Goal: Task Accomplishment & Management: Complete application form

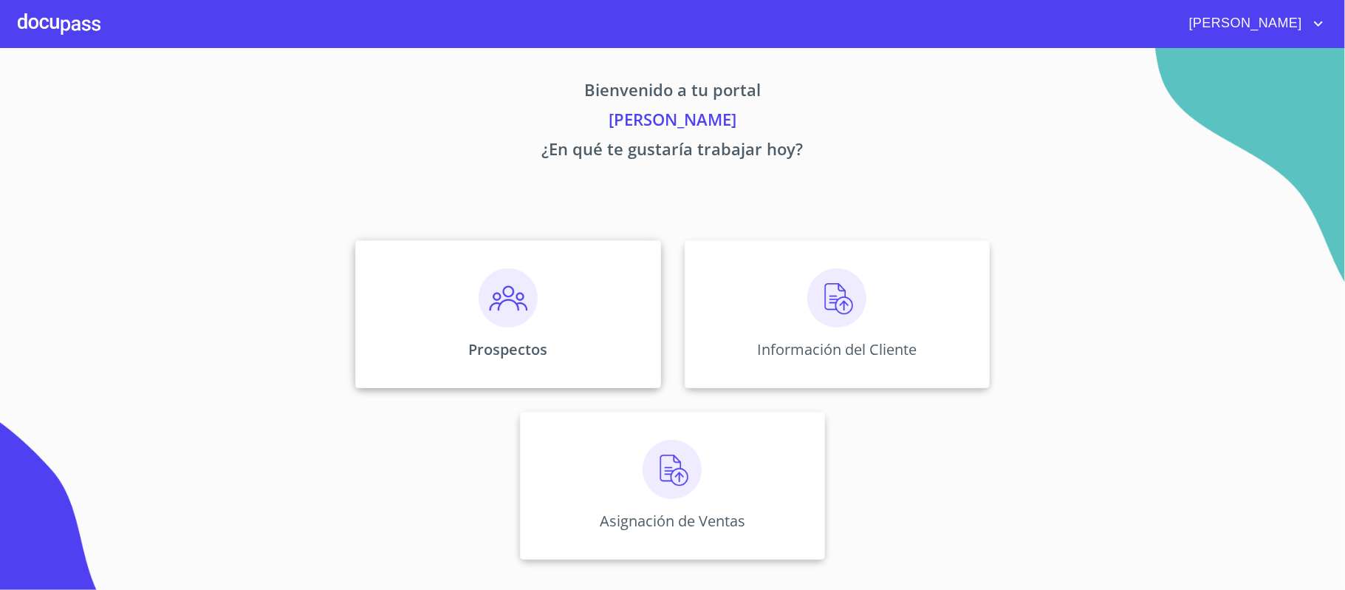
click at [516, 310] on img at bounding box center [508, 297] width 59 height 59
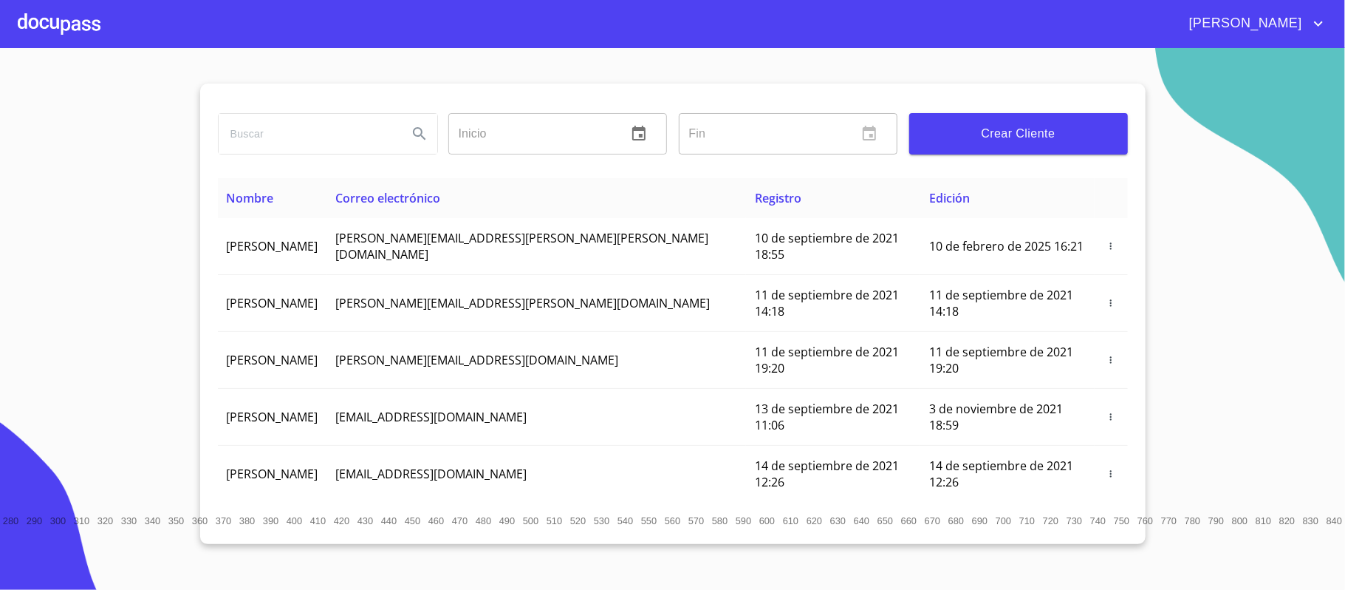
click at [340, 137] on input "search" at bounding box center [307, 134] width 177 height 40
type input "[PERSON_NAME]"
click at [423, 131] on icon "Search" at bounding box center [420, 134] width 18 height 18
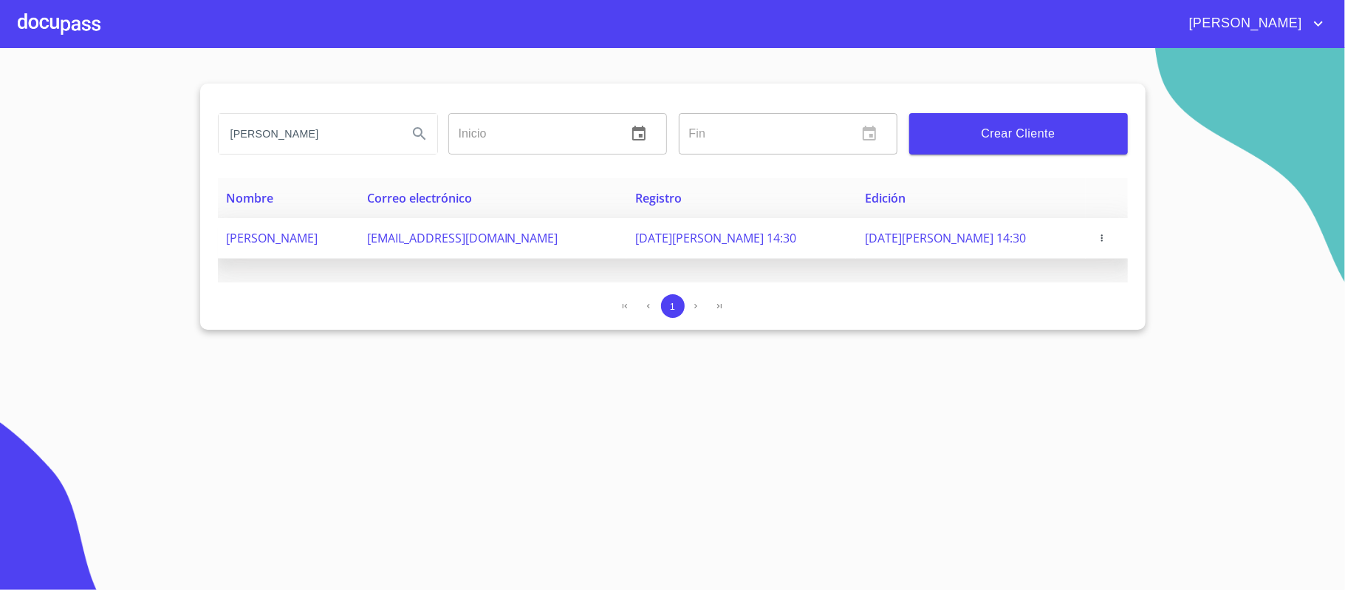
click at [1099, 240] on icon "button" at bounding box center [1102, 238] width 10 height 10
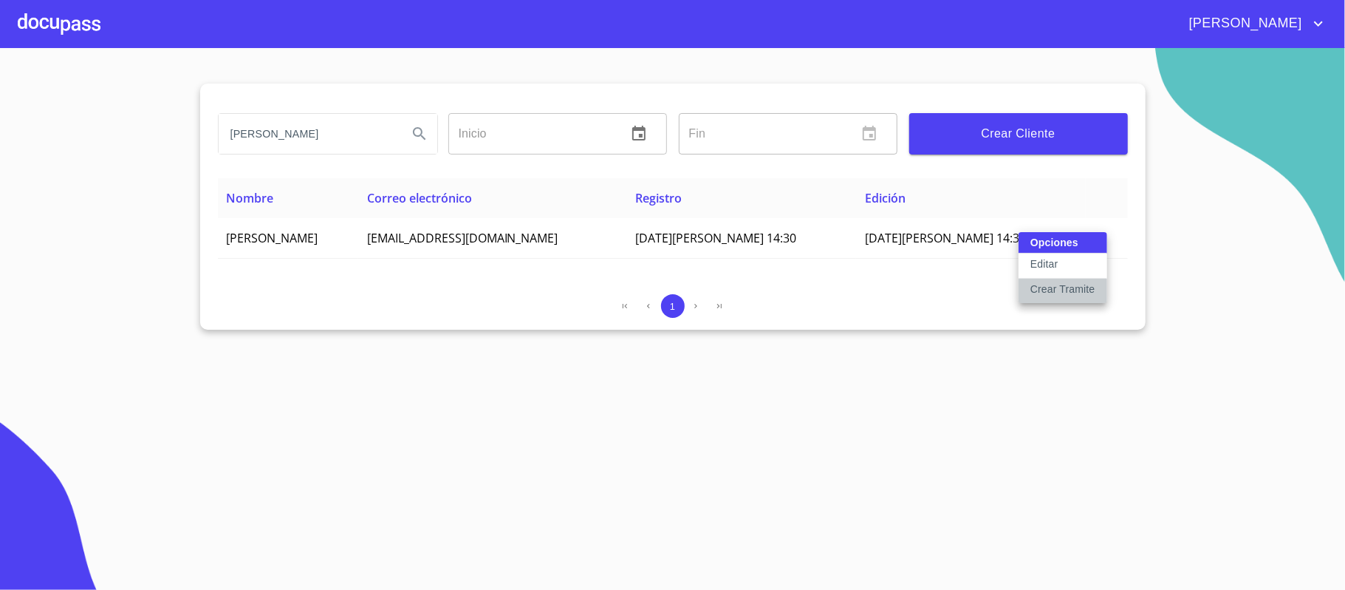
click at [1065, 290] on p "Crear Tramite" at bounding box center [1063, 288] width 65 height 15
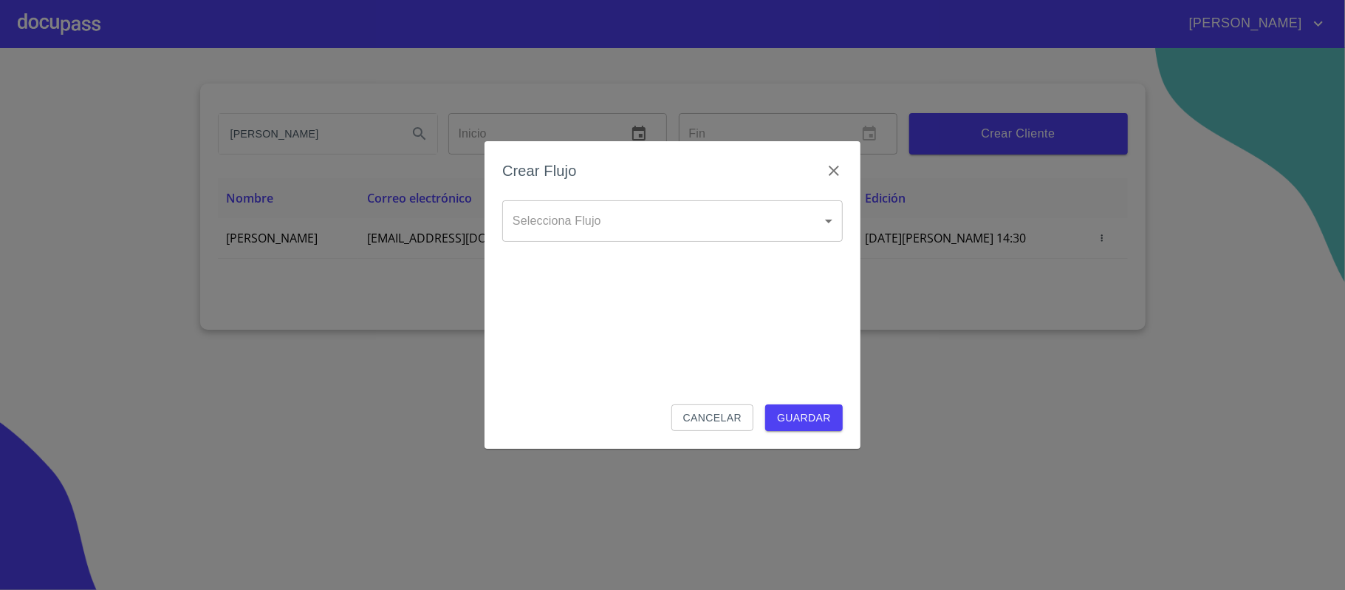
click at [740, 236] on body "[PERSON_NAME] ​ Fin ​ Crear Cliente Nombre Correo electrónico Registro Edición …" at bounding box center [672, 295] width 1345 height 590
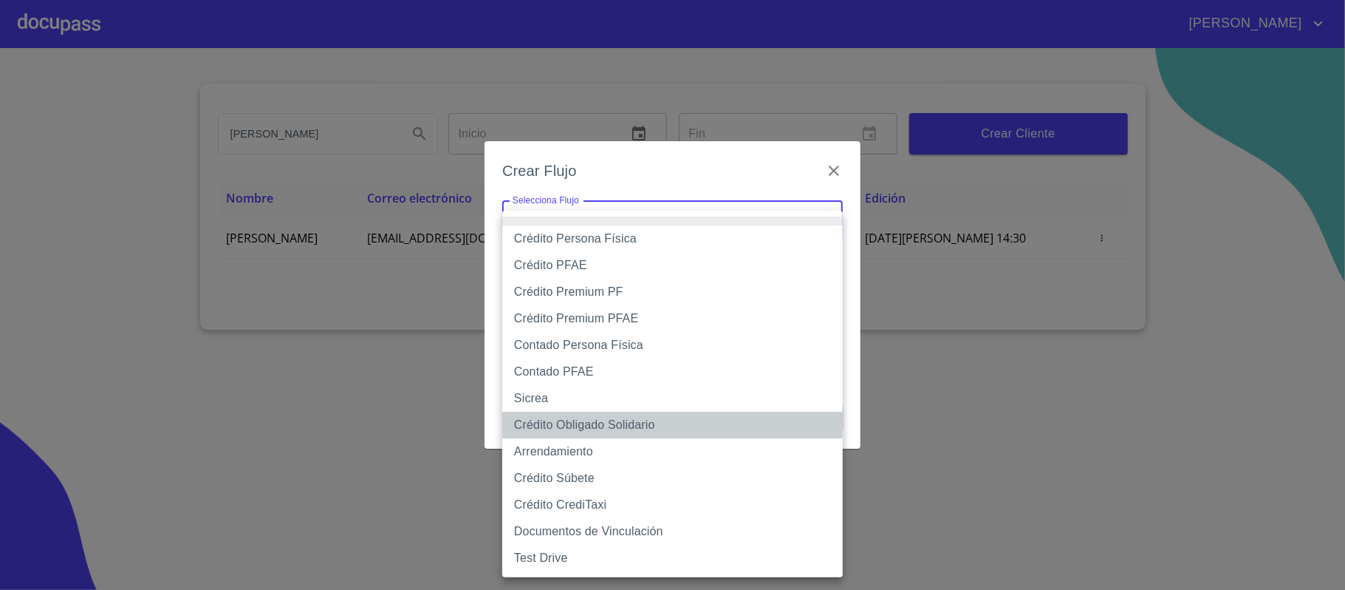
click at [569, 424] on li "Crédito Obligado Solidario" at bounding box center [672, 425] width 341 height 27
type input "61725509ab5355fc594ad23b"
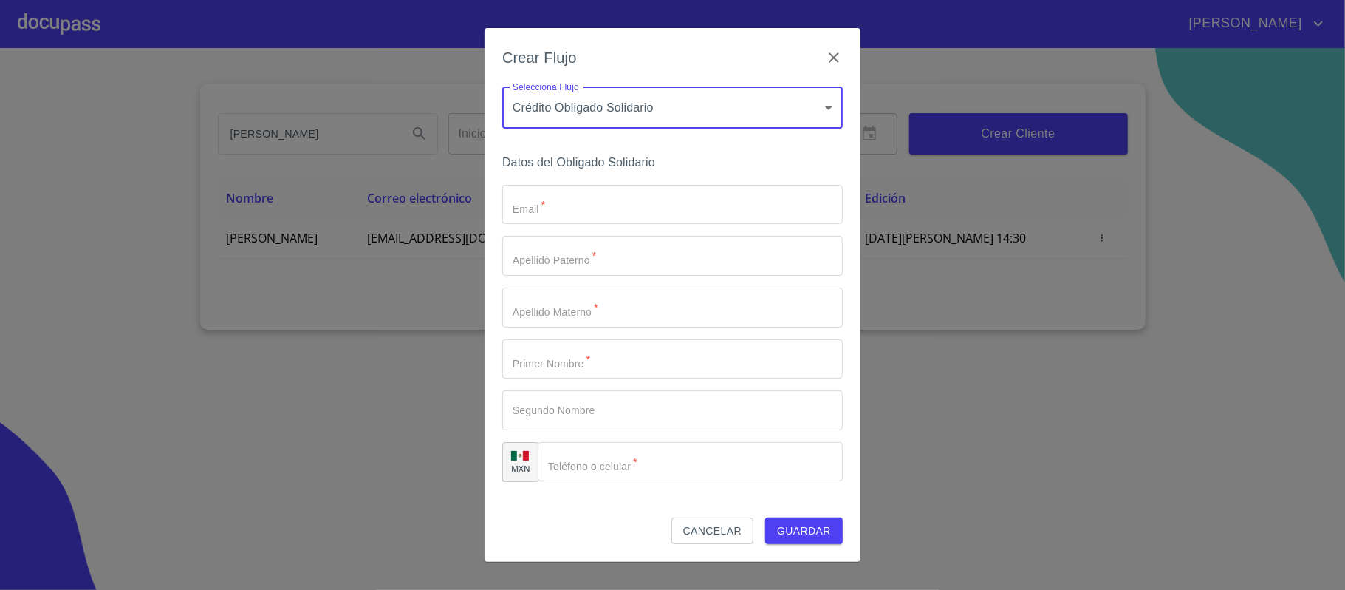
click at [559, 211] on input "Email   *" at bounding box center [672, 205] width 341 height 40
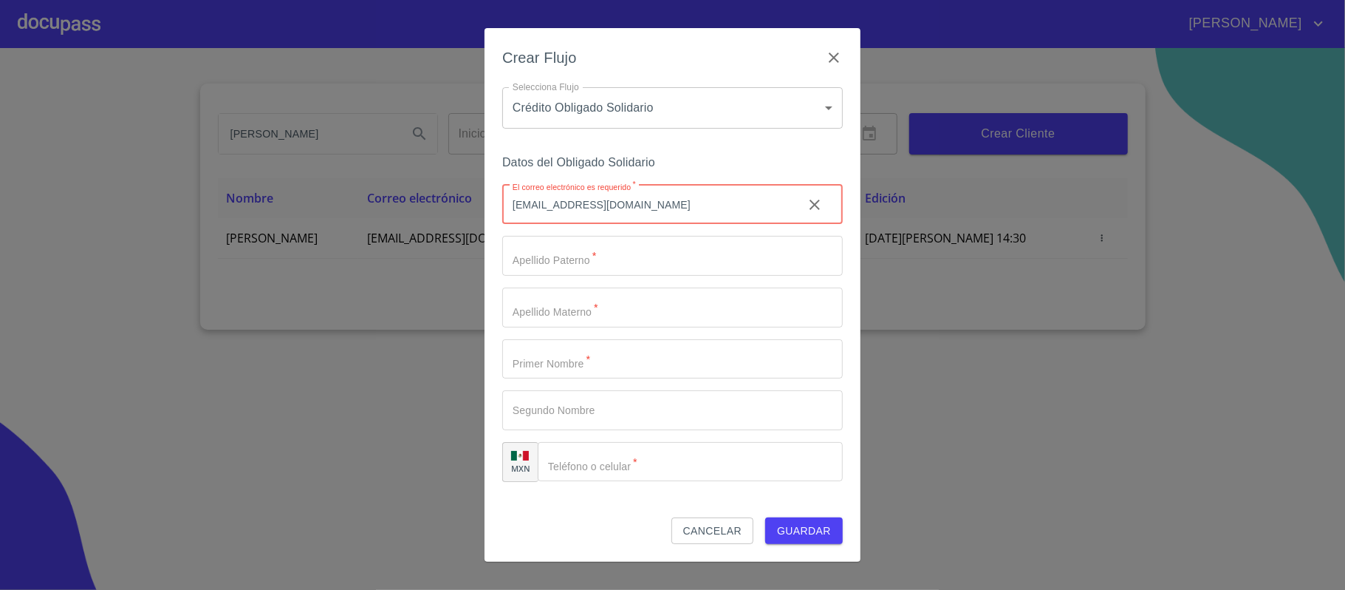
type input "[EMAIL_ADDRESS][DOMAIN_NAME]"
click at [539, 262] on input "Email   *" at bounding box center [672, 256] width 341 height 40
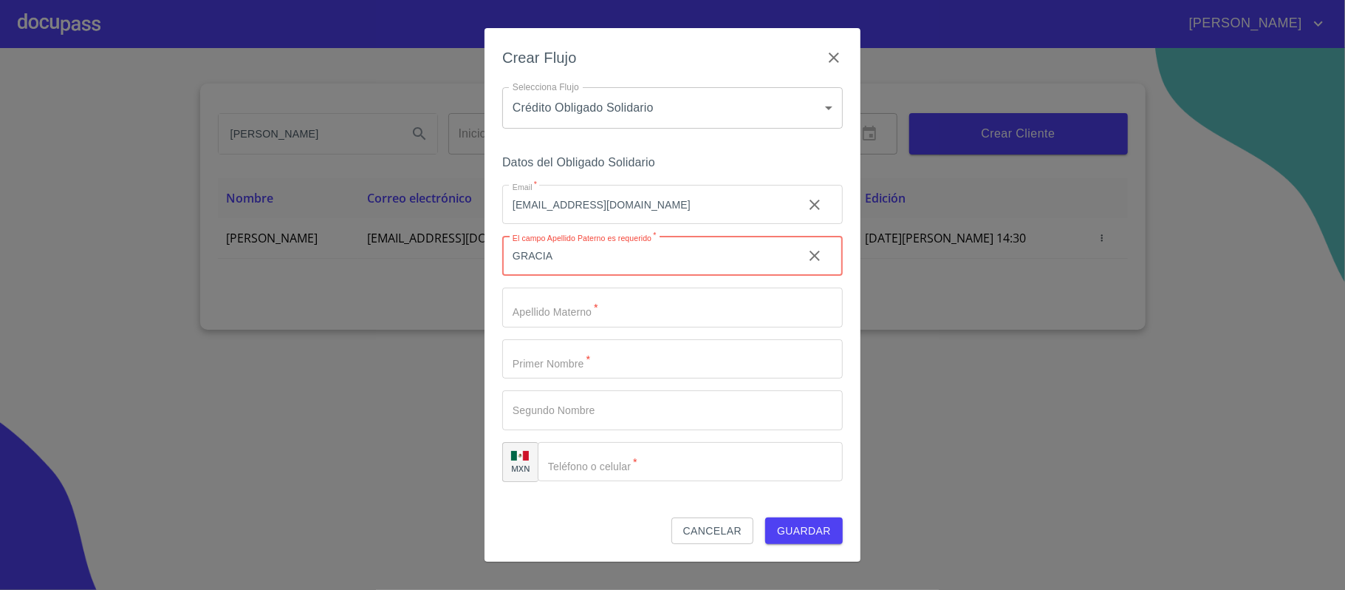
type input "GRACIA"
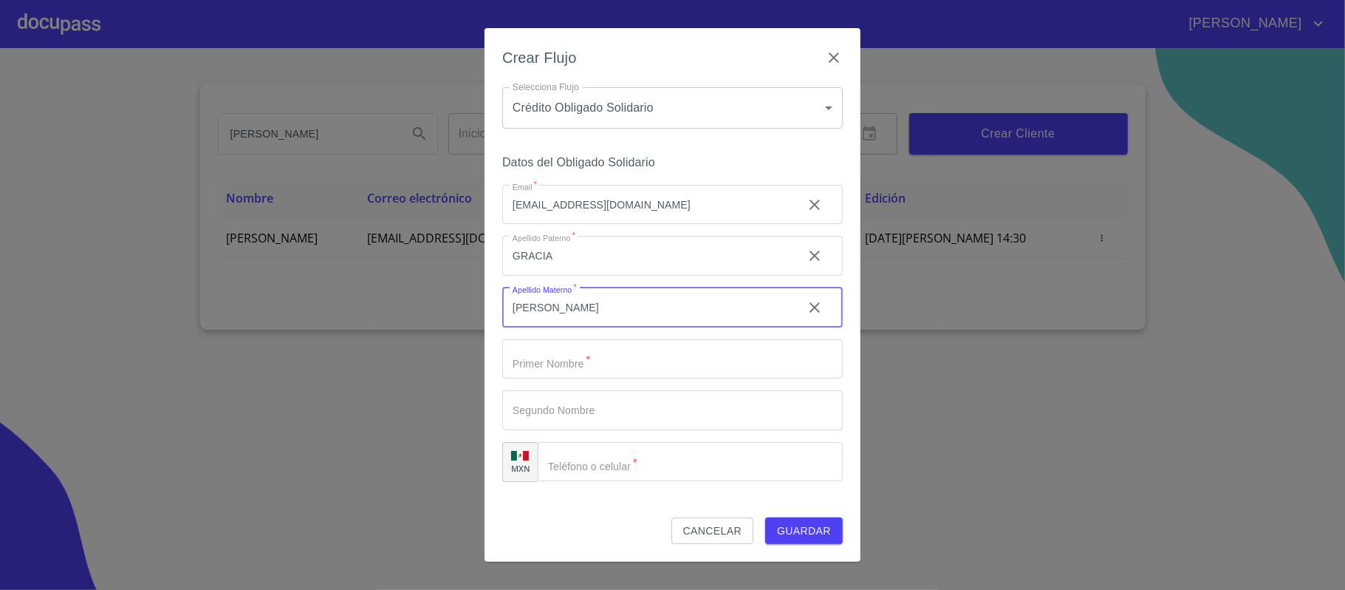
type input "[PERSON_NAME]"
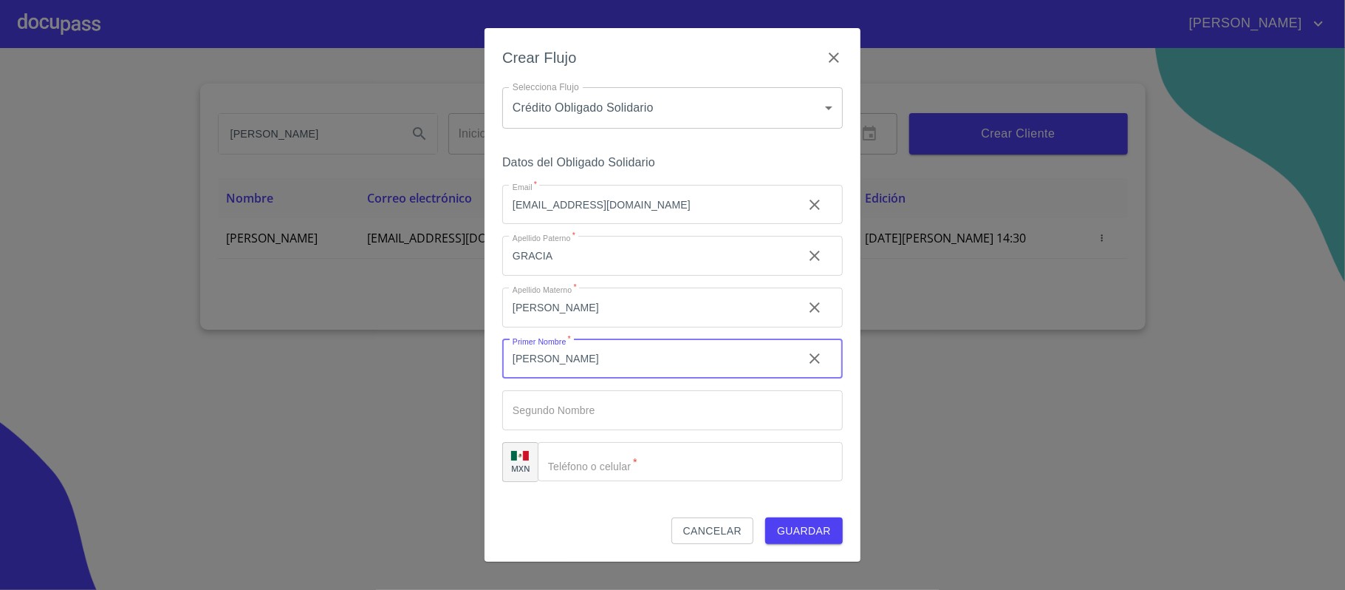
type input "[PERSON_NAME]"
click at [607, 453] on input "Email   *" at bounding box center [690, 462] width 305 height 40
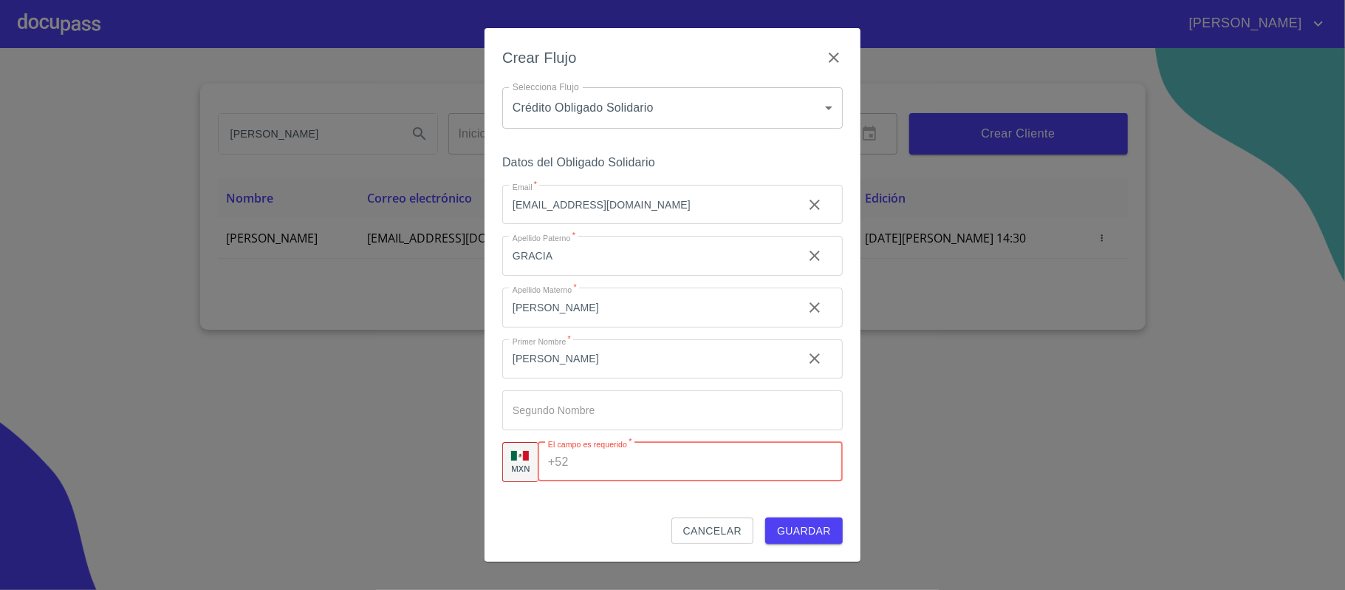
paste input "[PHONE_NUMBER]"
type input "[PHONE_NUMBER]"
click at [643, 542] on div "Cancelar Guardar" at bounding box center [672, 530] width 341 height 27
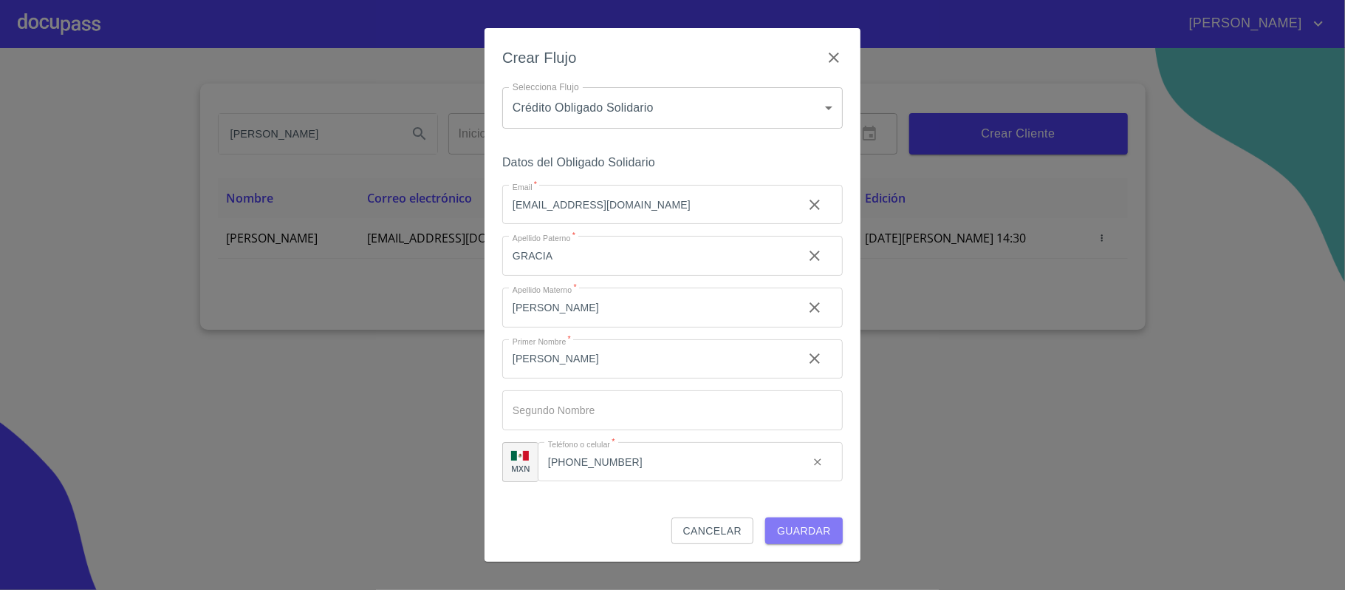
click at [798, 533] on span "Guardar" at bounding box center [804, 531] width 54 height 18
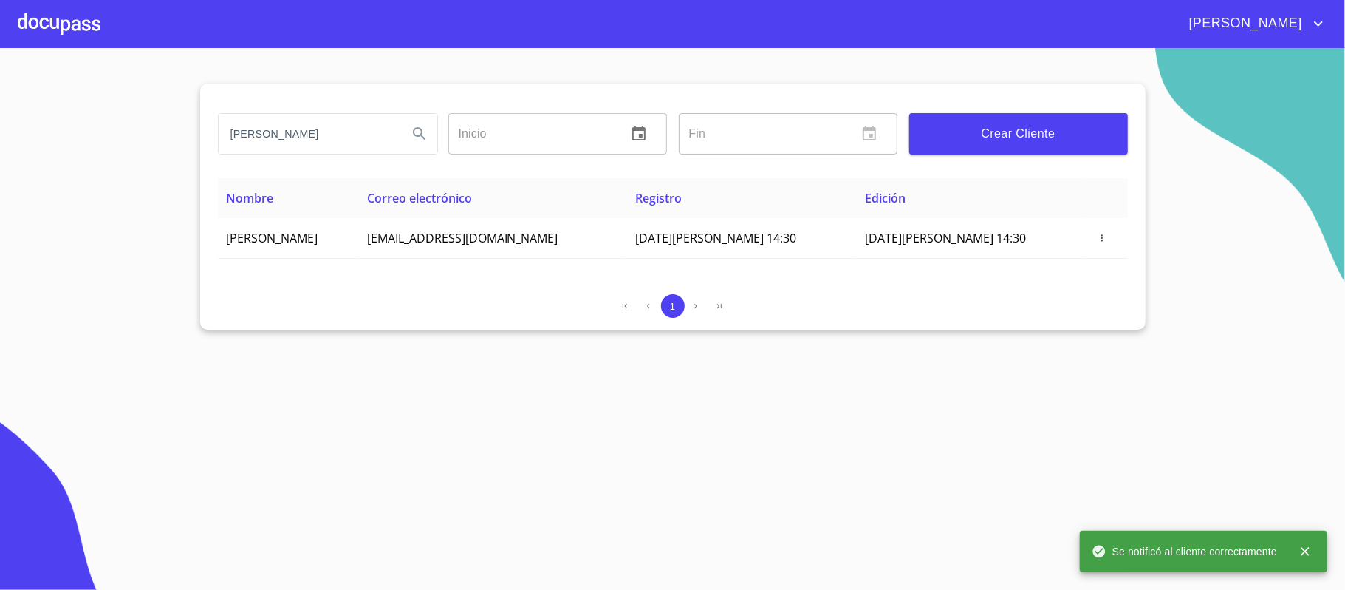
click at [36, 27] on div at bounding box center [59, 23] width 83 height 47
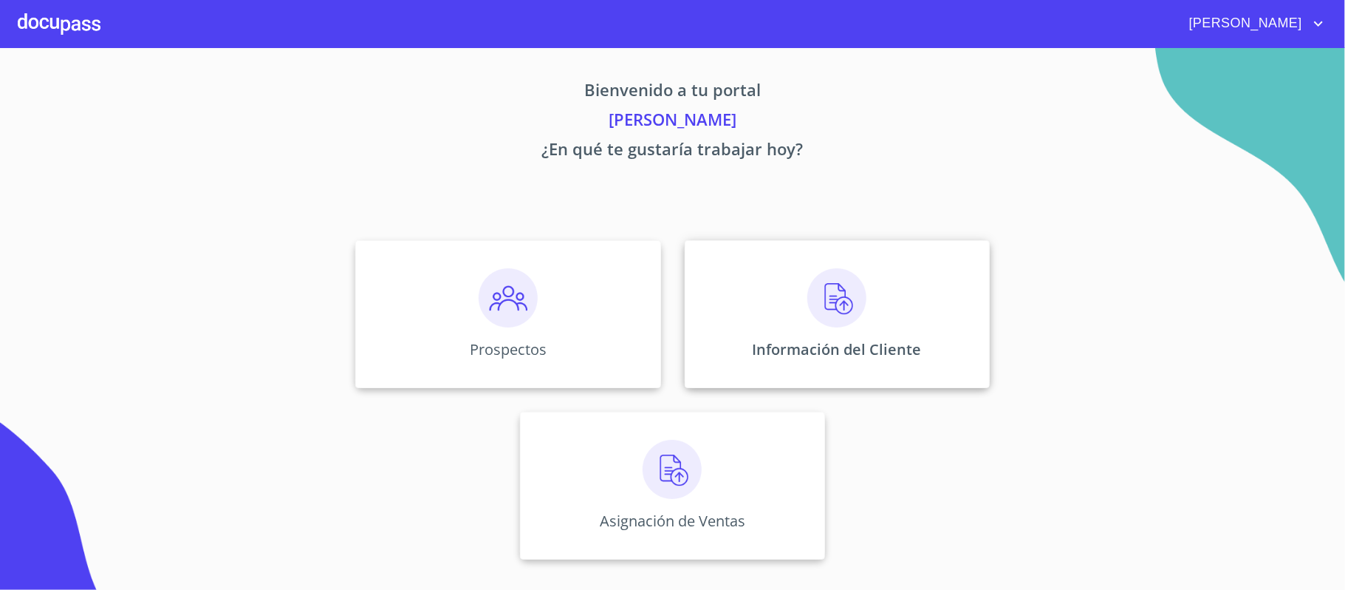
click at [827, 298] on img at bounding box center [836, 297] width 59 height 59
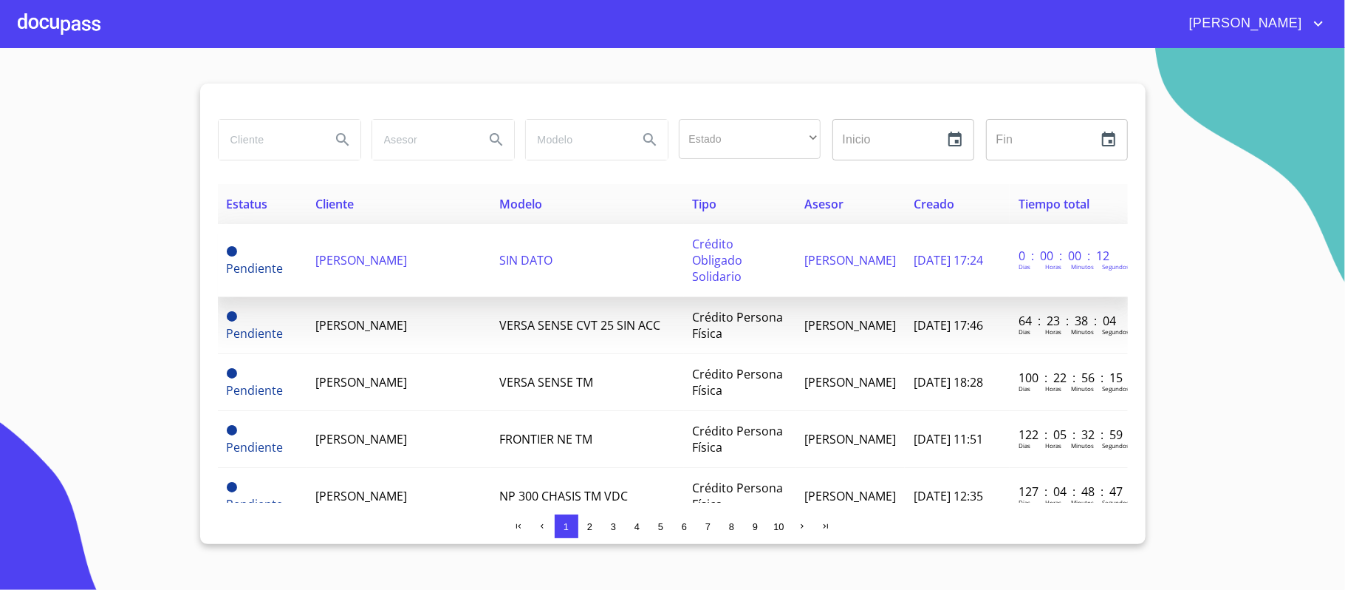
click at [381, 252] on span "[PERSON_NAME]" at bounding box center [361, 260] width 92 height 16
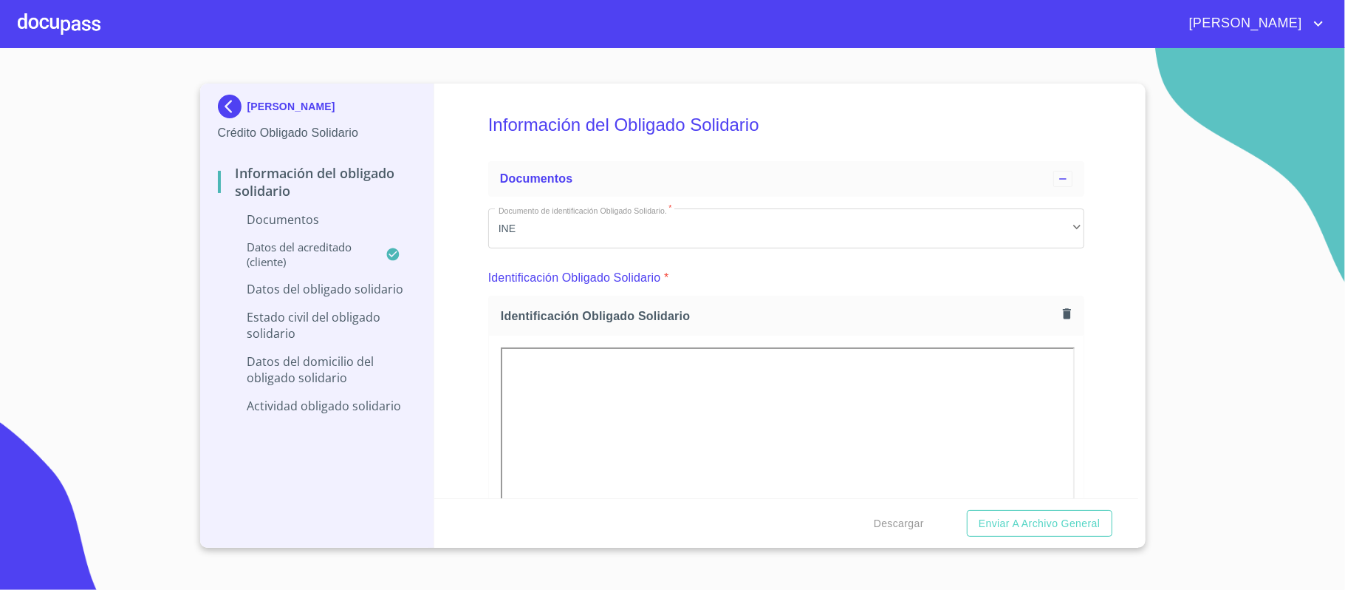
click at [1100, 284] on div "Información del Obligado Solidario Documentos Documento de identificación Oblig…" at bounding box center [786, 290] width 704 height 414
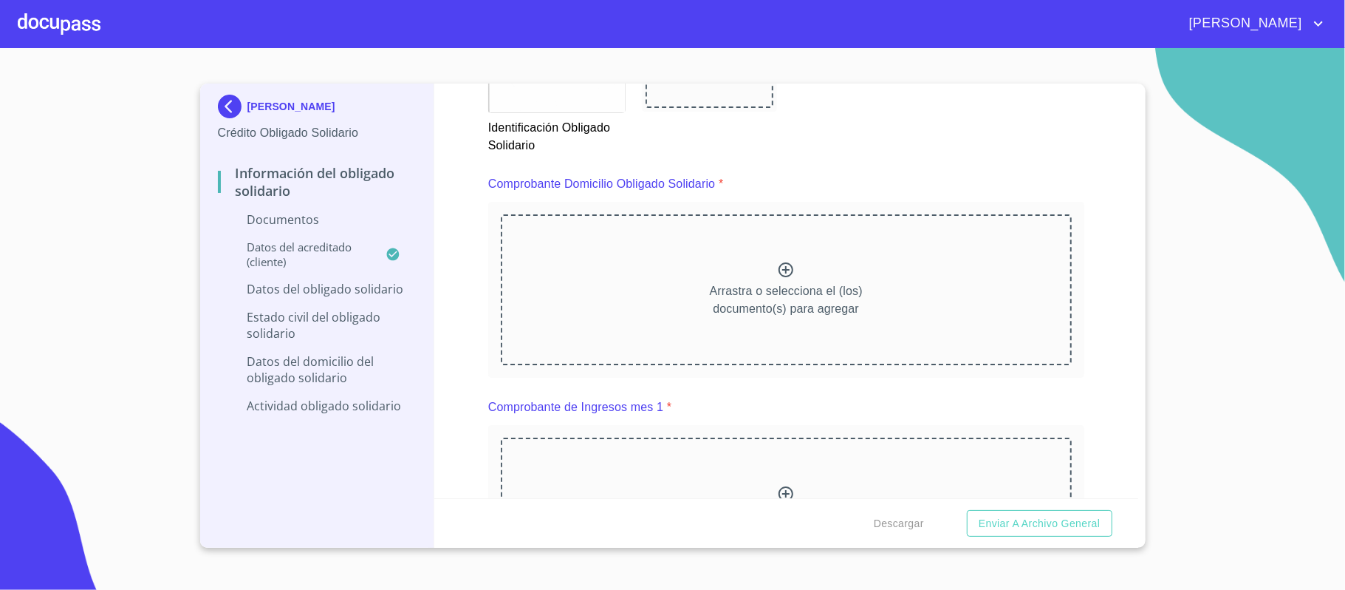
scroll to position [788, 0]
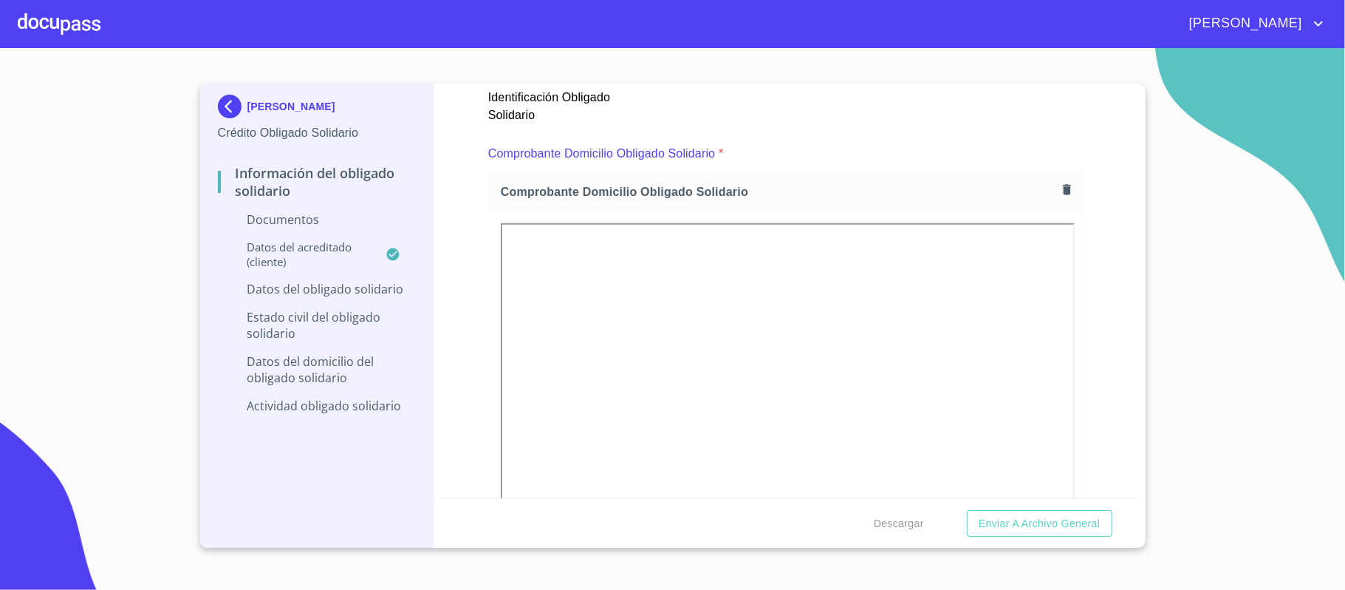
click at [1076, 308] on div "Información del Obligado Solidario Documentos Documento de identificación Oblig…" at bounding box center [786, 290] width 704 height 414
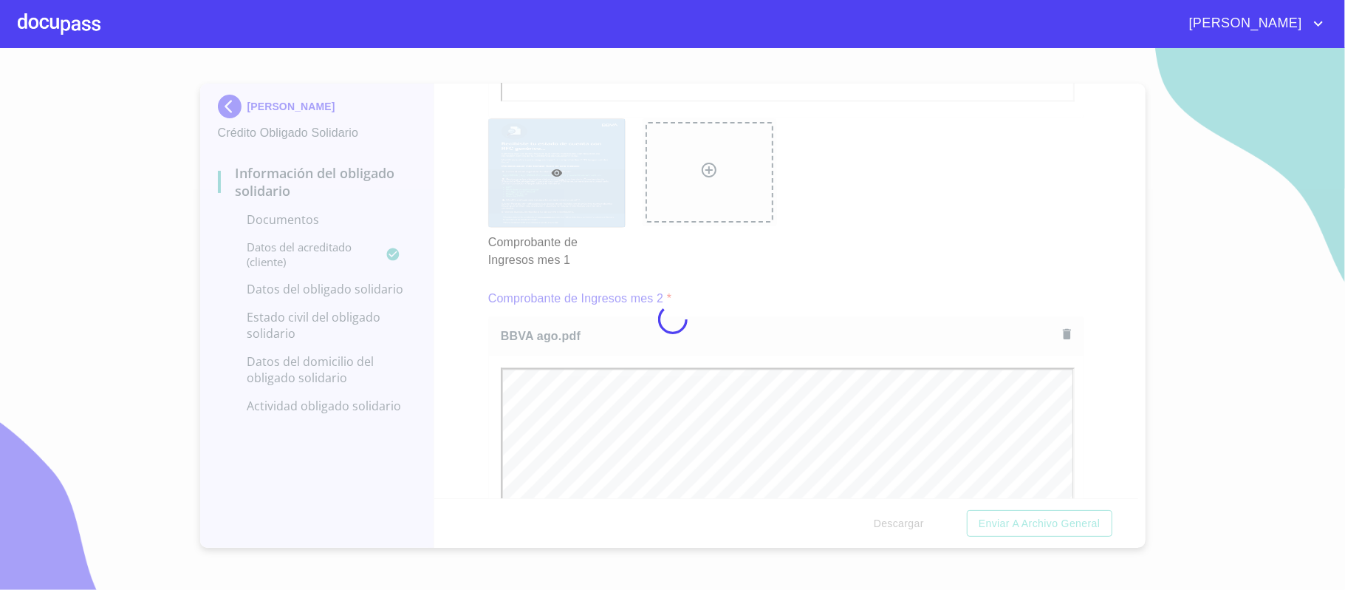
scroll to position [0, 0]
click at [1099, 344] on div at bounding box center [672, 319] width 1345 height 542
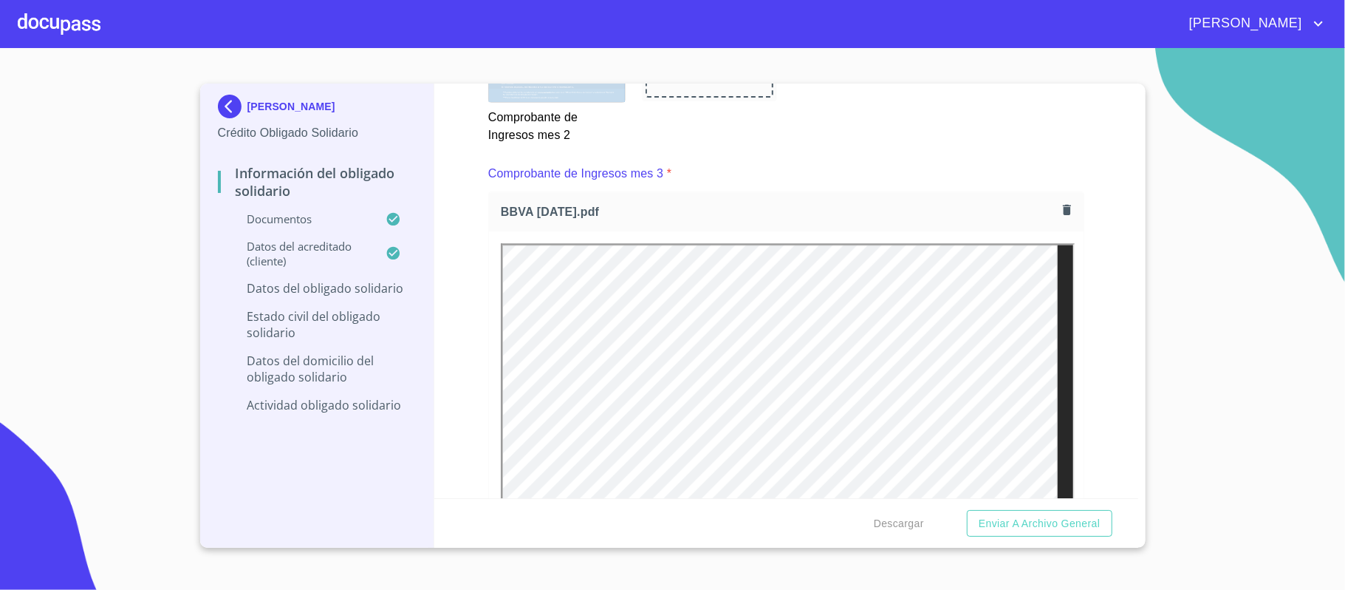
click at [1094, 341] on div "Información del Obligado Solidario Documentos Documento de identificación Oblig…" at bounding box center [786, 290] width 704 height 414
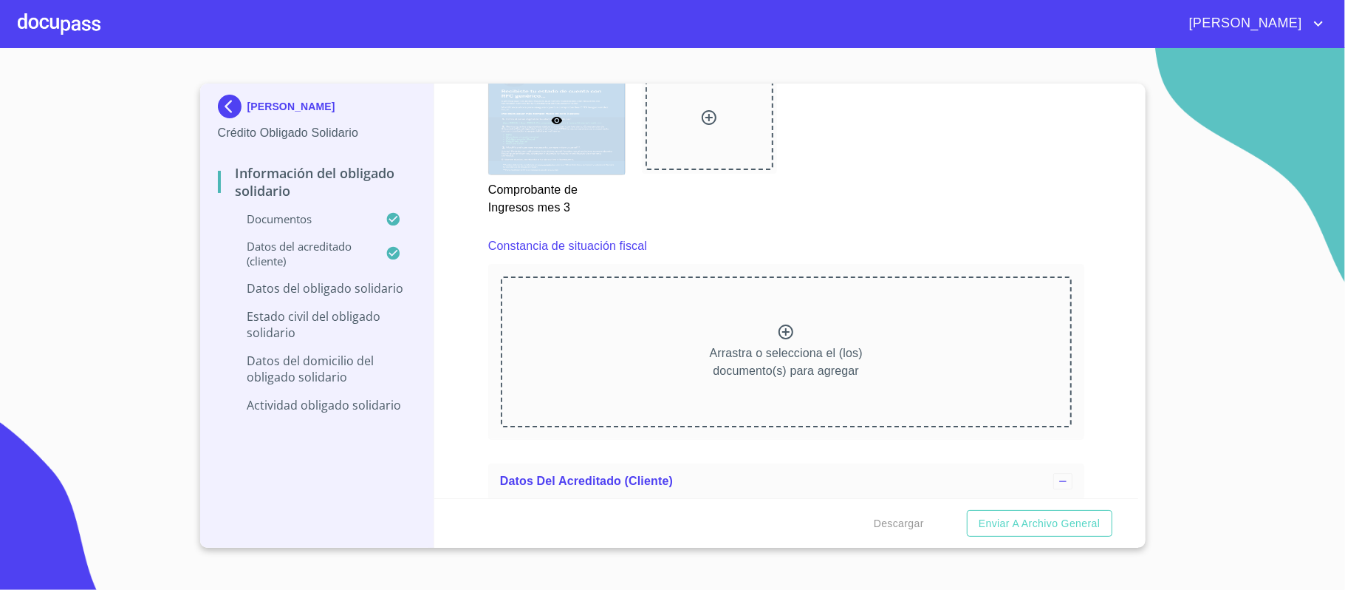
scroll to position [3447, 0]
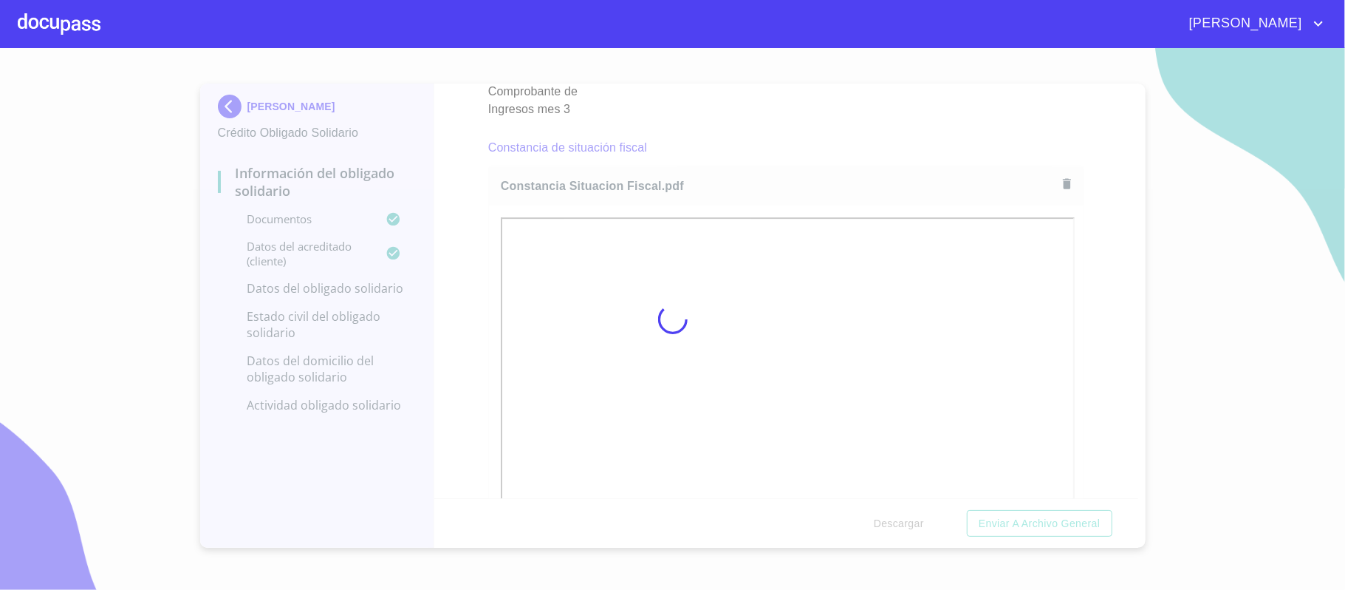
click at [1092, 320] on div at bounding box center [672, 319] width 1345 height 542
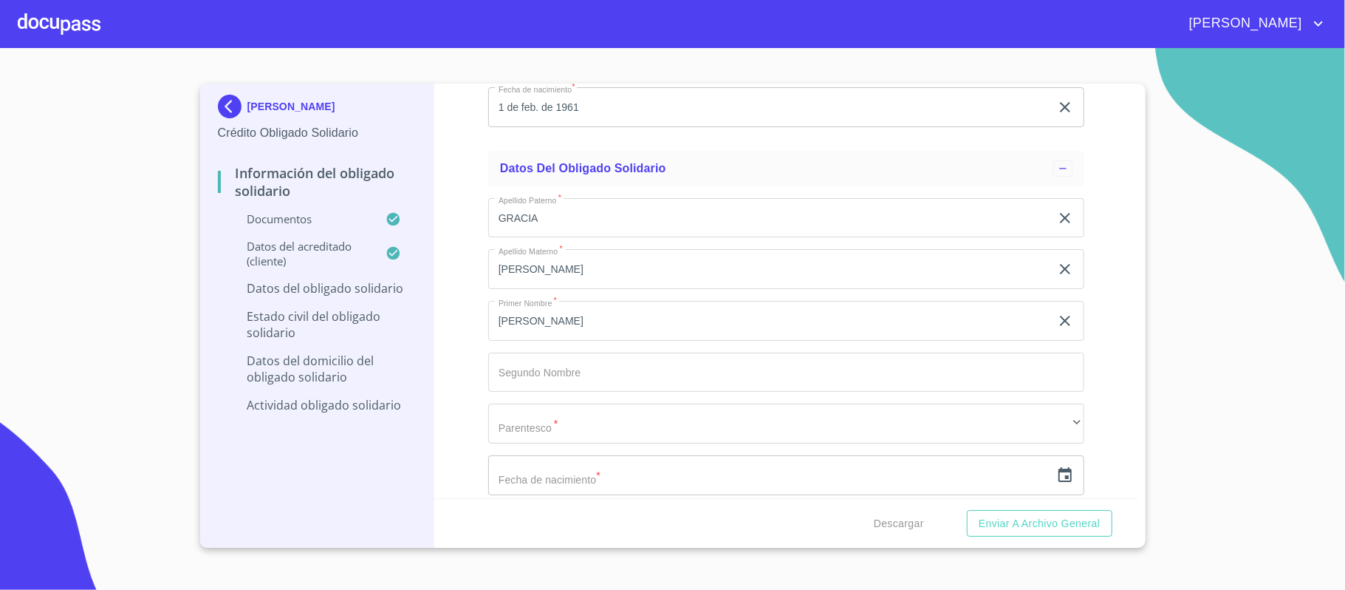
scroll to position [4531, 0]
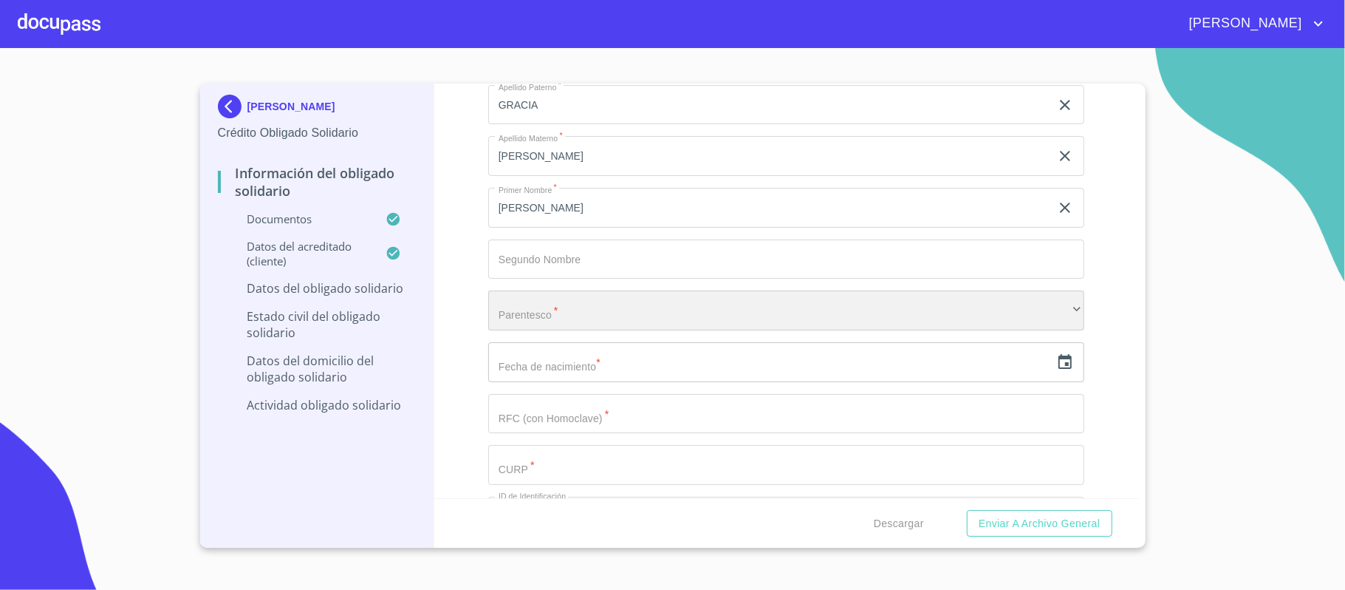
click at [619, 307] on div "​" at bounding box center [786, 310] width 596 height 40
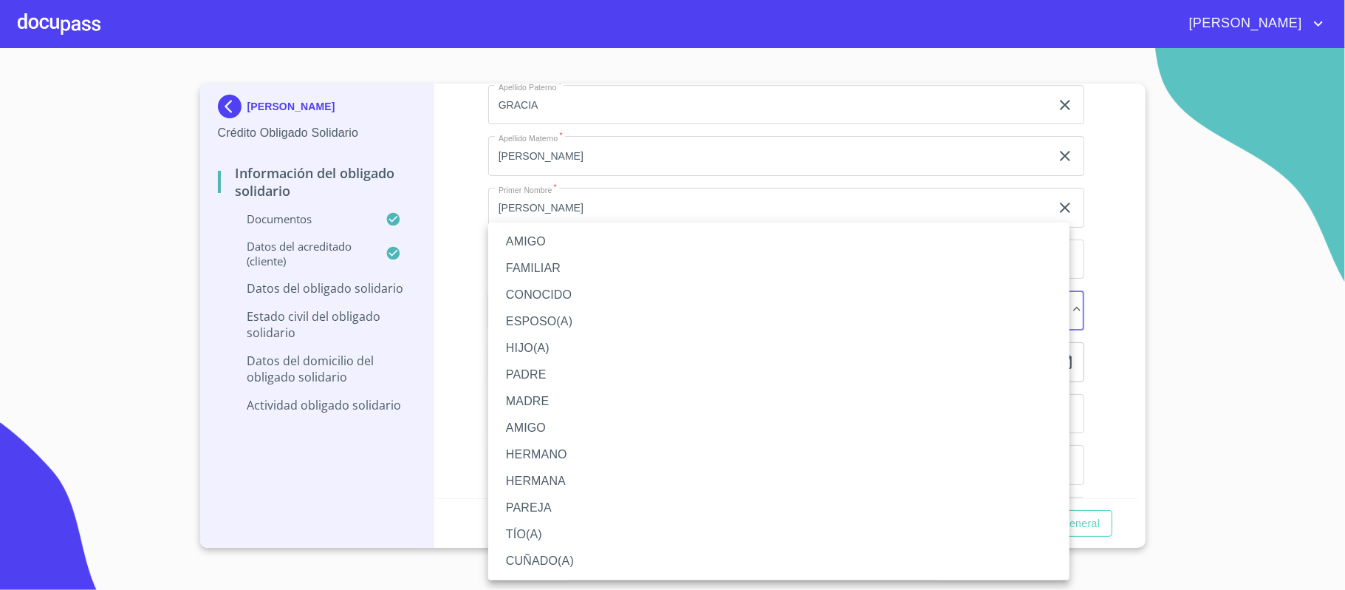
click at [536, 260] on li "FAMILIAR" at bounding box center [778, 268] width 581 height 27
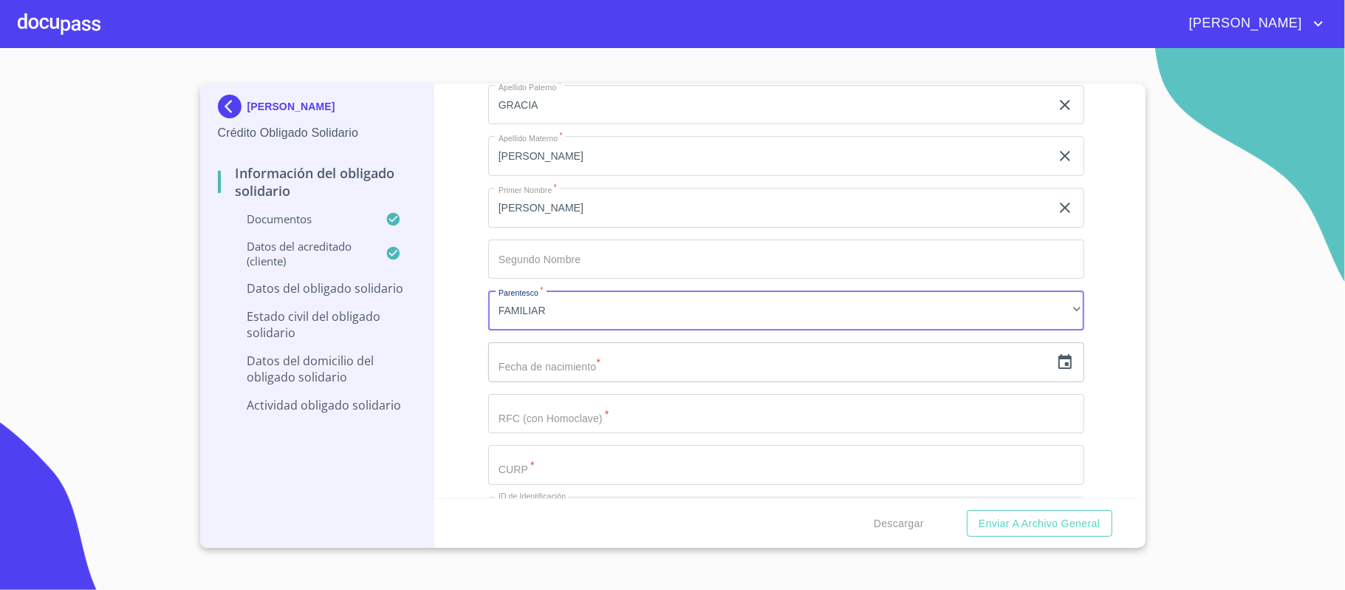
click at [1056, 368] on icon "button" at bounding box center [1065, 362] width 18 height 18
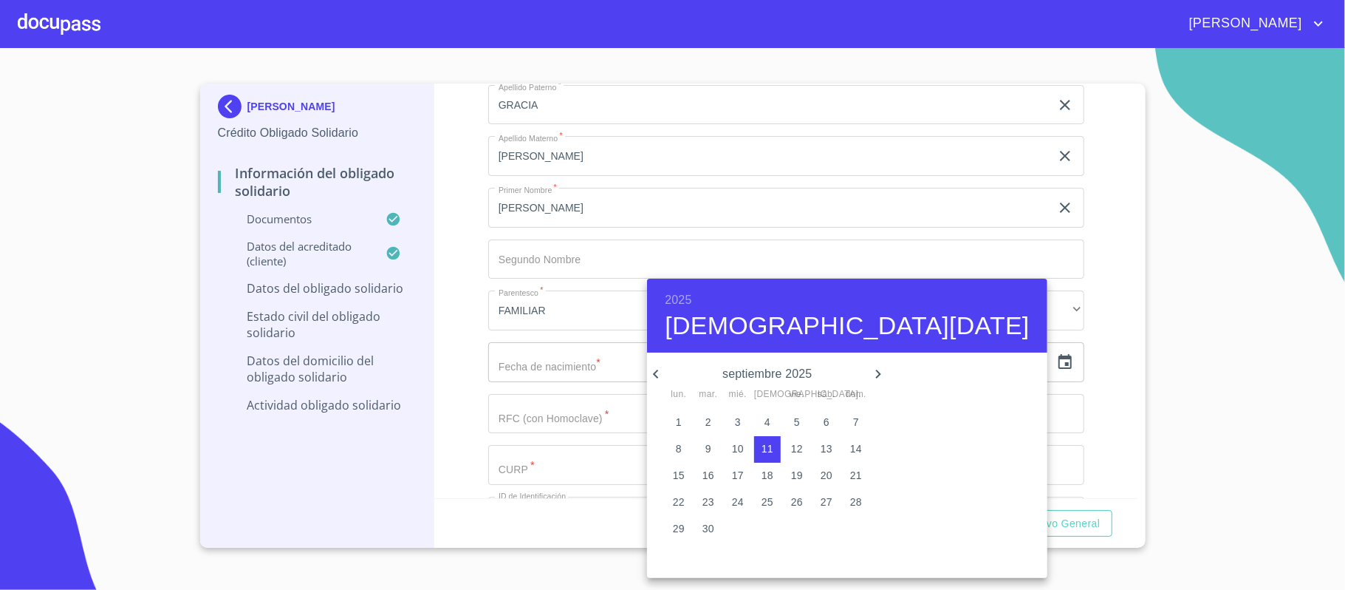
click at [675, 294] on h6 "2025" at bounding box center [678, 300] width 27 height 21
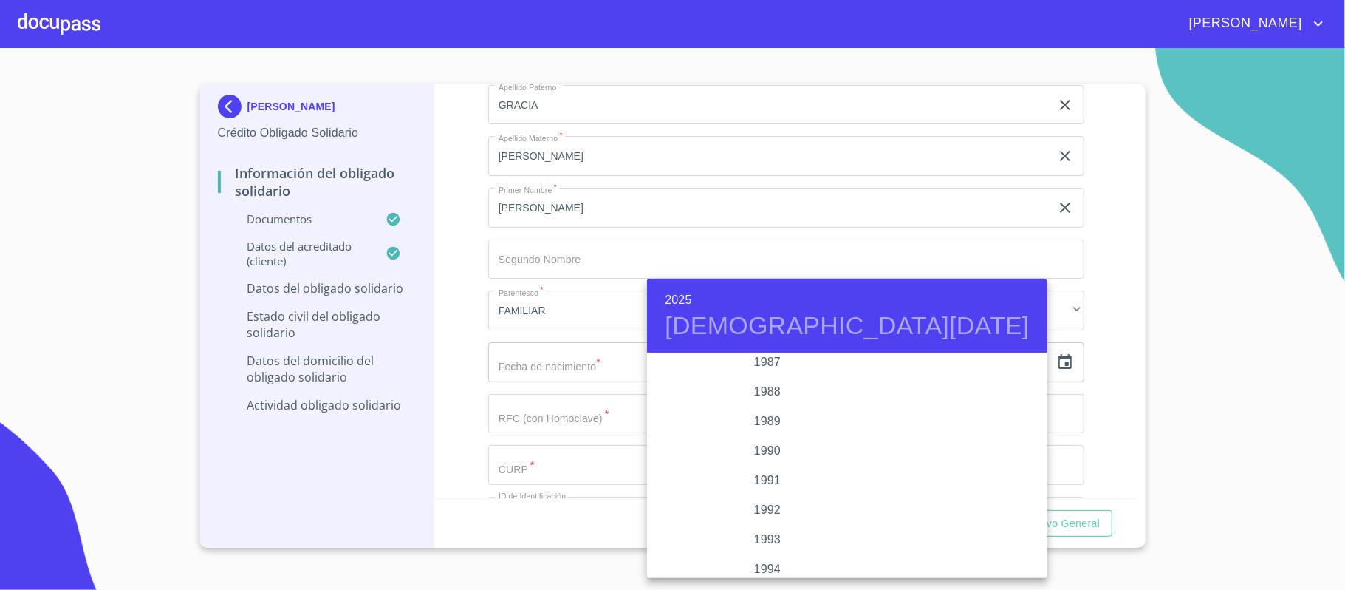
scroll to position [1708, 0]
click at [754, 525] on div "1988" at bounding box center [767, 523] width 240 height 30
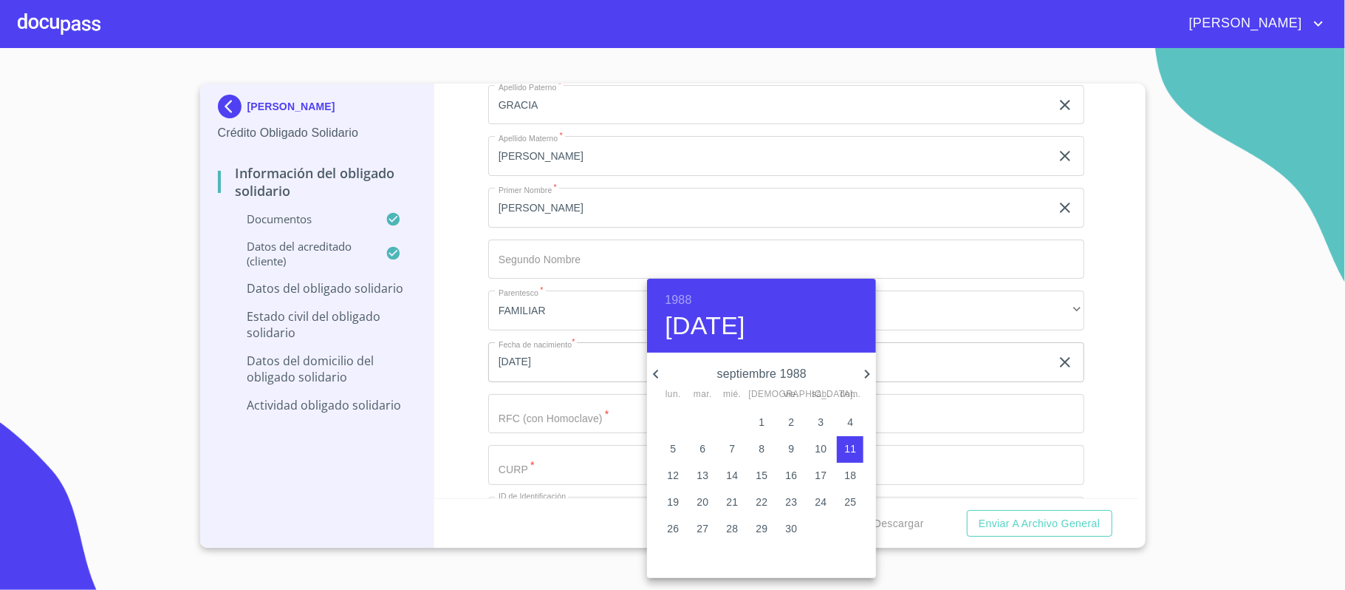
click at [866, 370] on icon "button" at bounding box center [867, 373] width 5 height 9
click at [762, 423] on p "1" at bounding box center [762, 421] width 6 height 15
type input "1 de dic. de 1988"
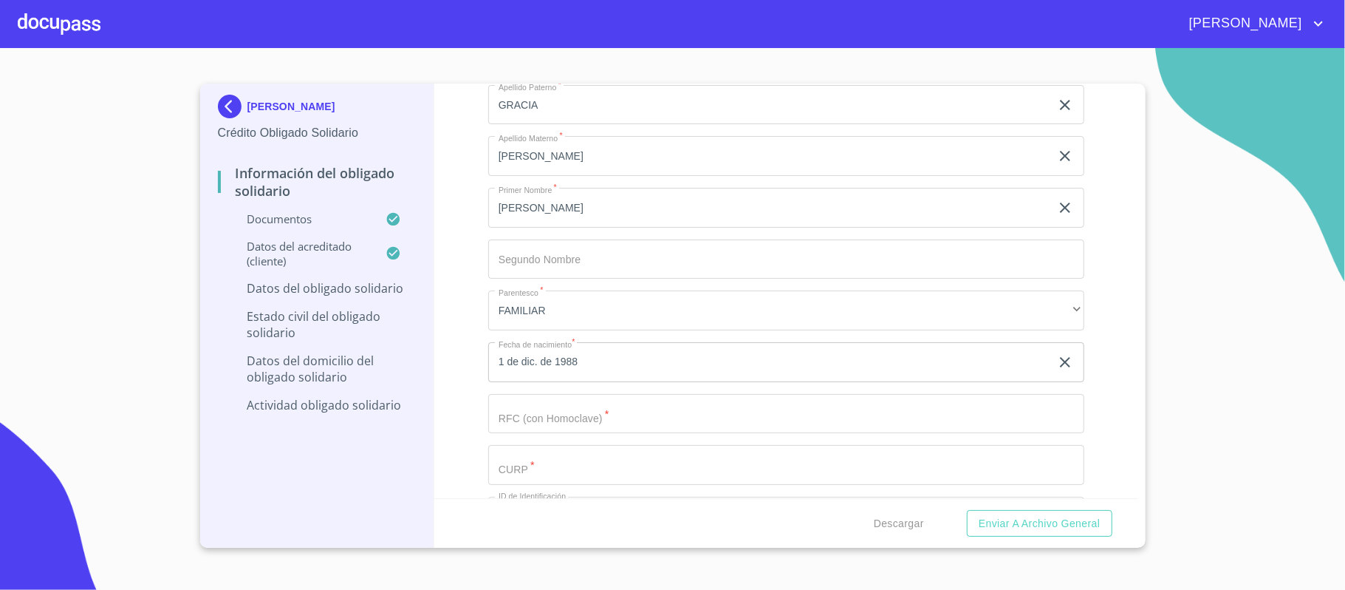
click at [510, 417] on input "Documento de identificación Obligado Solidario.   *" at bounding box center [786, 414] width 596 height 40
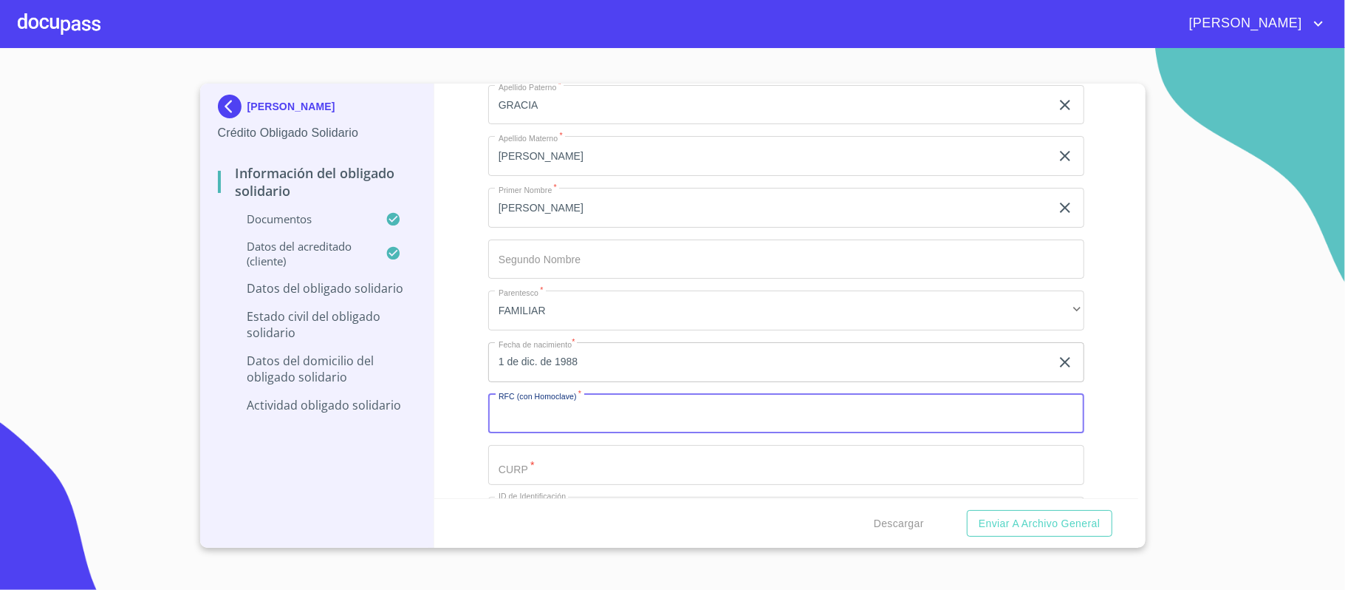
paste input "GAVJ881201IC4"
type input "GAVJ881201IC4"
click at [527, 458] on input "Documento de identificación Obligado Solidario.   *" at bounding box center [786, 465] width 596 height 40
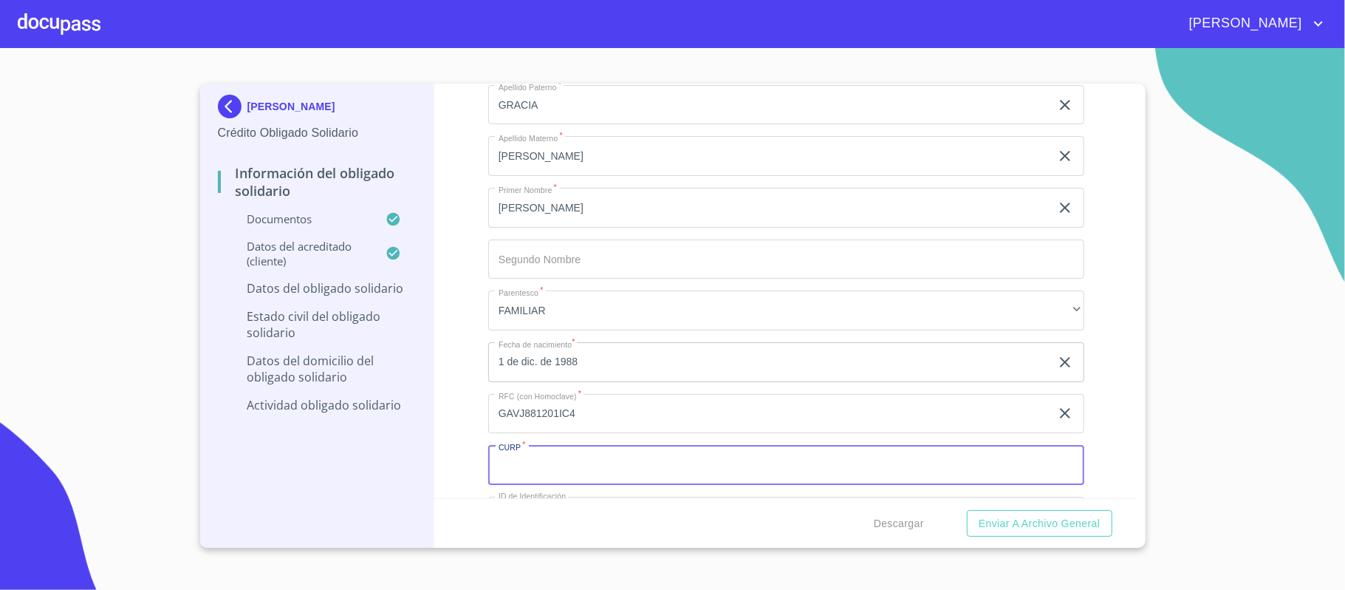
paste input "GAVJ881201MSRRRC01"
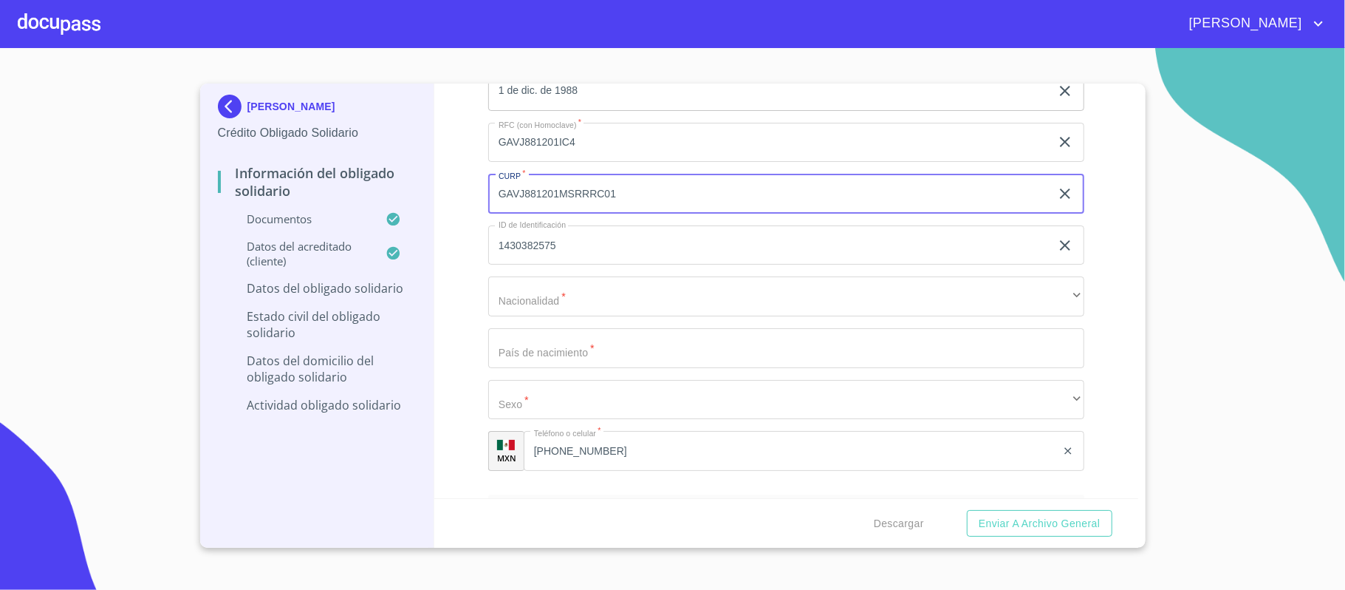
scroll to position [4826, 0]
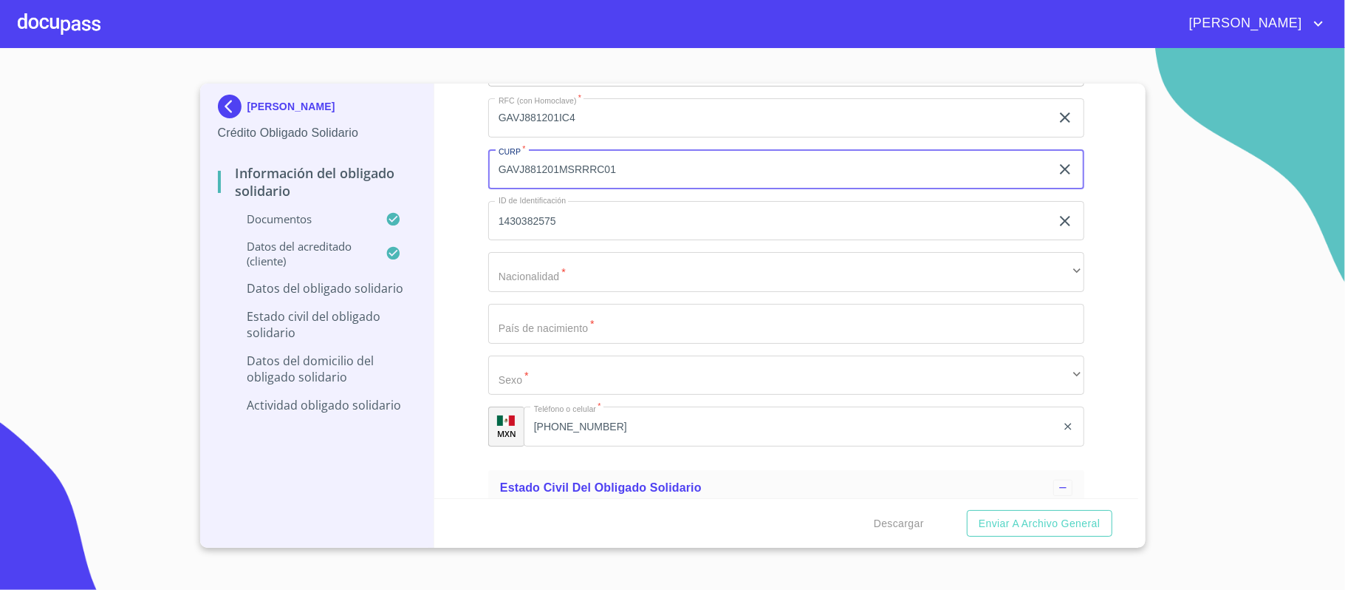
type input "GAVJ881201MSRRRC01"
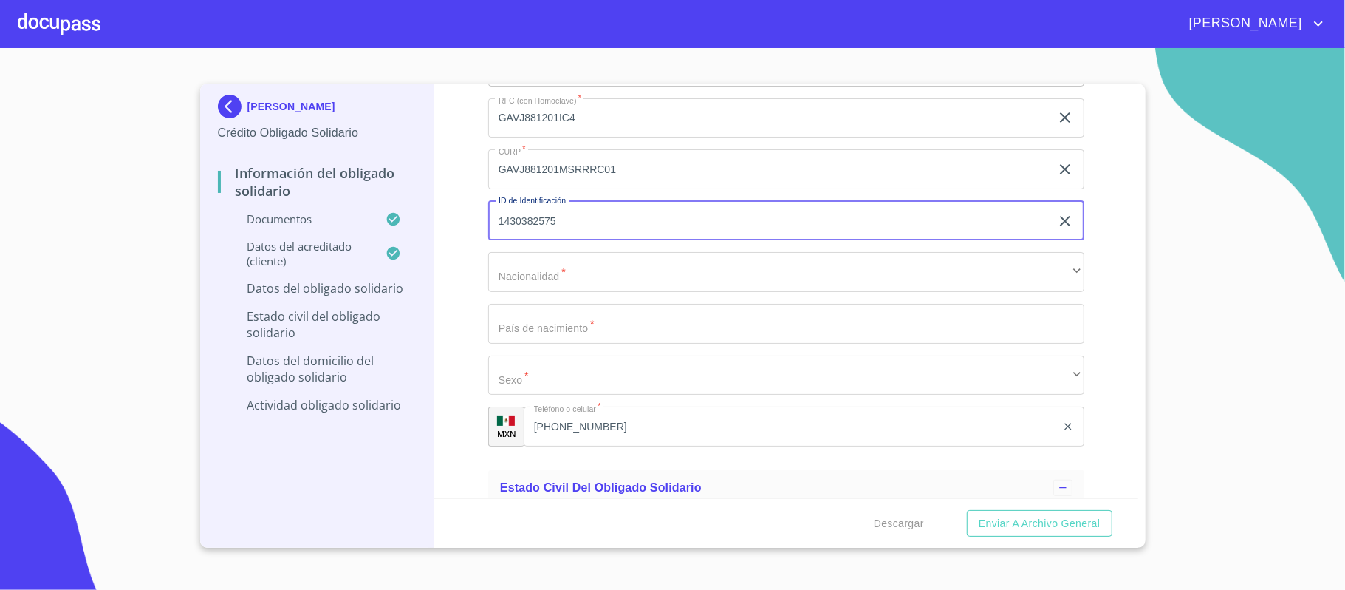
drag, startPoint x: 565, startPoint y: 222, endPoint x: 479, endPoint y: 219, distance: 85.8
click at [482, 219] on div "Información del Obligado Solidario Documentos Documento de identificación Oblig…" at bounding box center [786, 290] width 704 height 414
paste input "2018441635"
type input "2018441635"
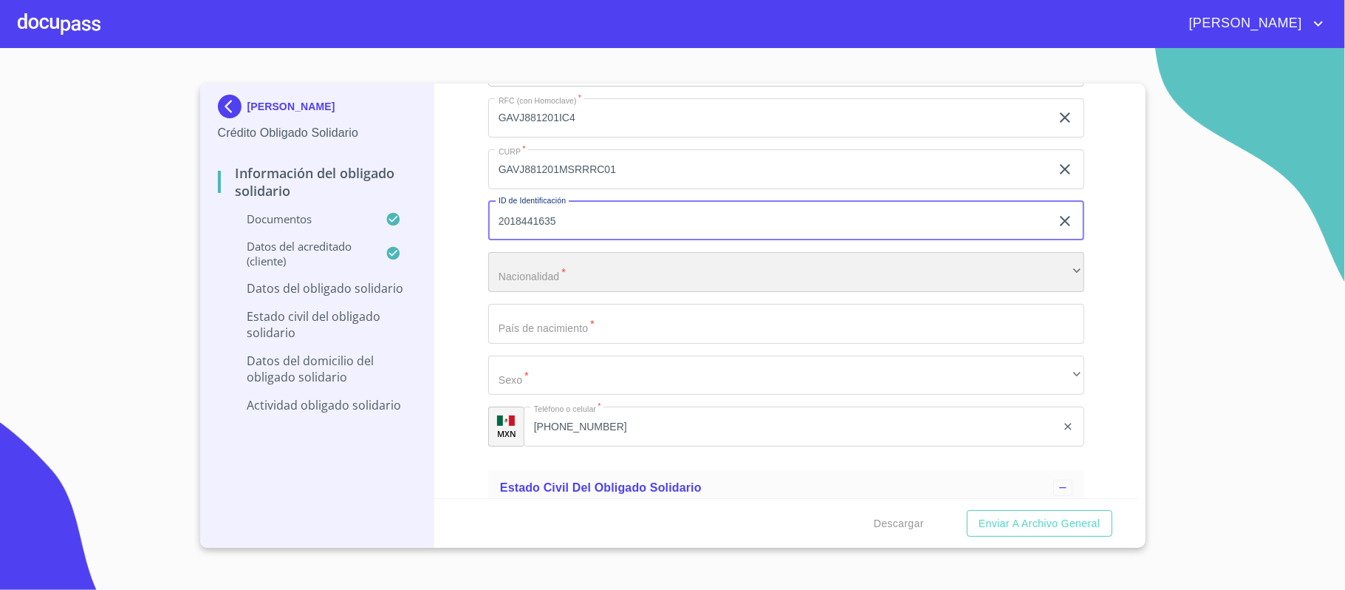
click at [612, 269] on div "​" at bounding box center [786, 272] width 596 height 40
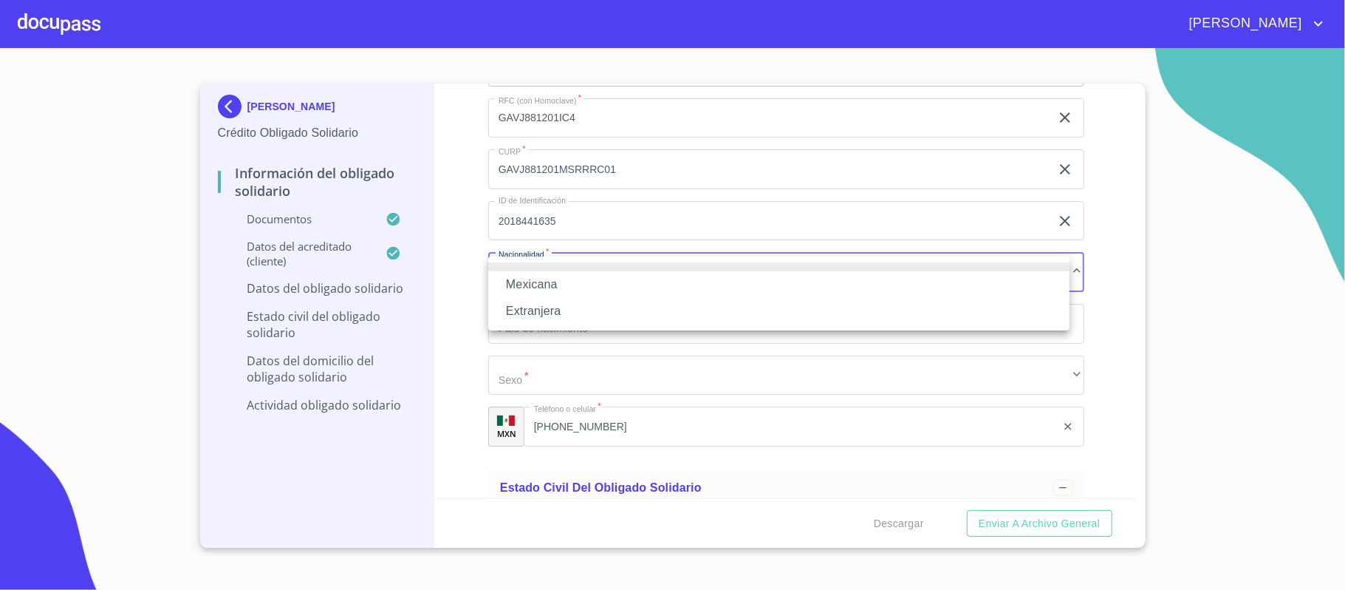
click at [527, 278] on li "Mexicana" at bounding box center [778, 284] width 581 height 27
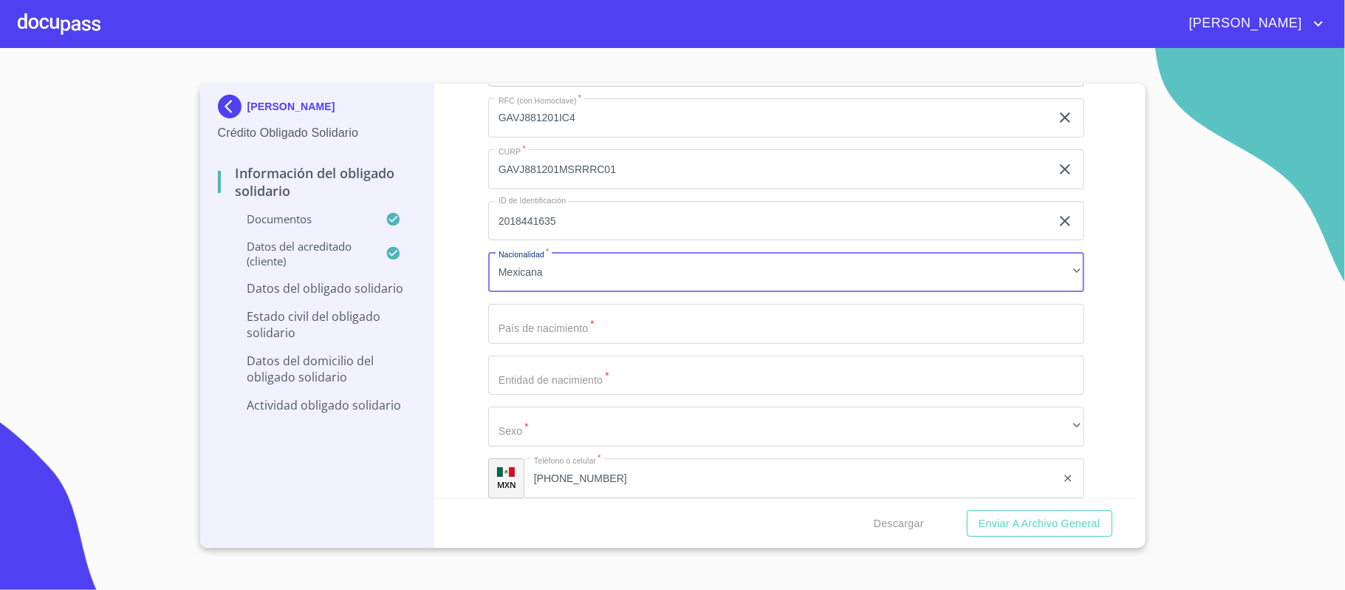
click at [530, 334] on input "Documento de identificación Obligado Solidario.   *" at bounding box center [786, 324] width 596 height 40
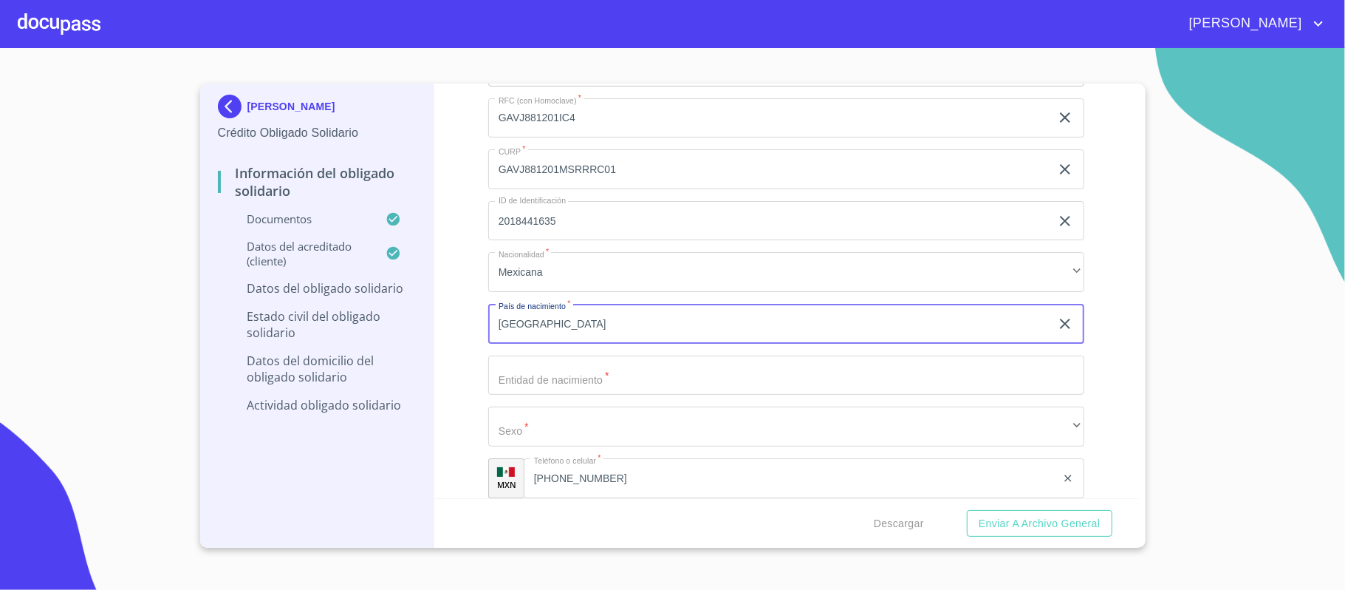
type input "[GEOGRAPHIC_DATA]"
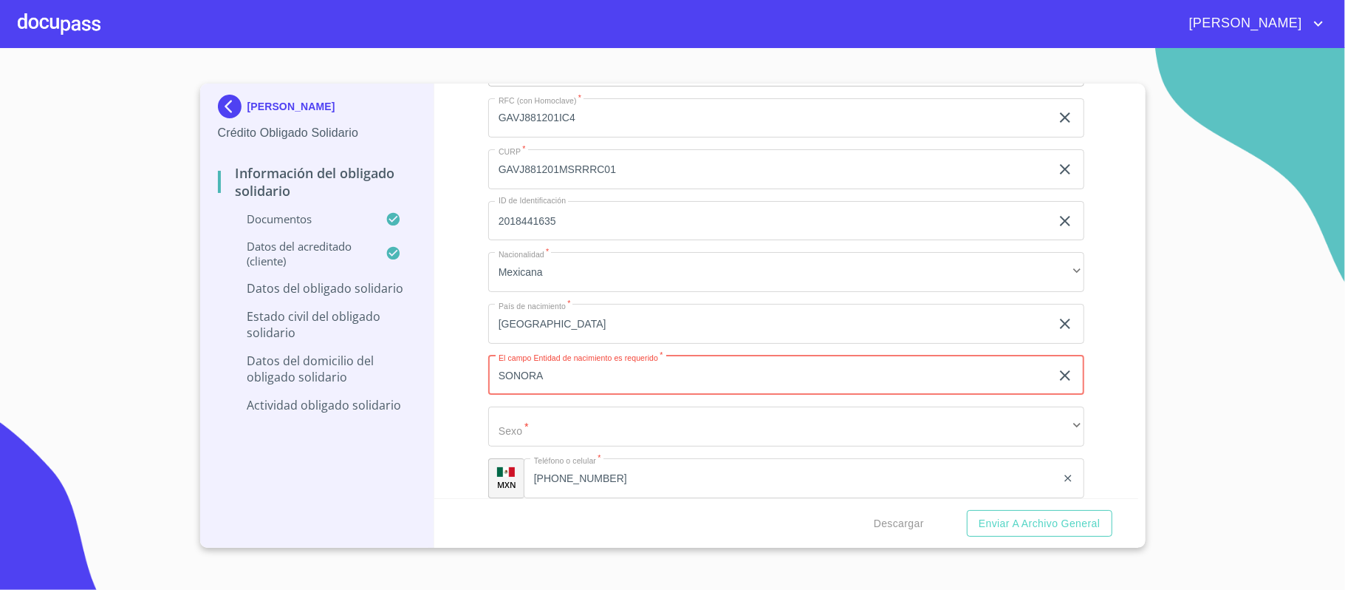
type input "SONORA"
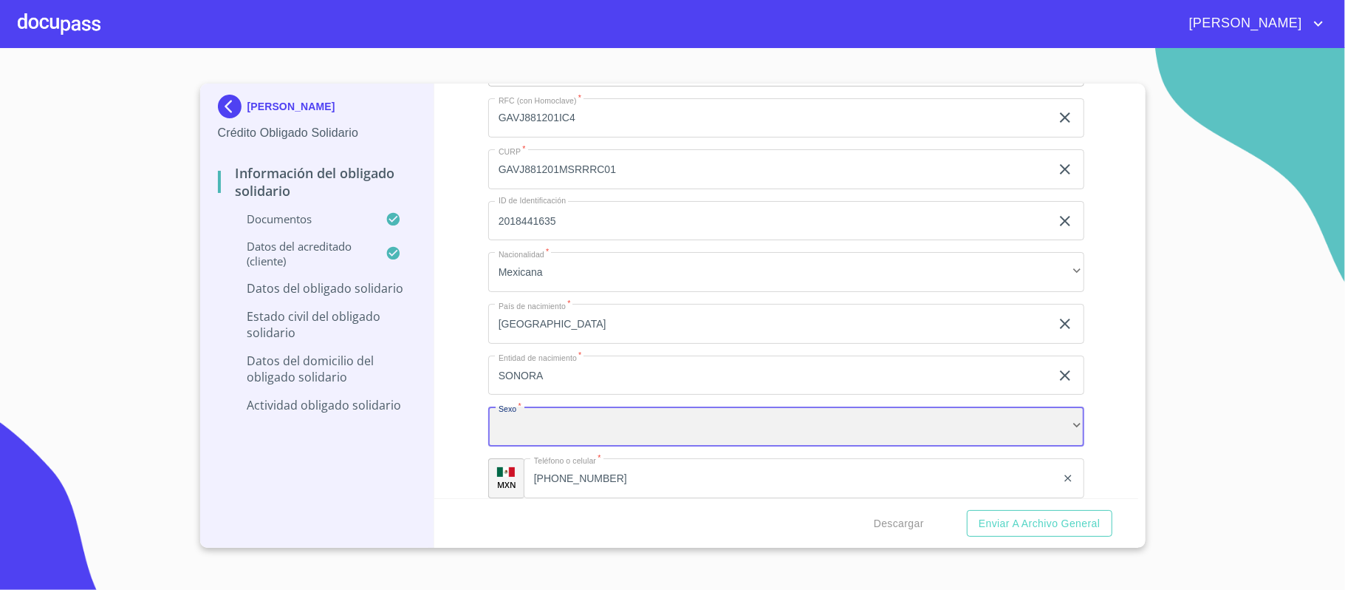
click at [504, 436] on div "​" at bounding box center [786, 426] width 596 height 40
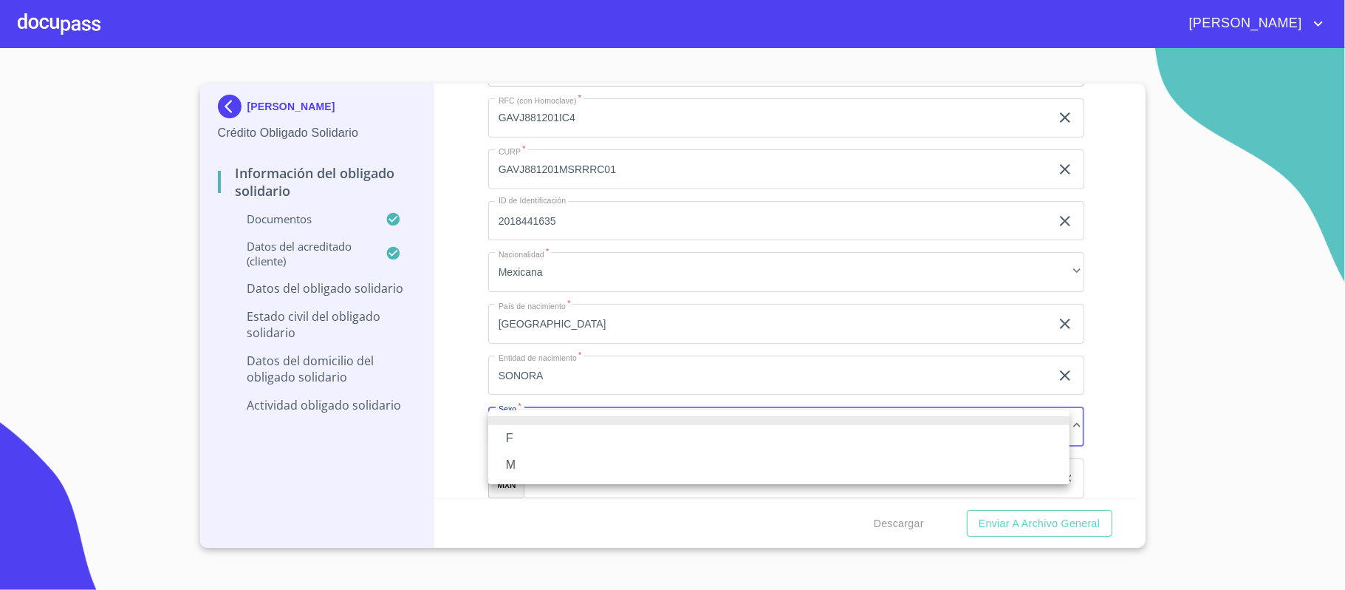
click at [524, 447] on li "F" at bounding box center [778, 438] width 581 height 27
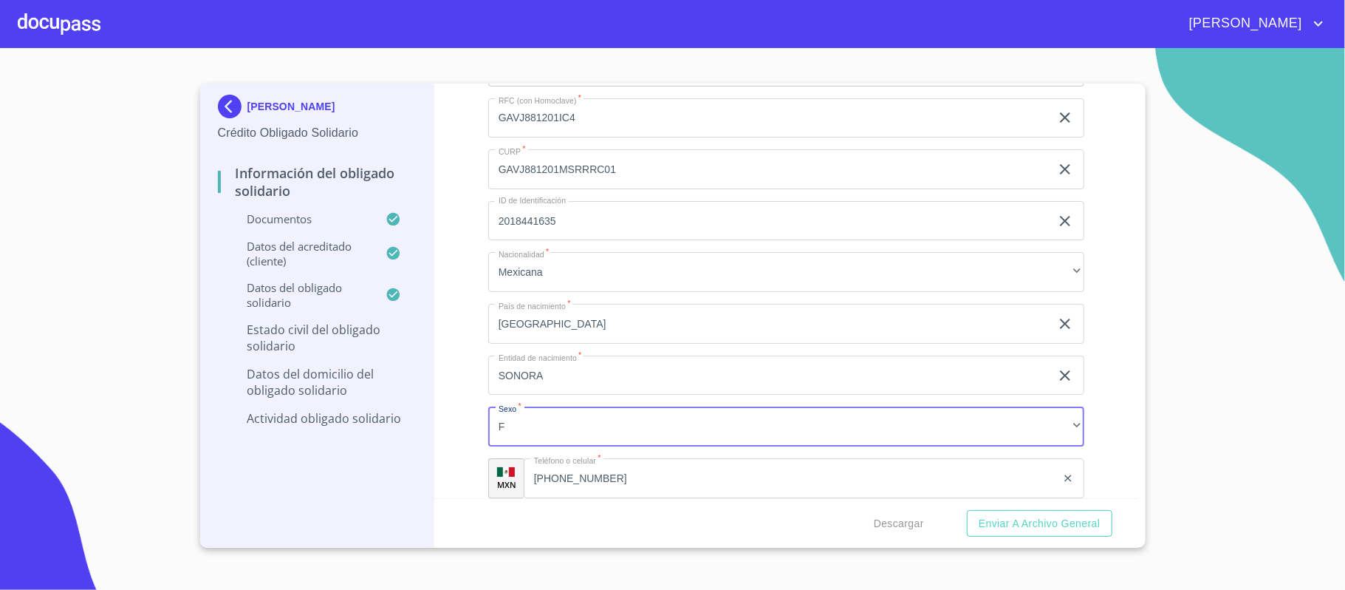
click at [468, 431] on div "Información del Obligado Solidario Documentos Documento de identificación Oblig…" at bounding box center [786, 290] width 704 height 414
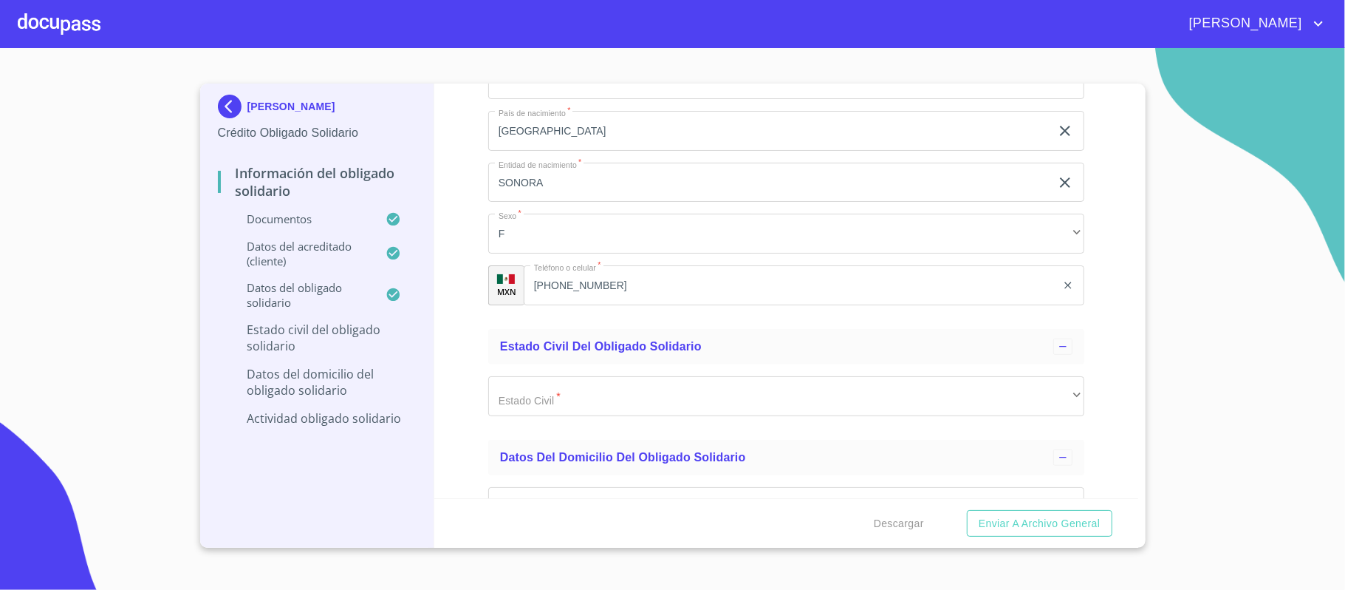
scroll to position [5024, 0]
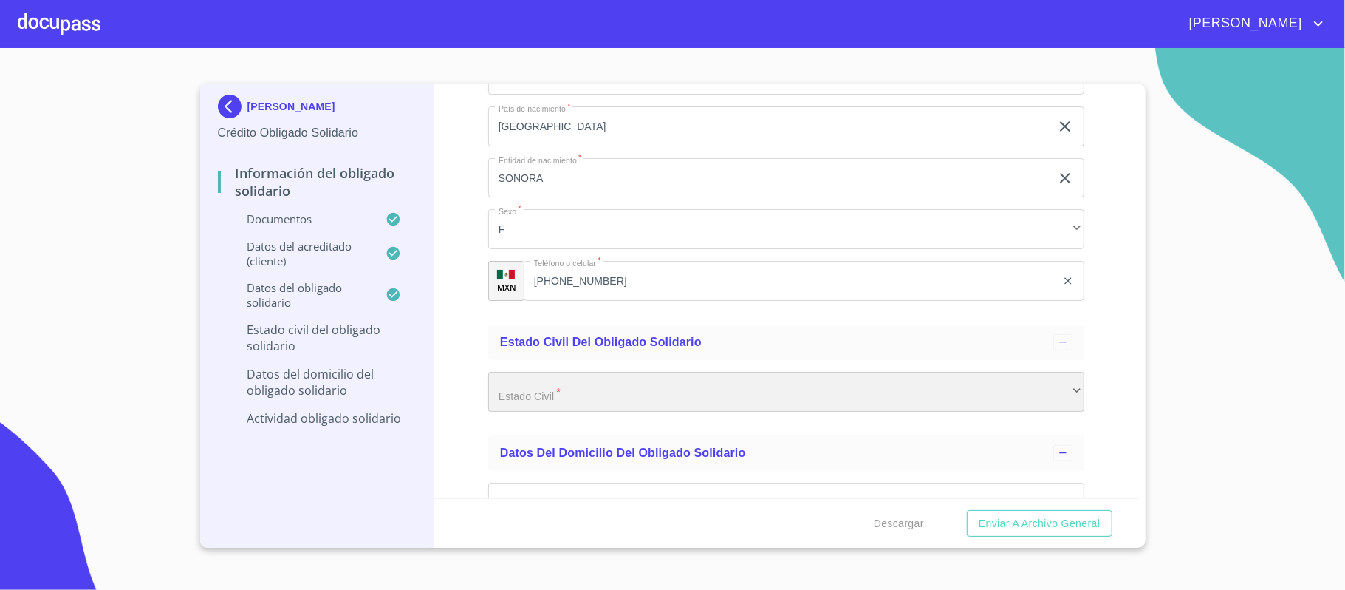
click at [515, 402] on div "​" at bounding box center [786, 392] width 596 height 40
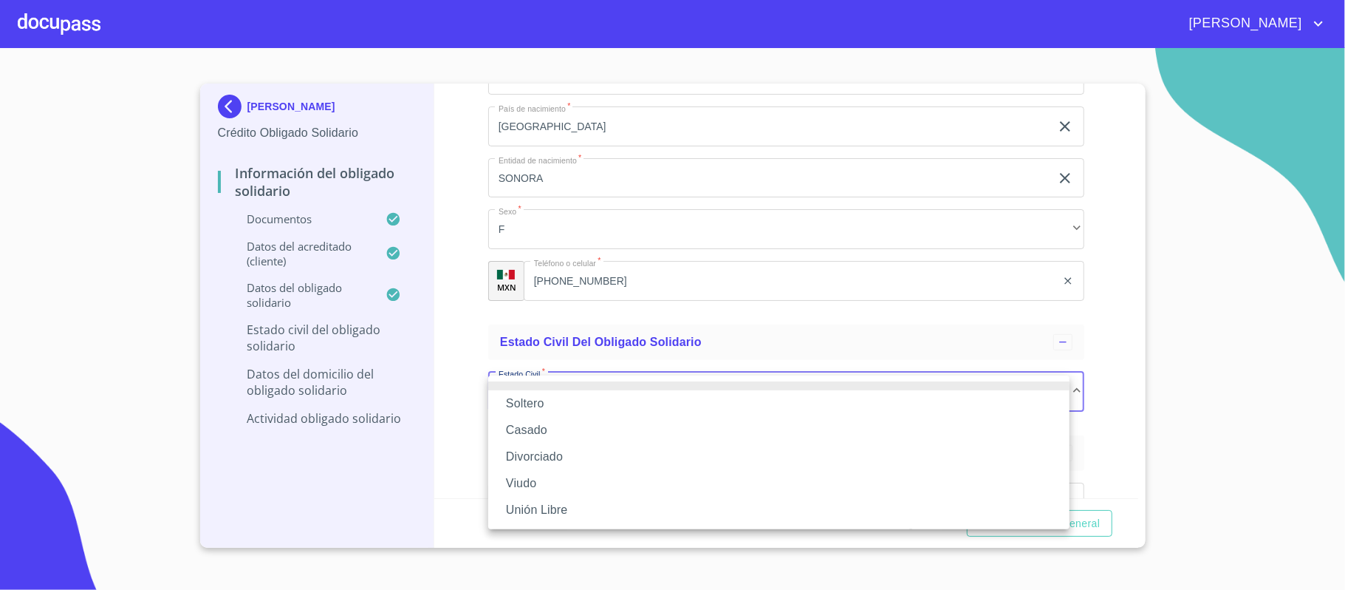
click at [521, 423] on li "Casado" at bounding box center [778, 430] width 581 height 27
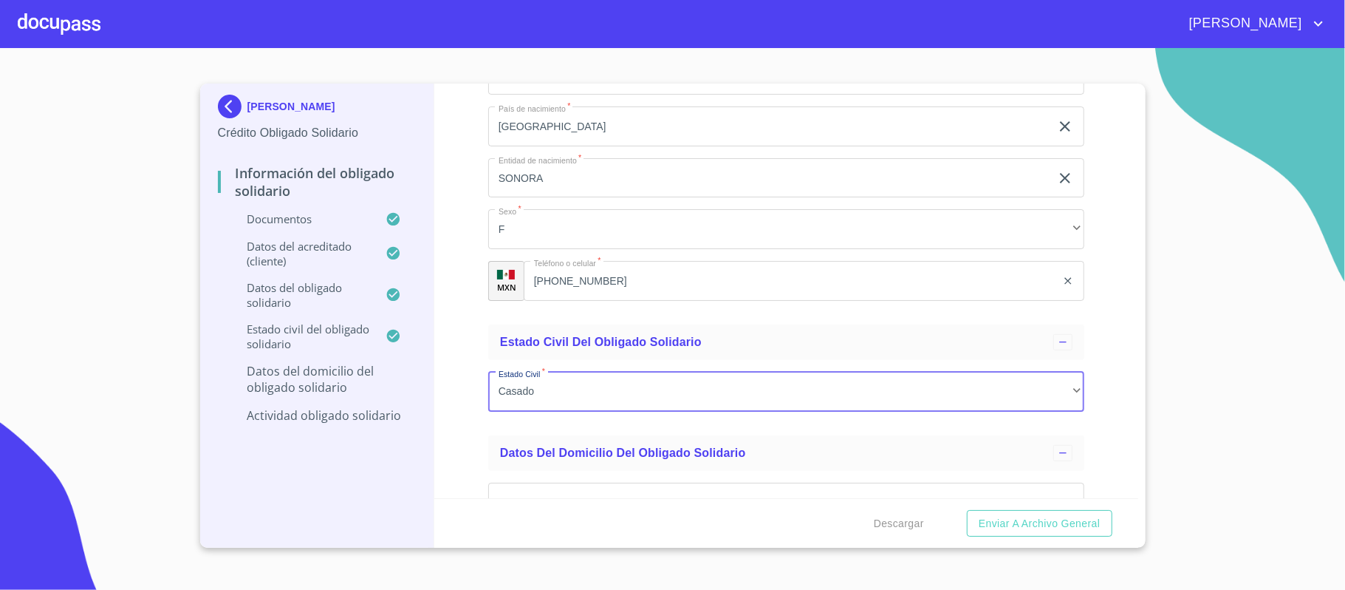
click at [474, 414] on div "Información del Obligado Solidario Documentos Documento de identificación Oblig…" at bounding box center [786, 290] width 704 height 414
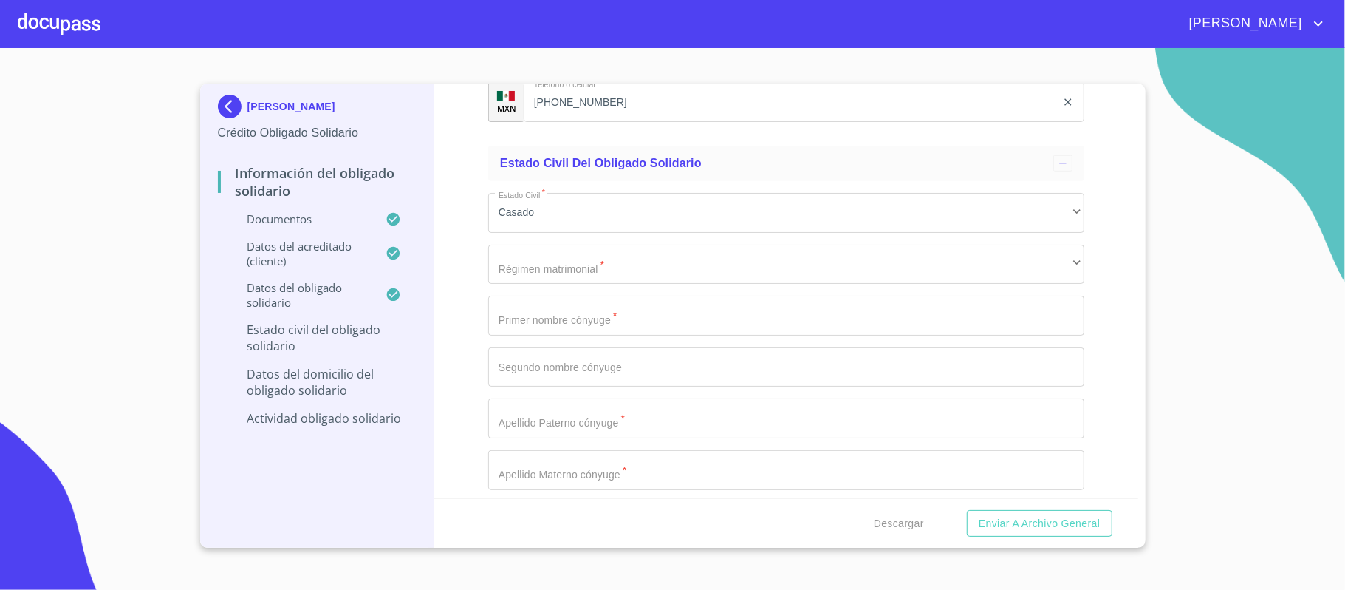
scroll to position [5220, 0]
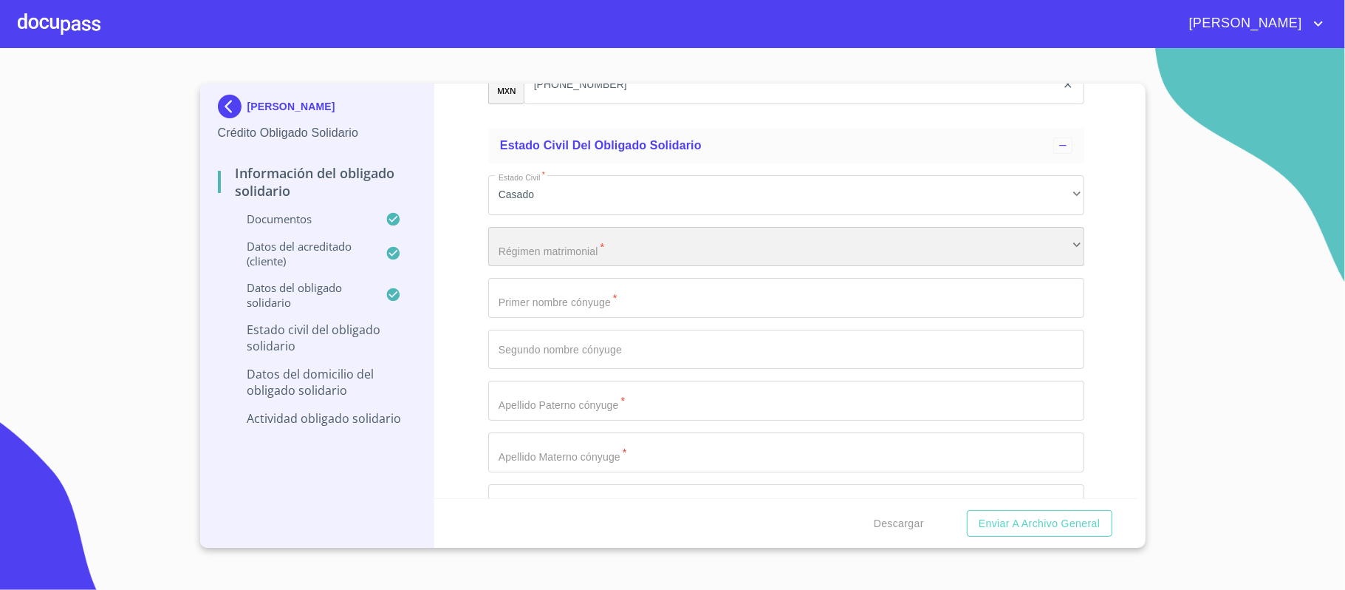
click at [538, 255] on div "​" at bounding box center [786, 247] width 596 height 40
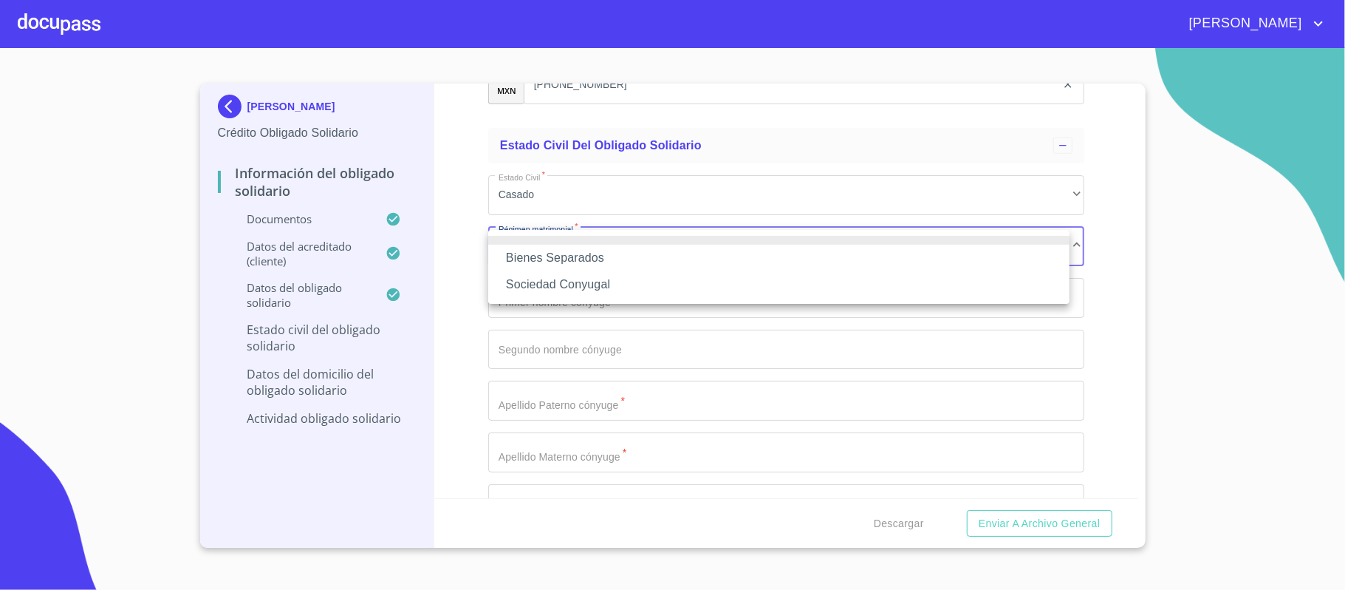
click at [536, 252] on li "Bienes Separados" at bounding box center [778, 258] width 581 height 27
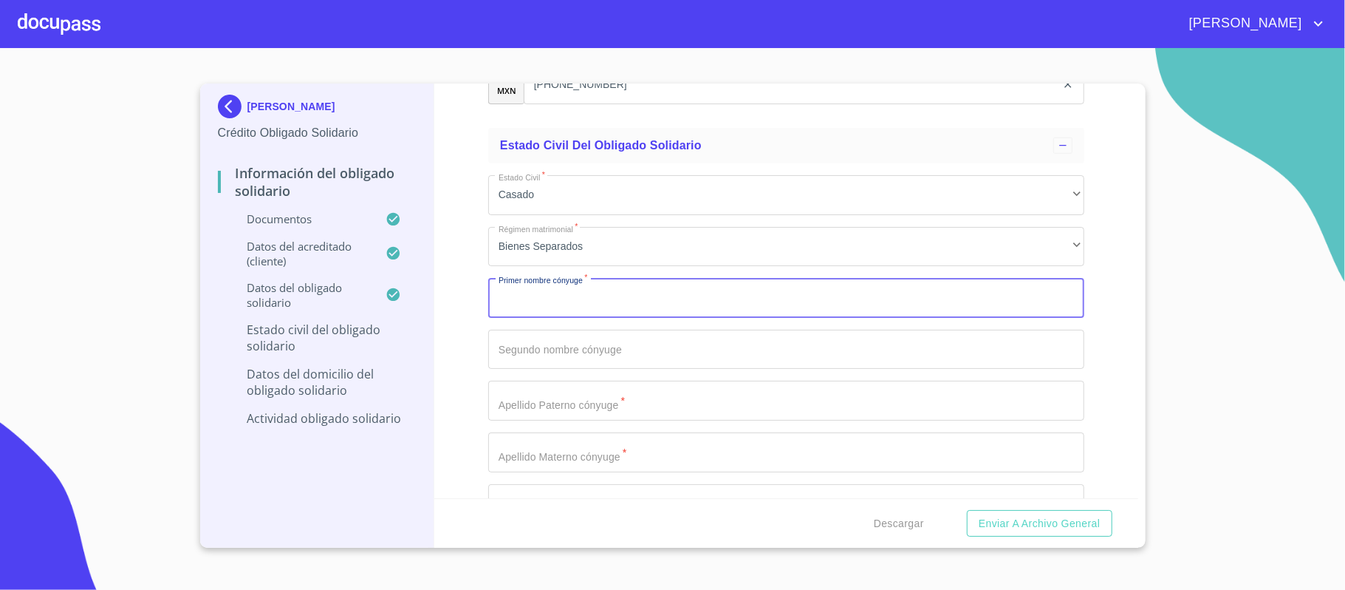
click at [547, 299] on input "Documento de identificación Obligado Solidario.   *" at bounding box center [786, 298] width 596 height 40
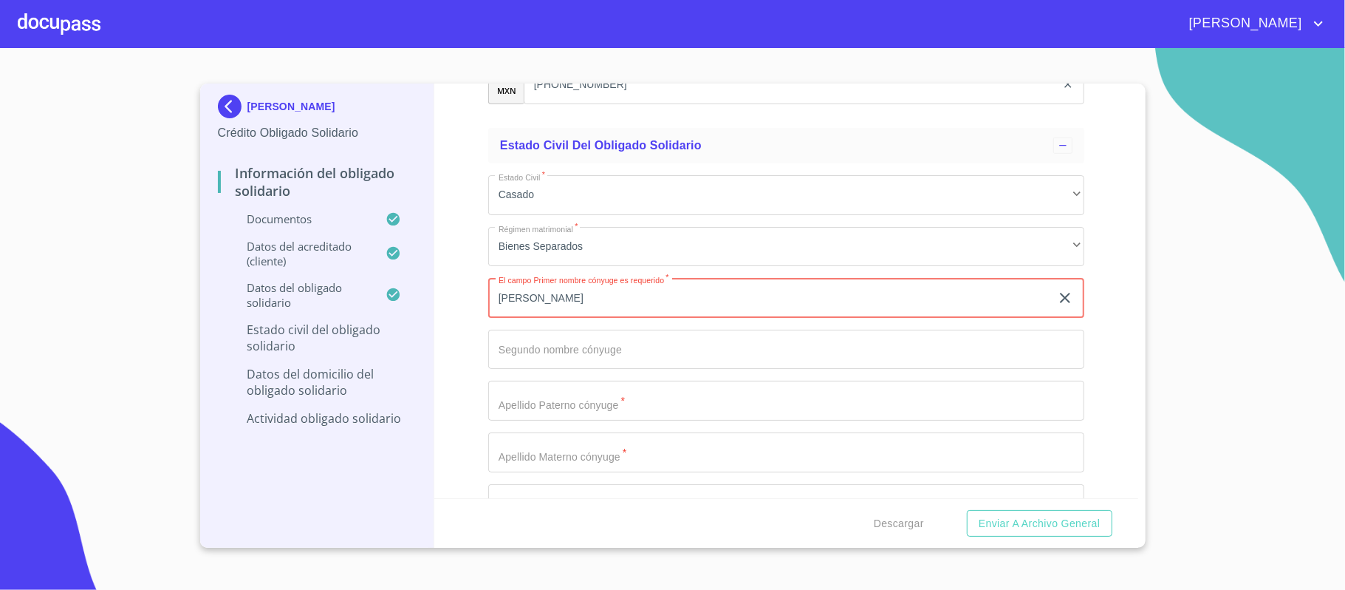
type input "[PERSON_NAME]"
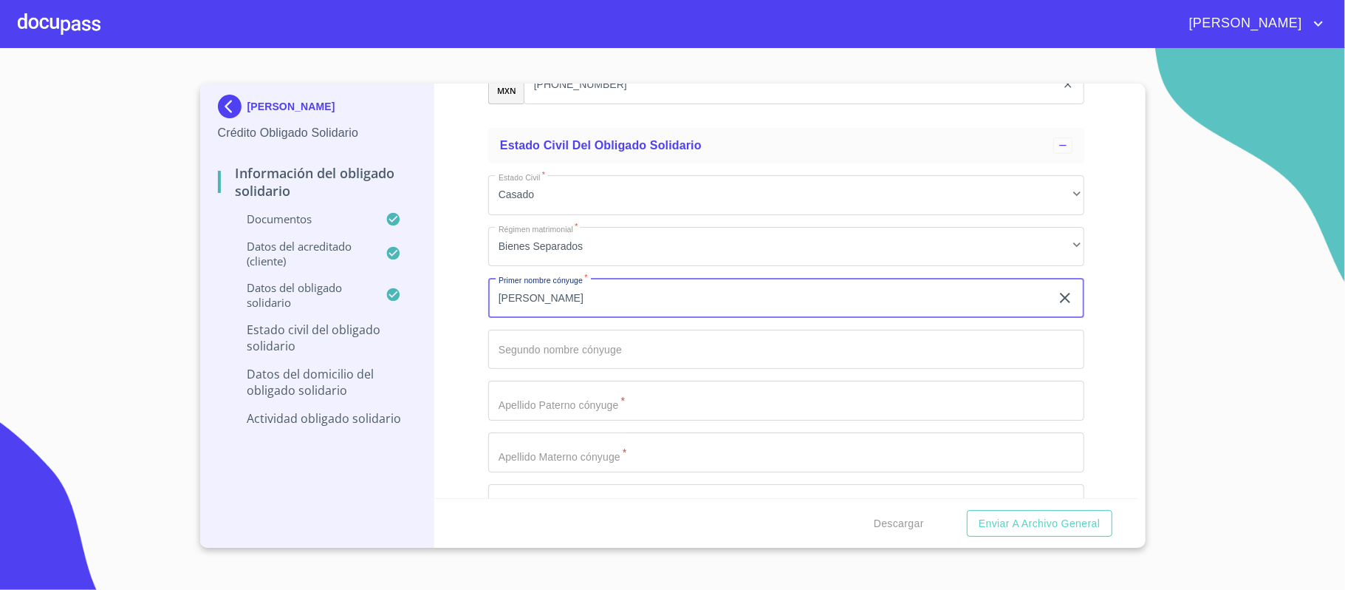
drag, startPoint x: 553, startPoint y: 301, endPoint x: 470, endPoint y: 303, distance: 82.8
click at [479, 307] on div "Información del Obligado Solidario Documentos Documento de identificación Oblig…" at bounding box center [786, 290] width 704 height 414
click at [507, 403] on input "Documento de identificación Obligado Solidario.   *" at bounding box center [786, 400] width 596 height 40
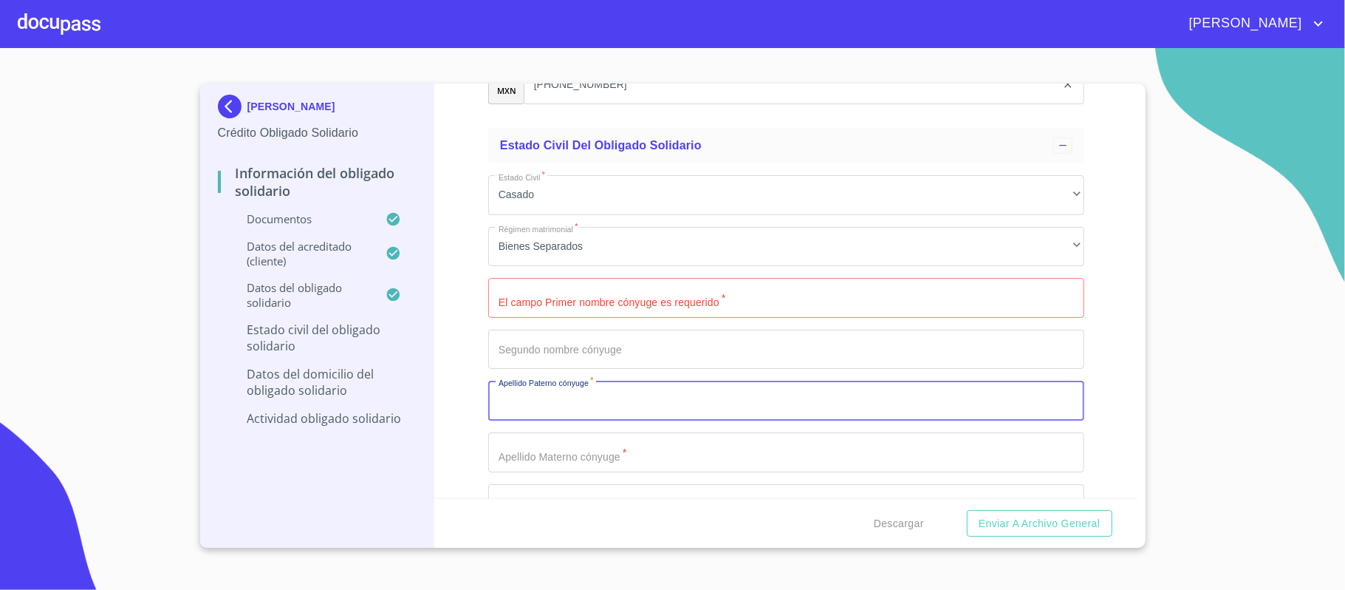
paste input "[PERSON_NAME]"
type input "[PERSON_NAME]"
click at [523, 306] on input "Documento de identificación Obligado Solidario.   *" at bounding box center [786, 298] width 596 height 40
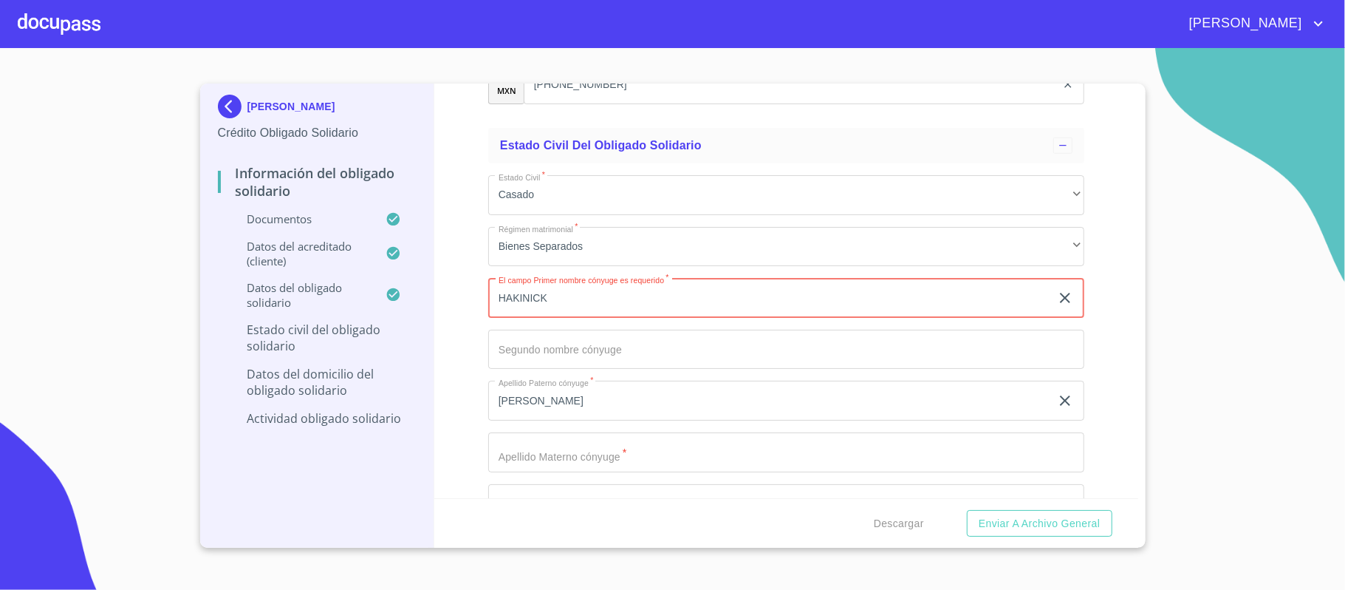
type input "HAKINICK"
click at [516, 452] on input "Documento de identificación Obligado Solidario.   *" at bounding box center [786, 452] width 596 height 40
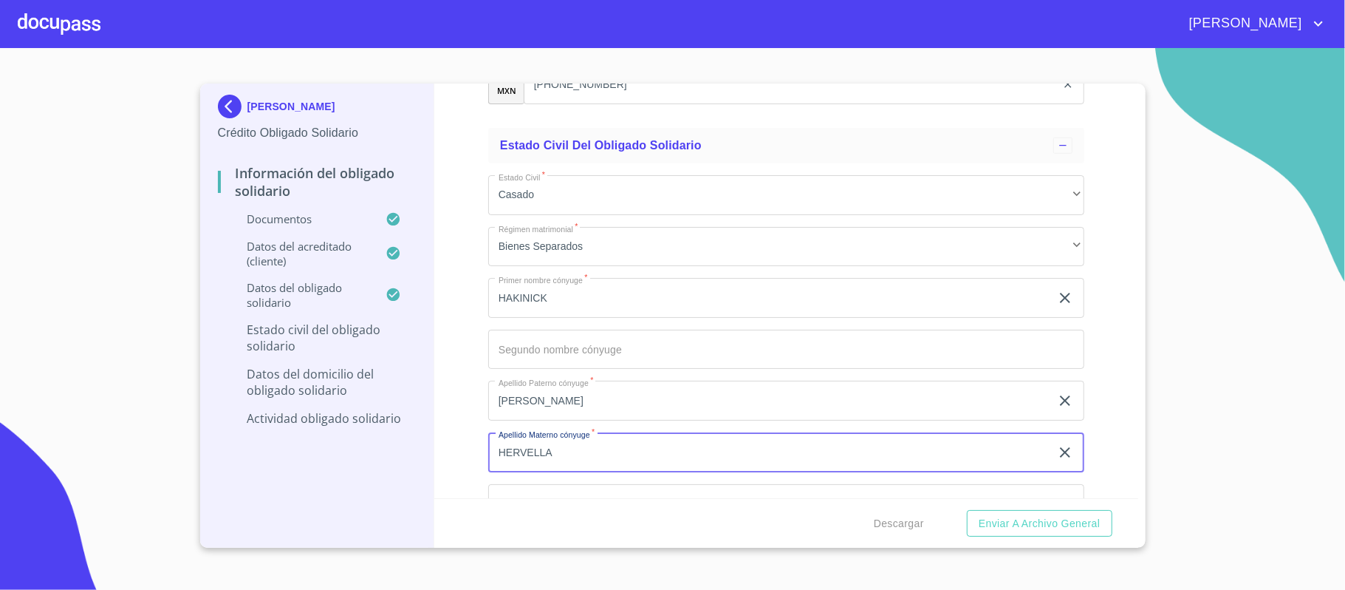
type input "HERVELLA"
click at [471, 378] on div "Información del Obligado Solidario Documentos Documento de identificación Oblig…" at bounding box center [786, 290] width 704 height 414
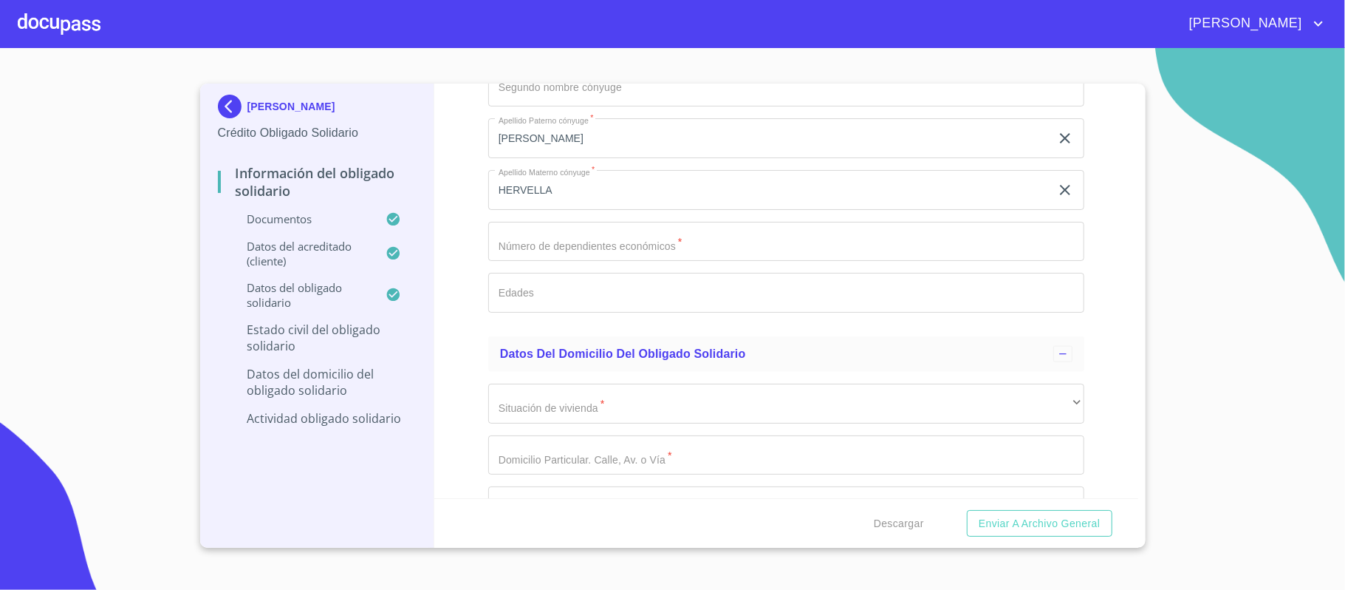
scroll to position [5516, 0]
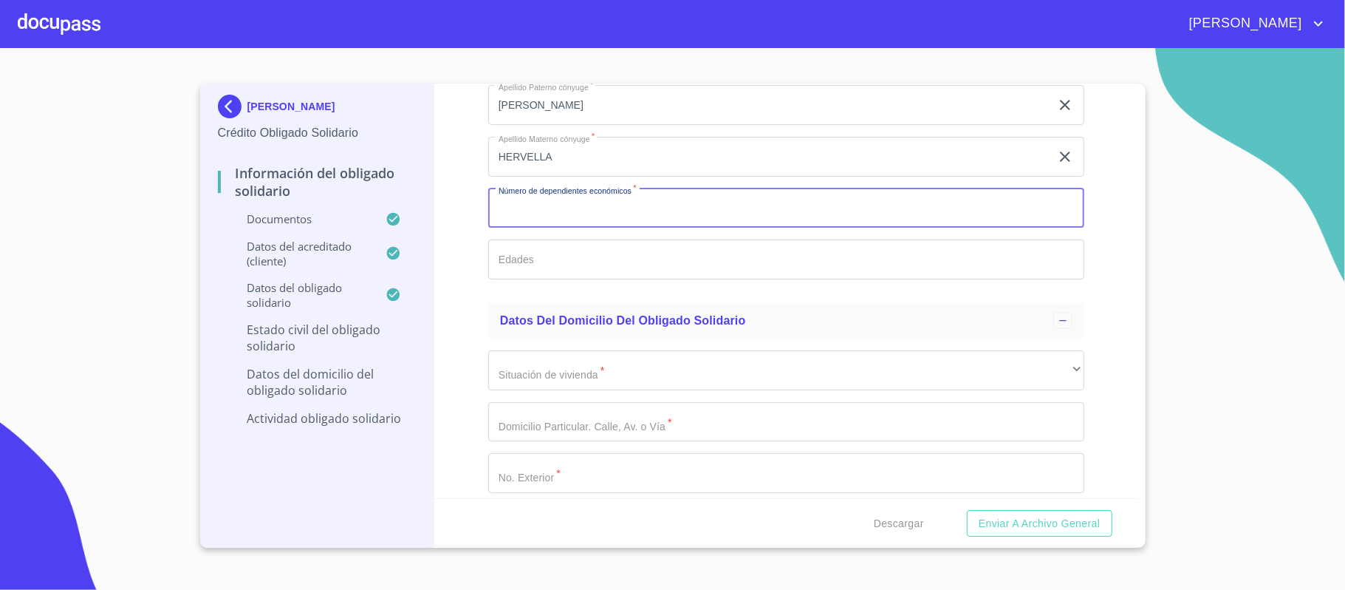
click at [556, 219] on input "Documento de identificación Obligado Solidario.   *" at bounding box center [786, 208] width 596 height 40
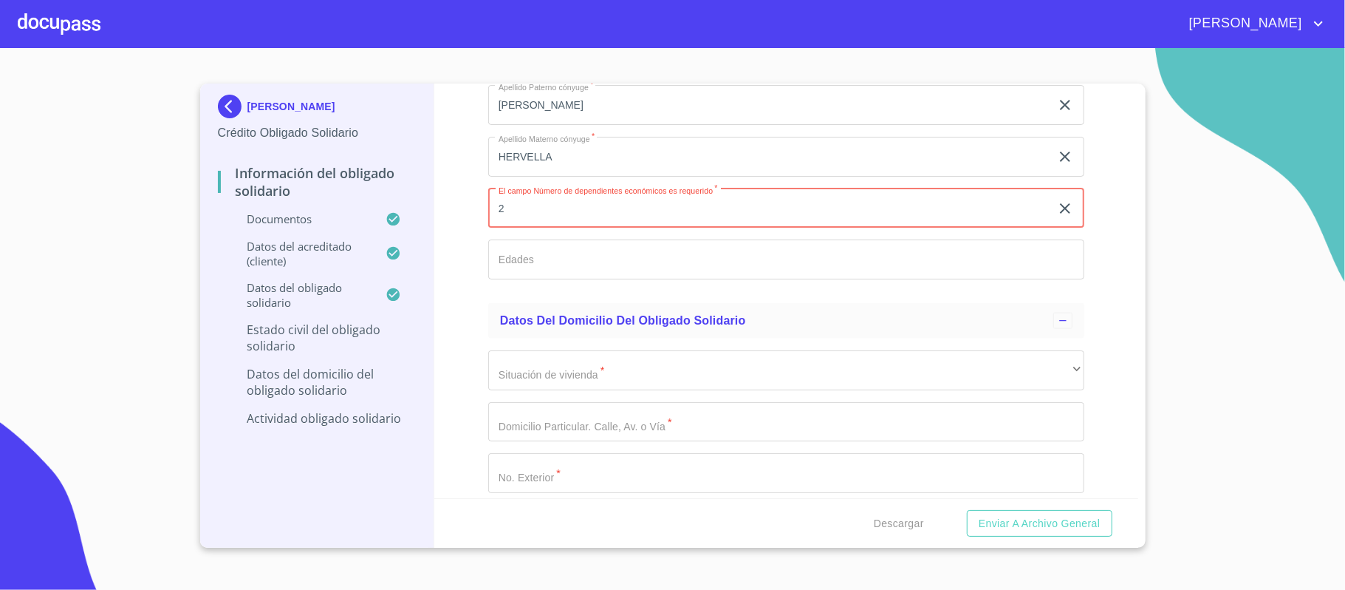
type input "2"
click at [516, 270] on input "Documento de identificación Obligado Solidario.   *" at bounding box center [786, 259] width 596 height 40
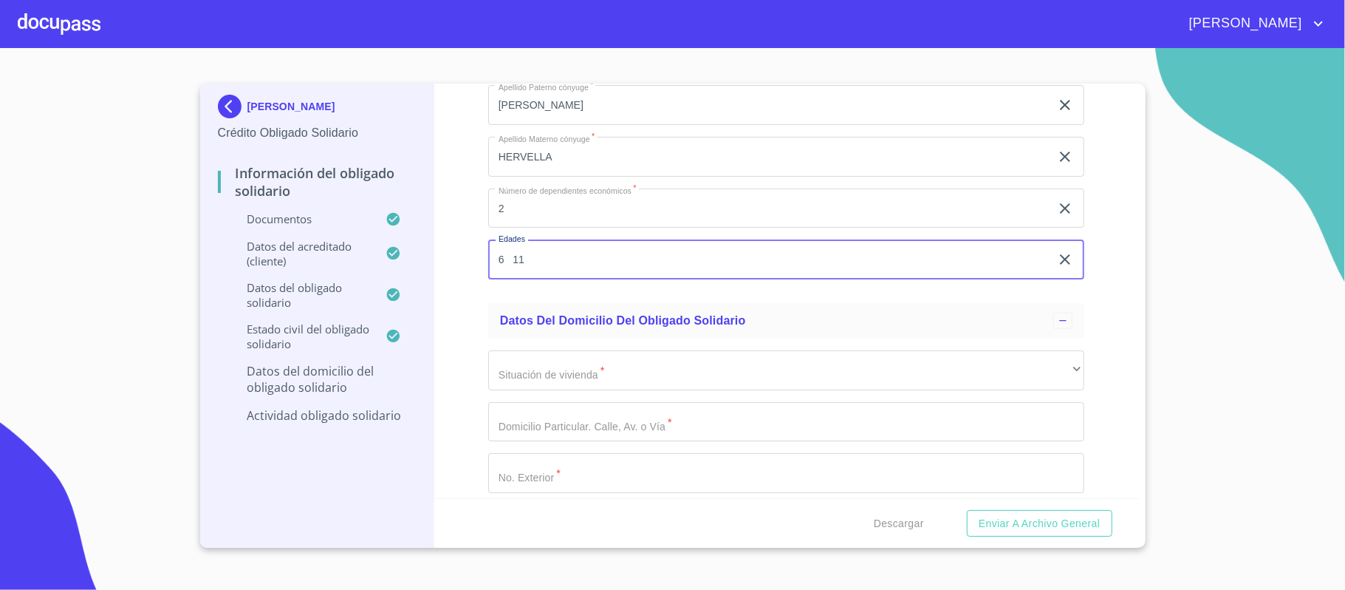
type input "6 11"
click at [474, 303] on div "Información del Obligado Solidario Documentos Documento de identificación Oblig…" at bounding box center [786, 290] width 704 height 414
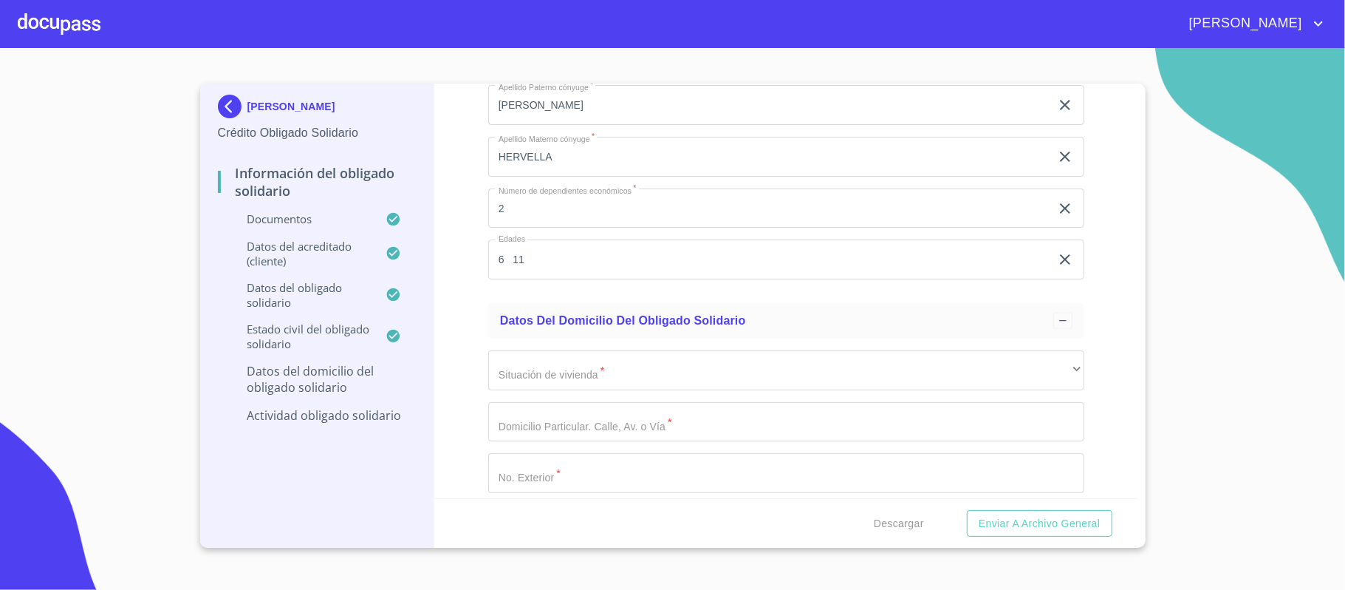
scroll to position [5615, 0]
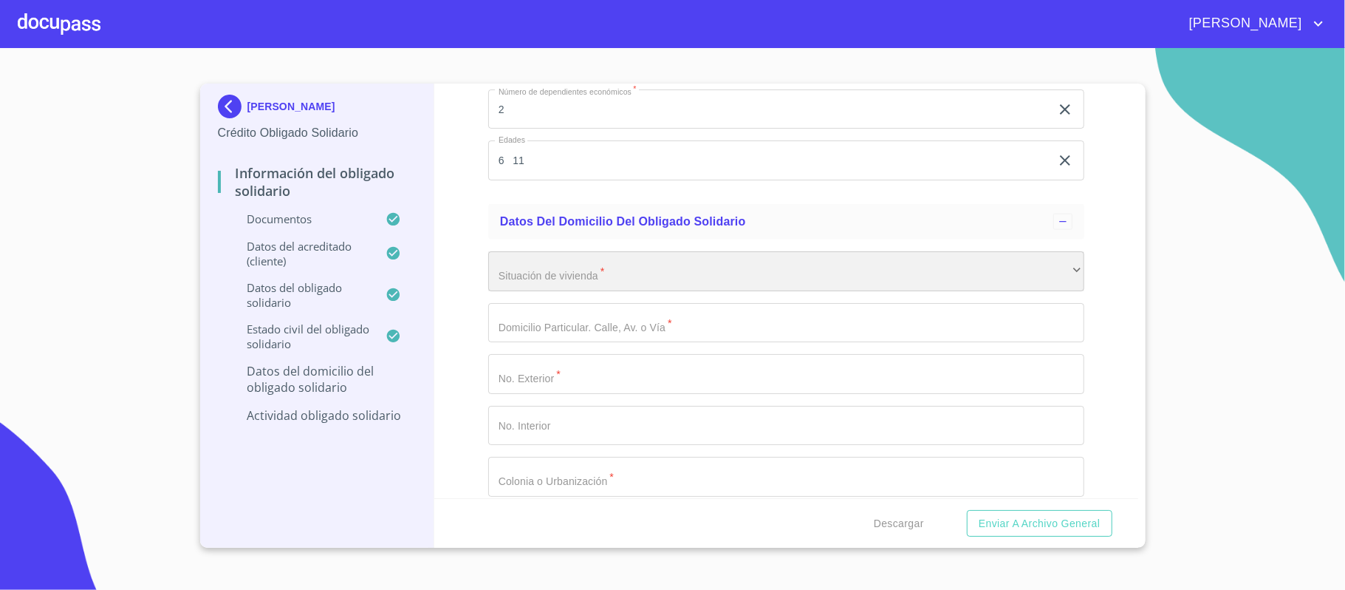
click at [505, 278] on div "​" at bounding box center [786, 271] width 596 height 40
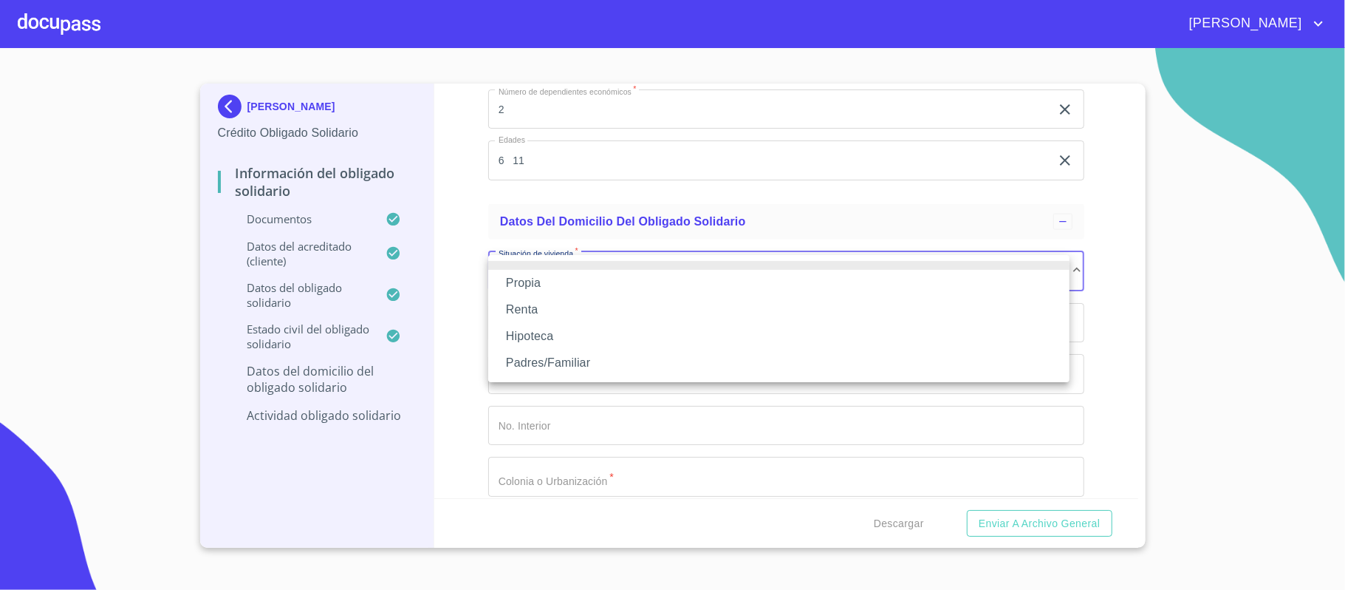
click at [511, 281] on li "Propia" at bounding box center [778, 283] width 581 height 27
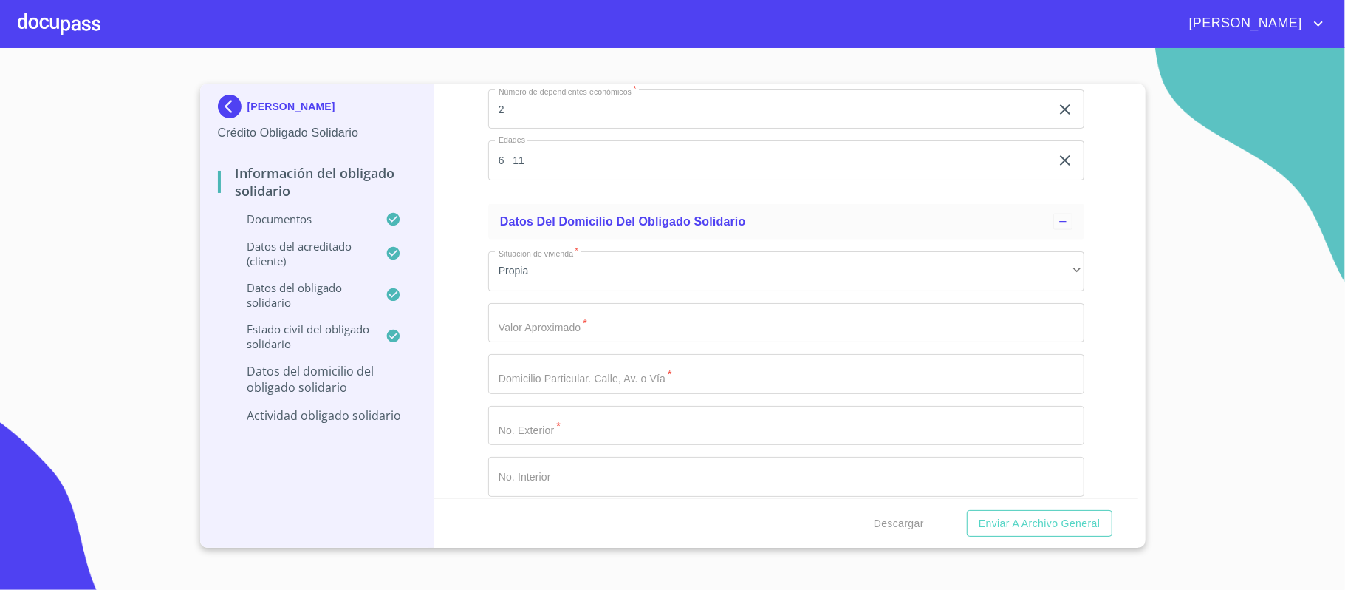
click at [460, 287] on div "Información del Obligado Solidario Documentos Documento de identificación Oblig…" at bounding box center [786, 290] width 704 height 414
click at [491, 327] on input "Documento de identificación Obligado Solidario.   *" at bounding box center [786, 323] width 596 height 40
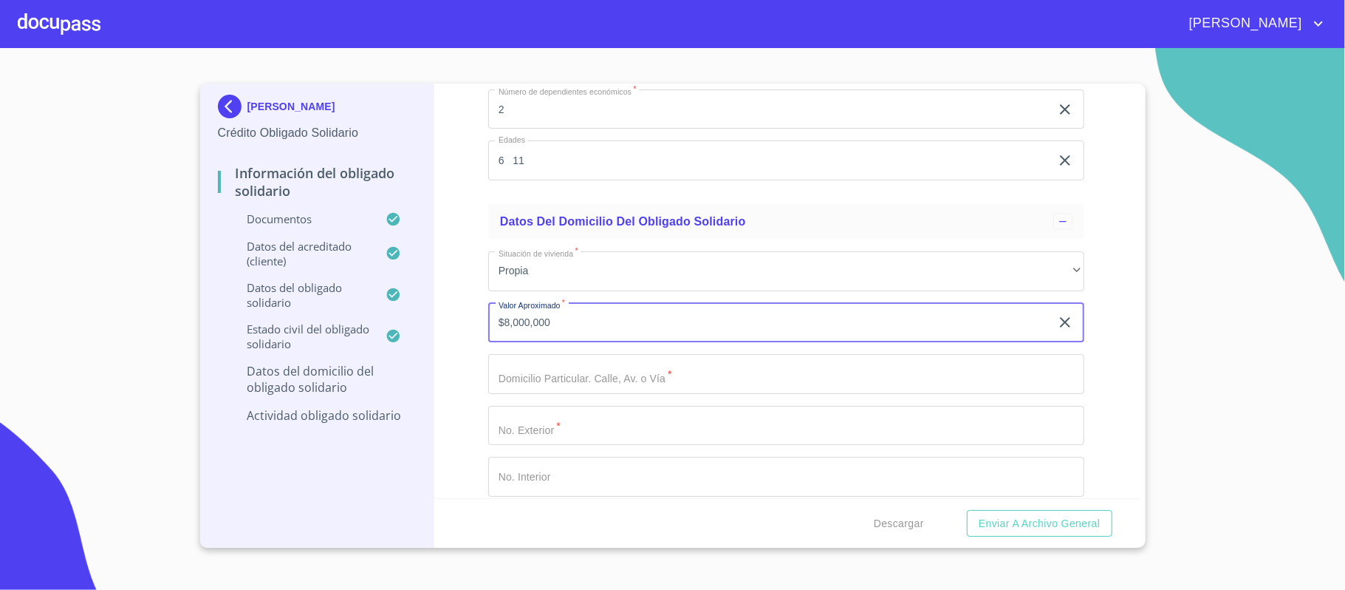
type input "$8,000,000"
click at [508, 374] on input "Documento de identificación Obligado Solidario.   *" at bounding box center [786, 374] width 596 height 40
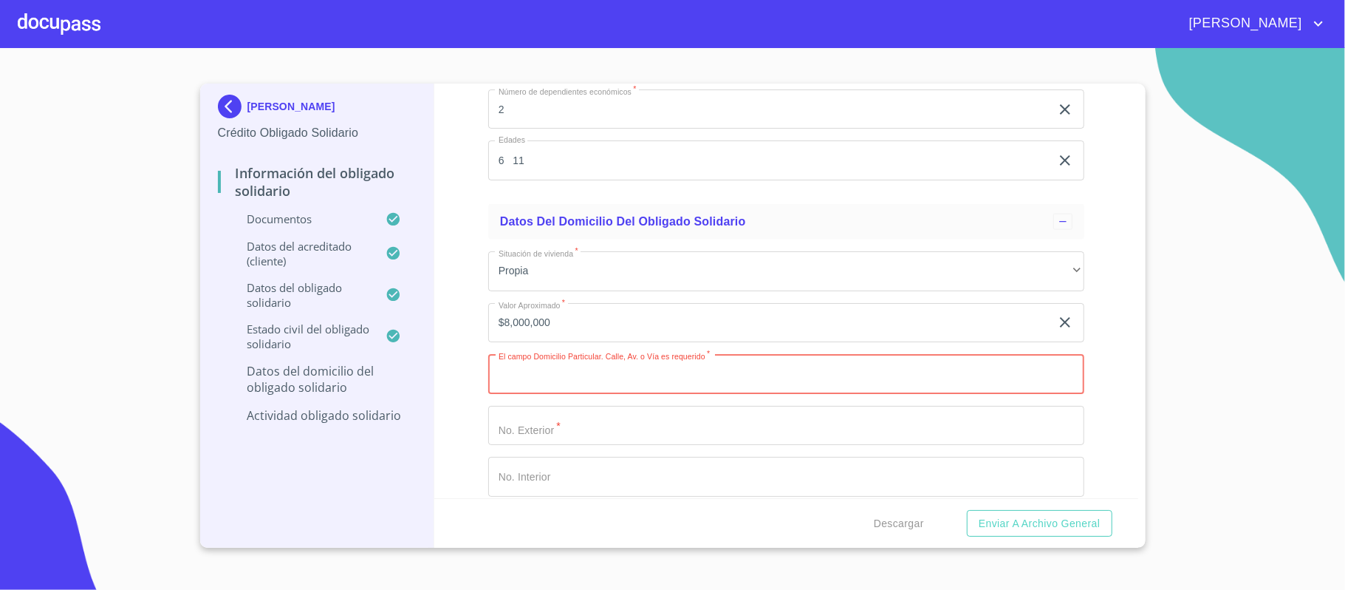
paste input "CTO DE LA JACARANDA"
type input "CTO DE LA JACARANDA"
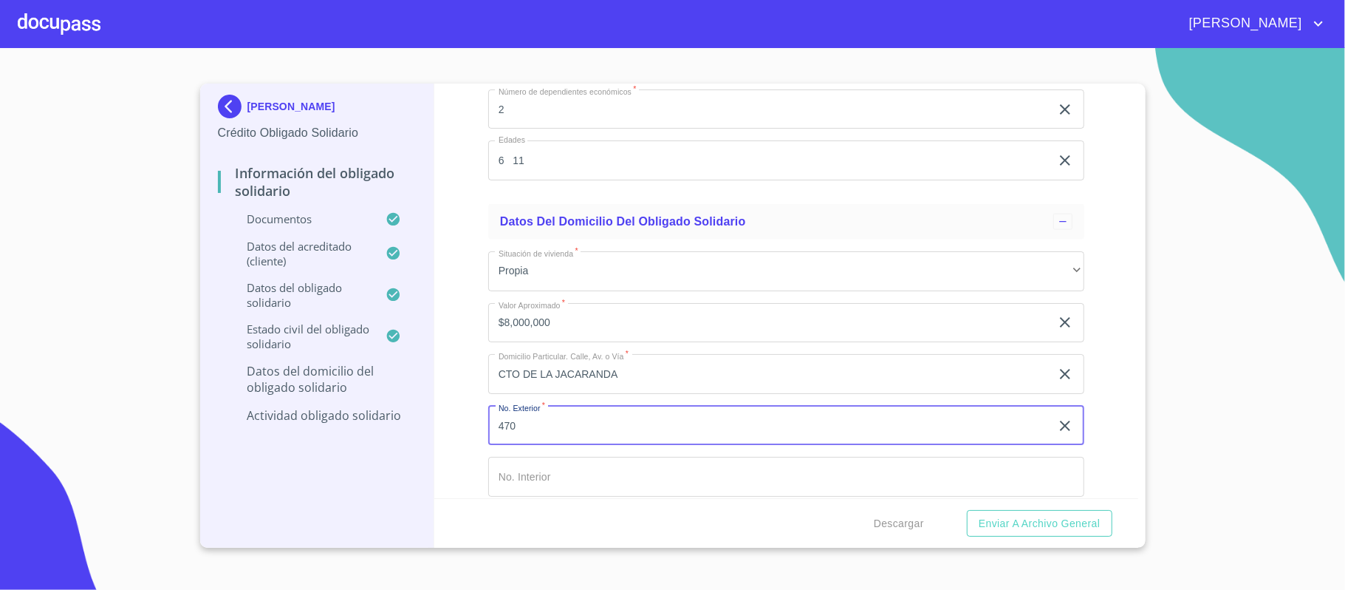
type input "470"
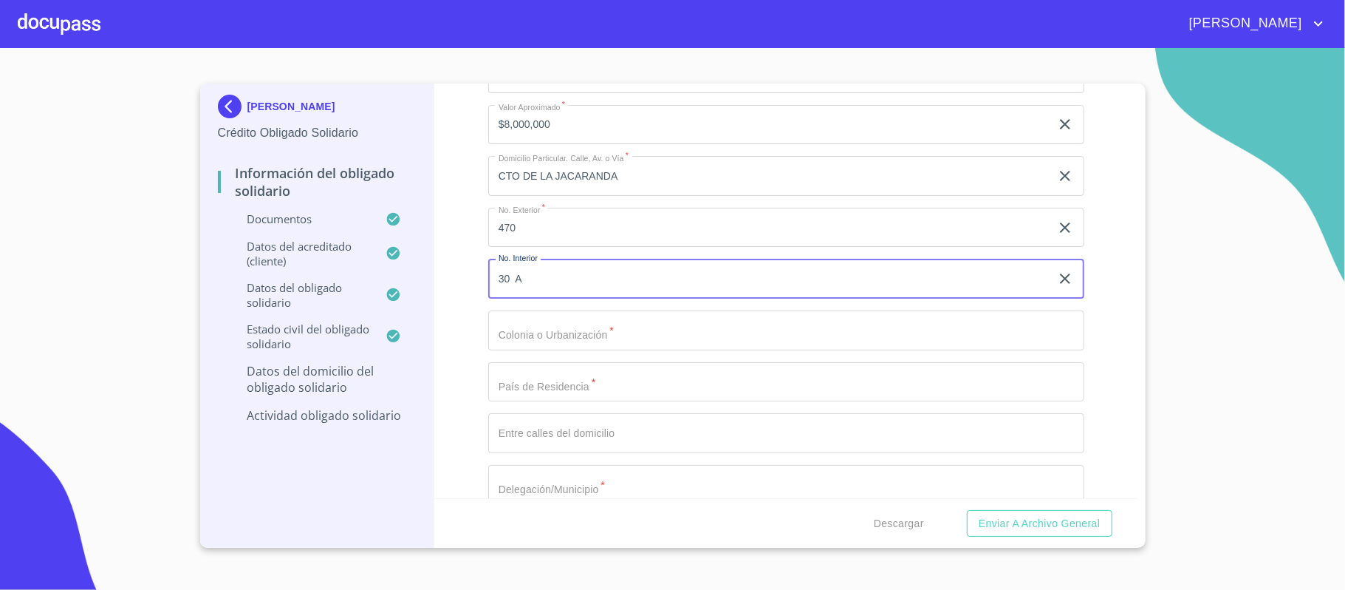
scroll to position [5911, 0]
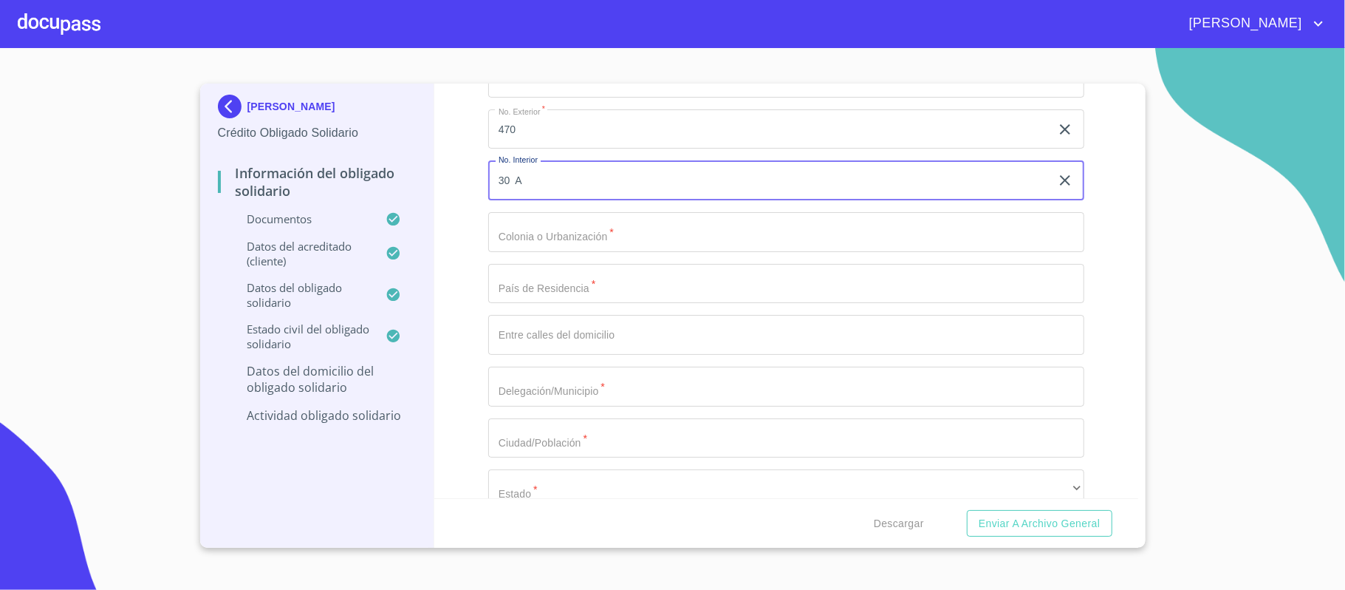
type input "30 A"
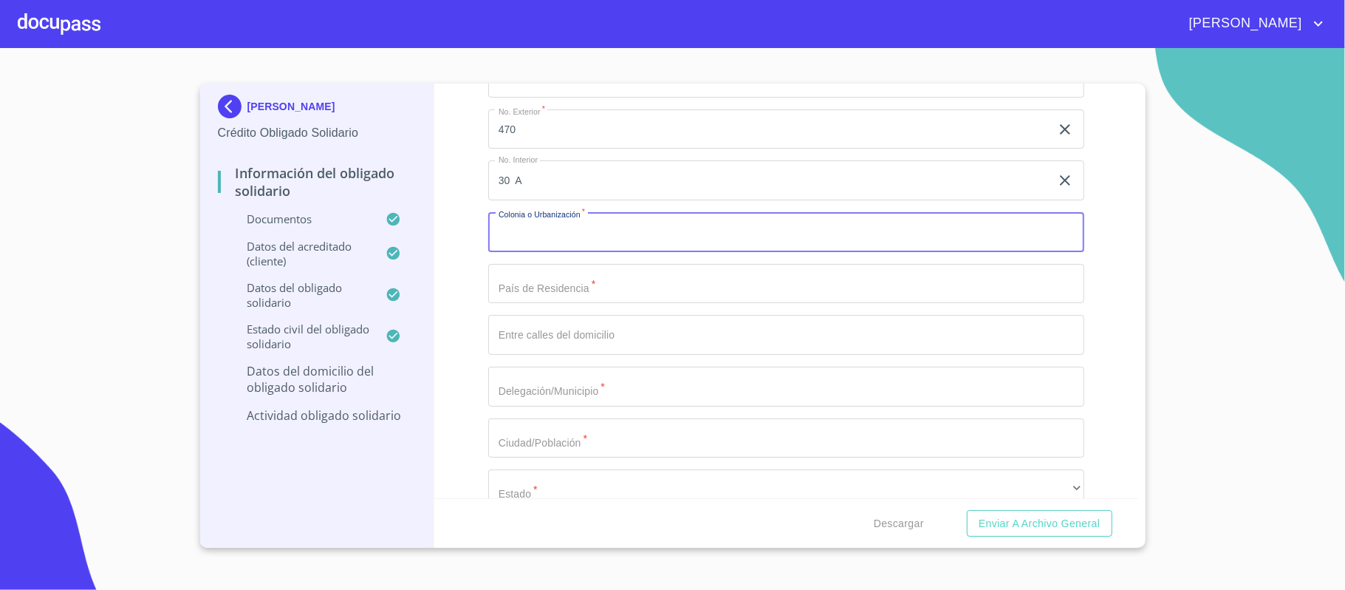
click at [547, 235] on input "Documento de identificación Obligado Solidario.   *" at bounding box center [786, 232] width 596 height 40
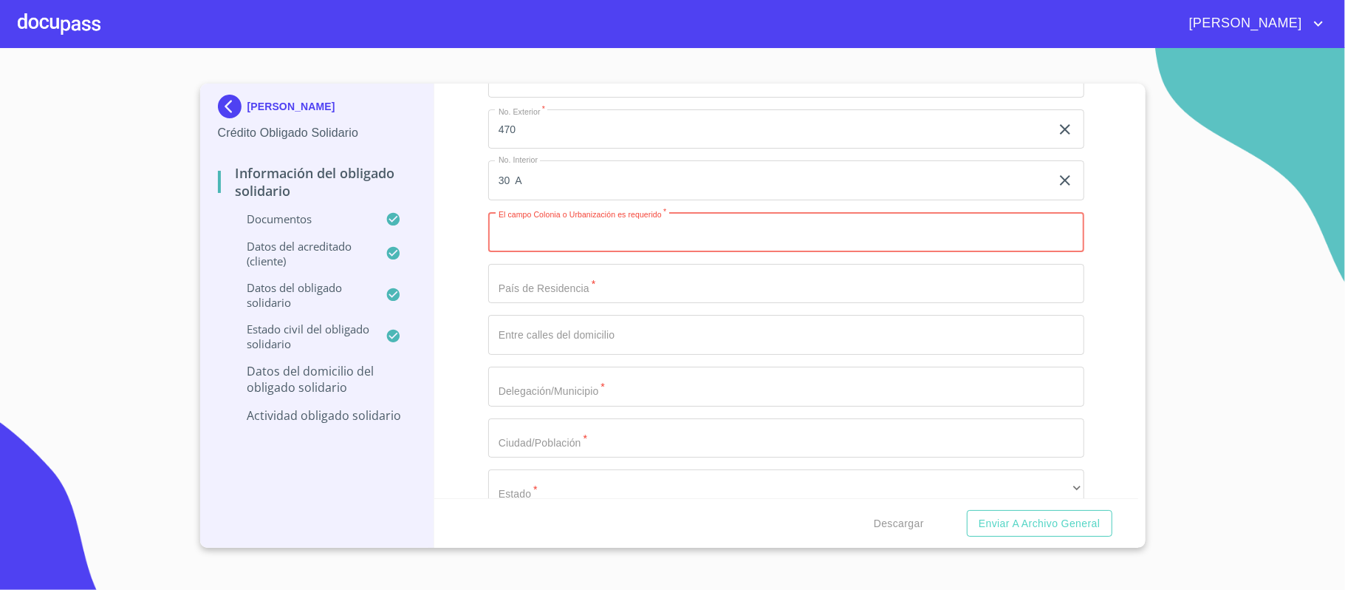
paste input "PUERTA DEL TULE"
type input "PUERTA DEL TULE"
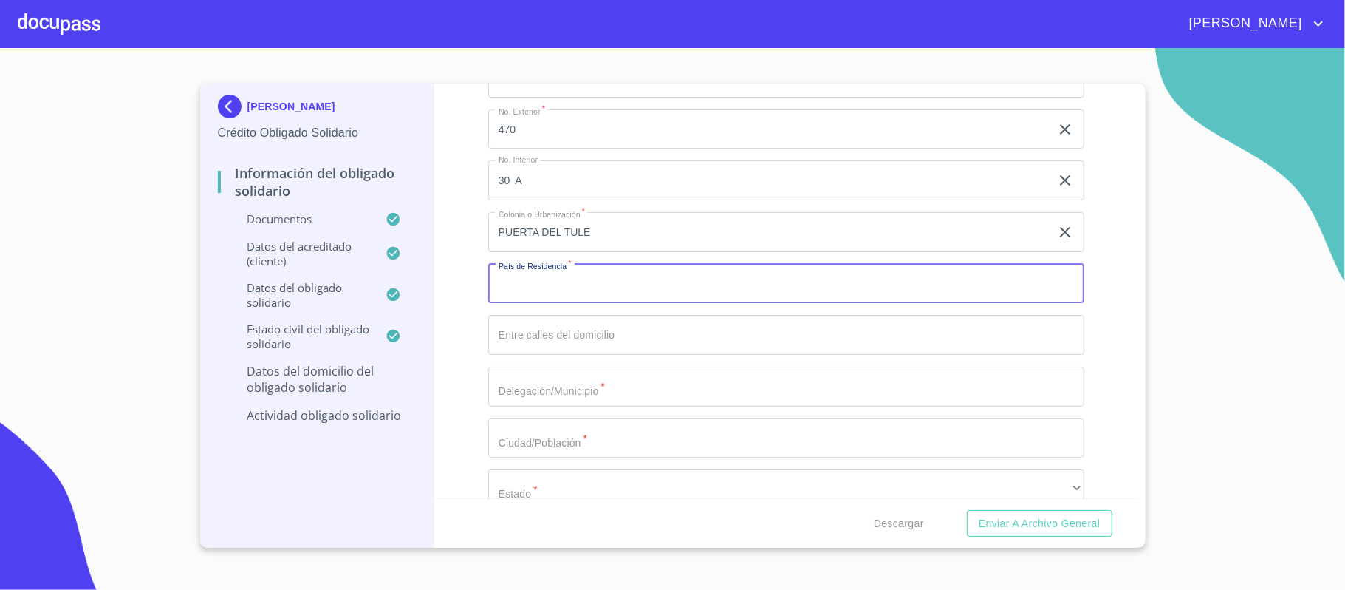
click at [587, 294] on input "Documento de identificación Obligado Solidario.   *" at bounding box center [786, 284] width 596 height 40
type input "[GEOGRAPHIC_DATA]"
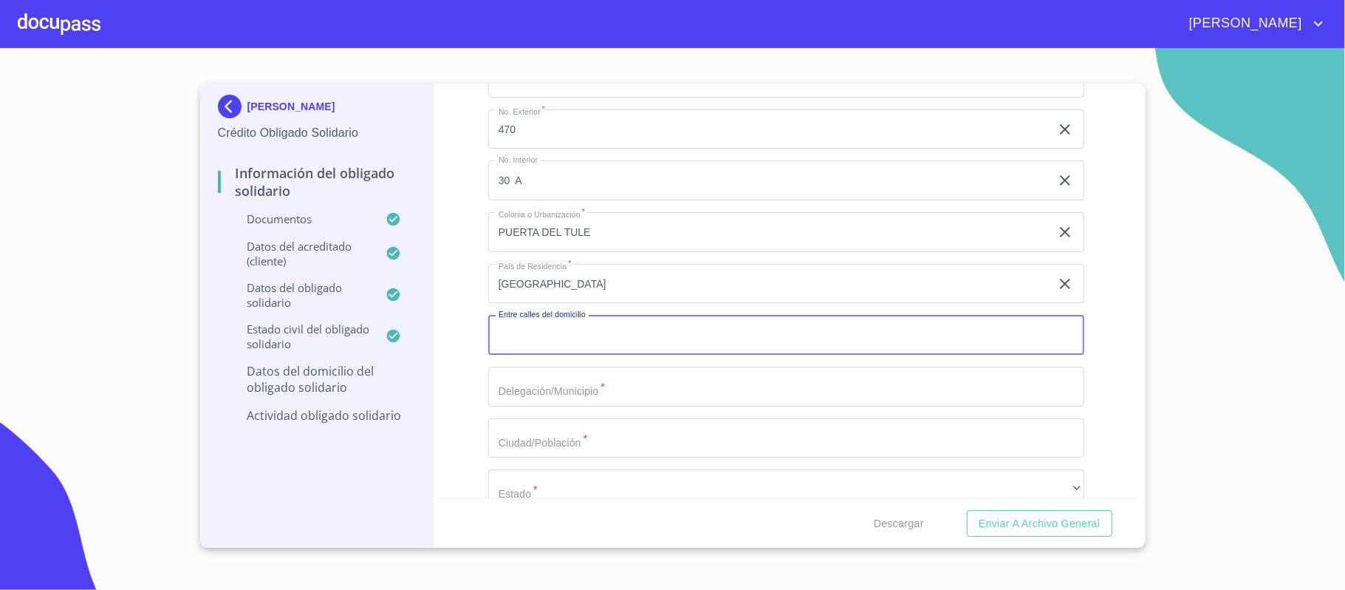
paste input "AV [GEOGRAPHIC_DATA]"
type input "AV [GEOGRAPHIC_DATA]"
click at [511, 397] on input "Documento de identificación Obligado Solidario.   *" at bounding box center [786, 386] width 596 height 40
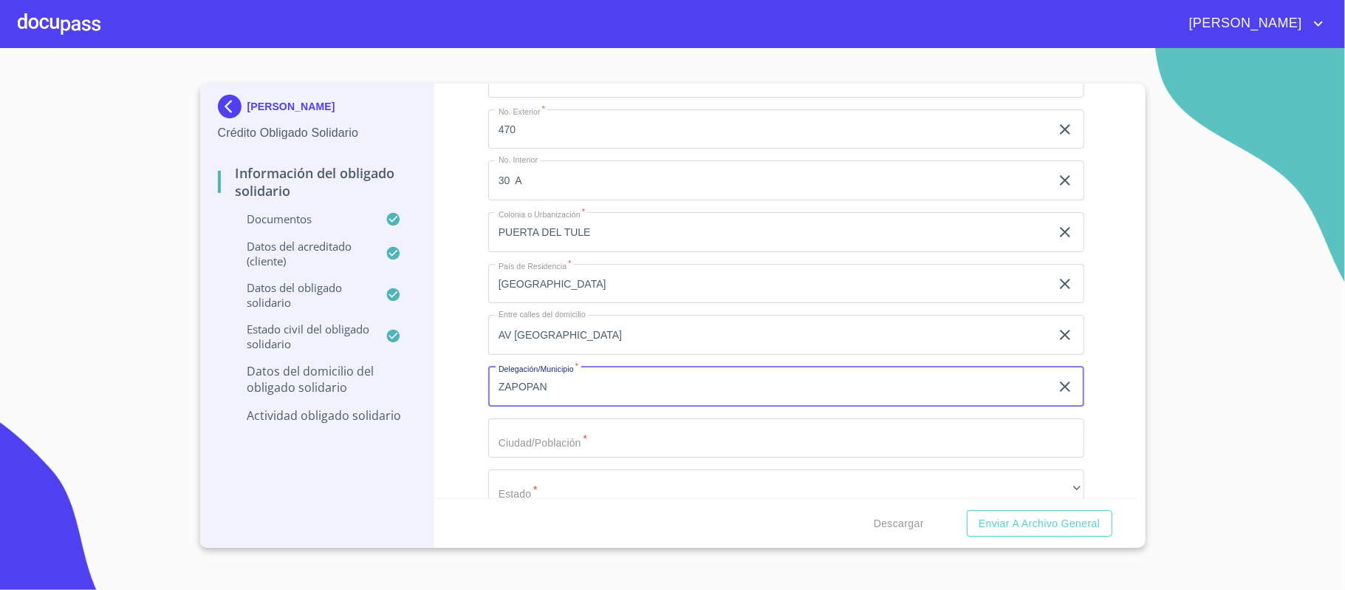
type input "ZAPOPAN"
click at [539, 445] on input "Documento de identificación Obligado Solidario.   *" at bounding box center [786, 438] width 596 height 40
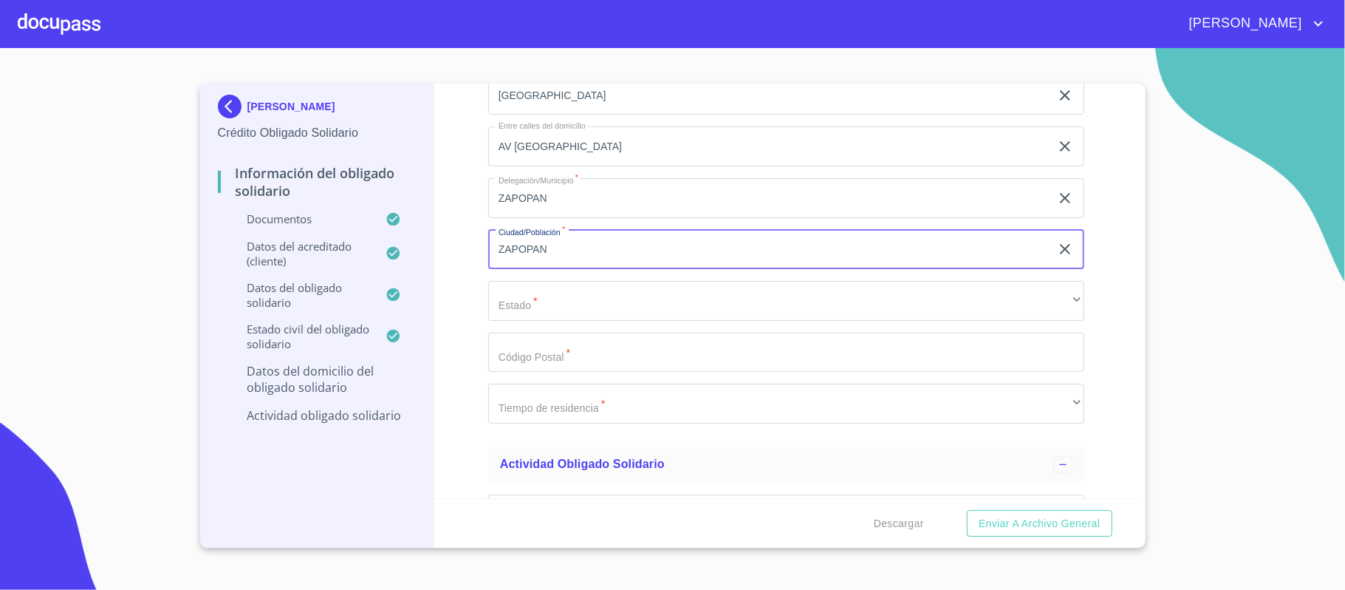
scroll to position [6108, 0]
type input "ZAPOPAN"
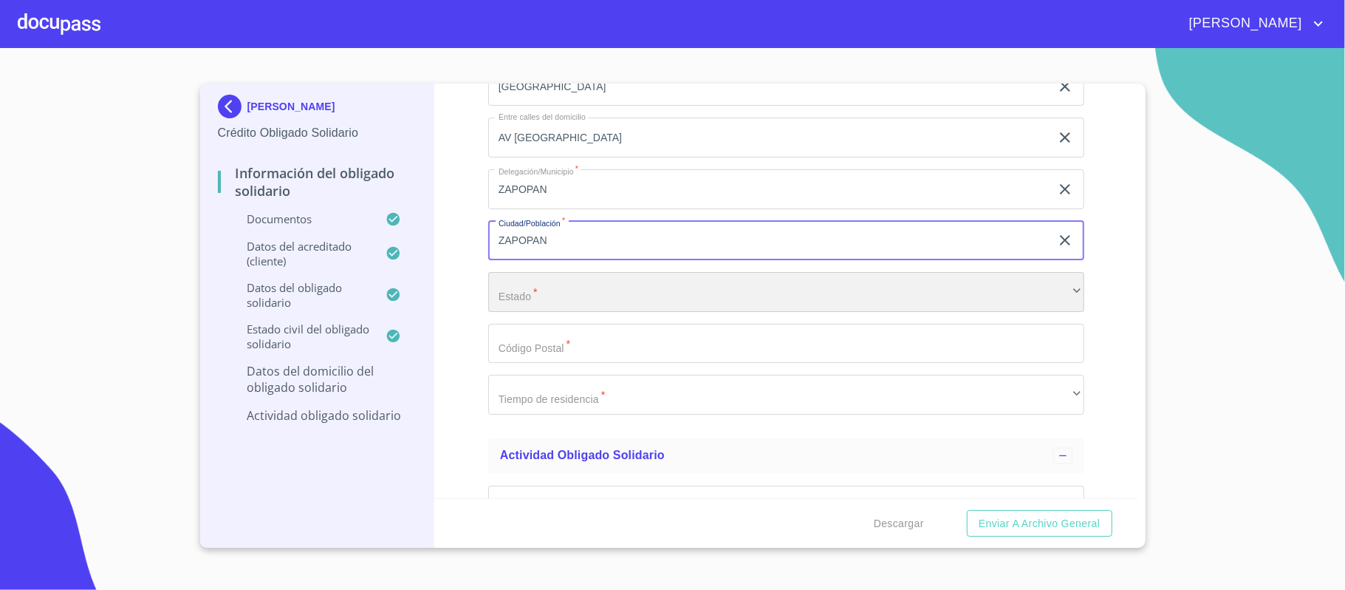
click at [539, 296] on div "​" at bounding box center [786, 292] width 596 height 40
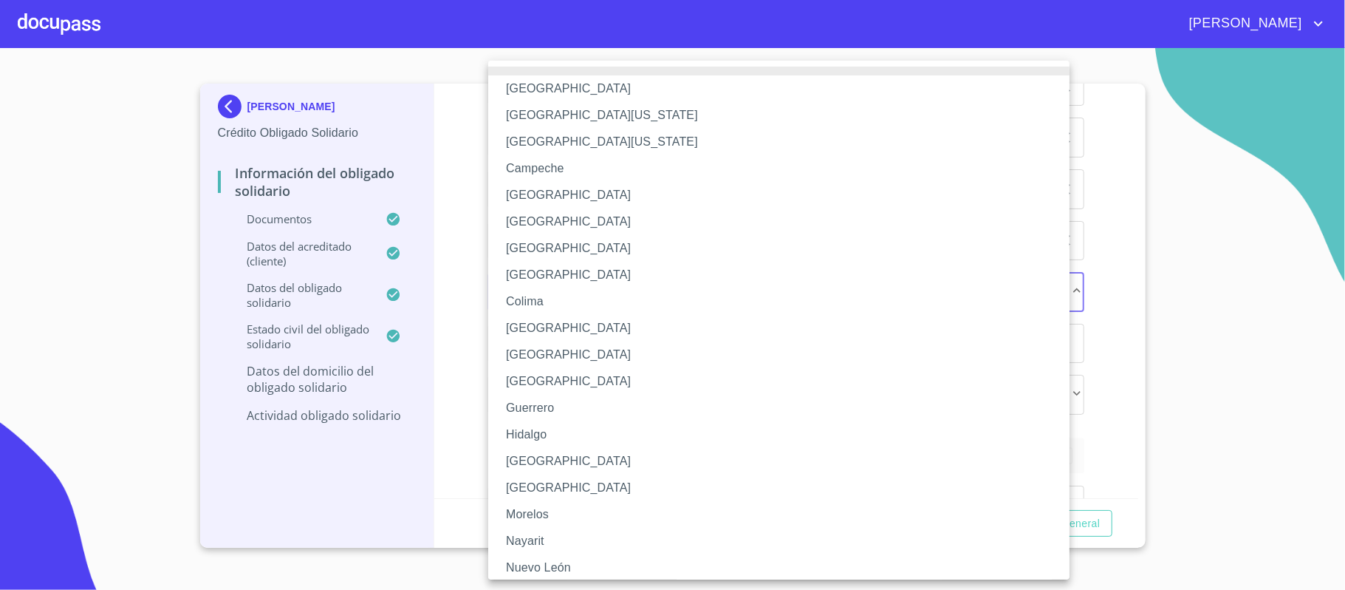
click at [544, 460] on li "[GEOGRAPHIC_DATA]" at bounding box center [786, 461] width 596 height 27
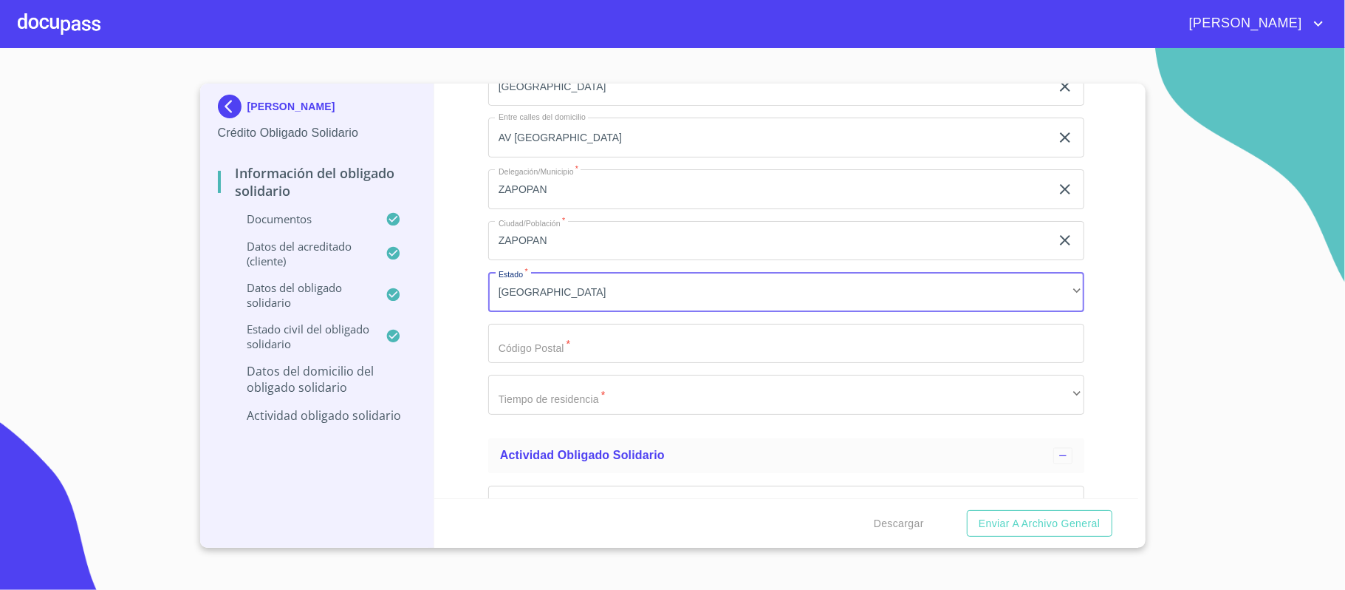
click at [533, 347] on input "Documento de identificación Obligado Solidario.   *" at bounding box center [786, 344] width 596 height 40
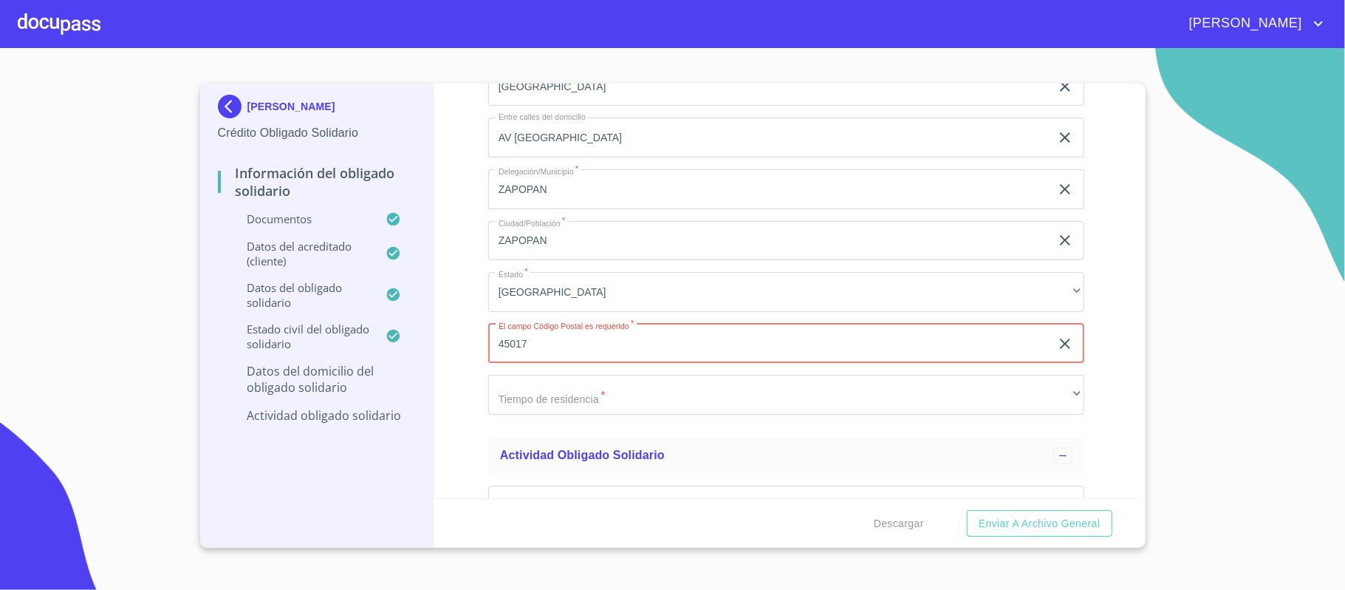
type input "45017"
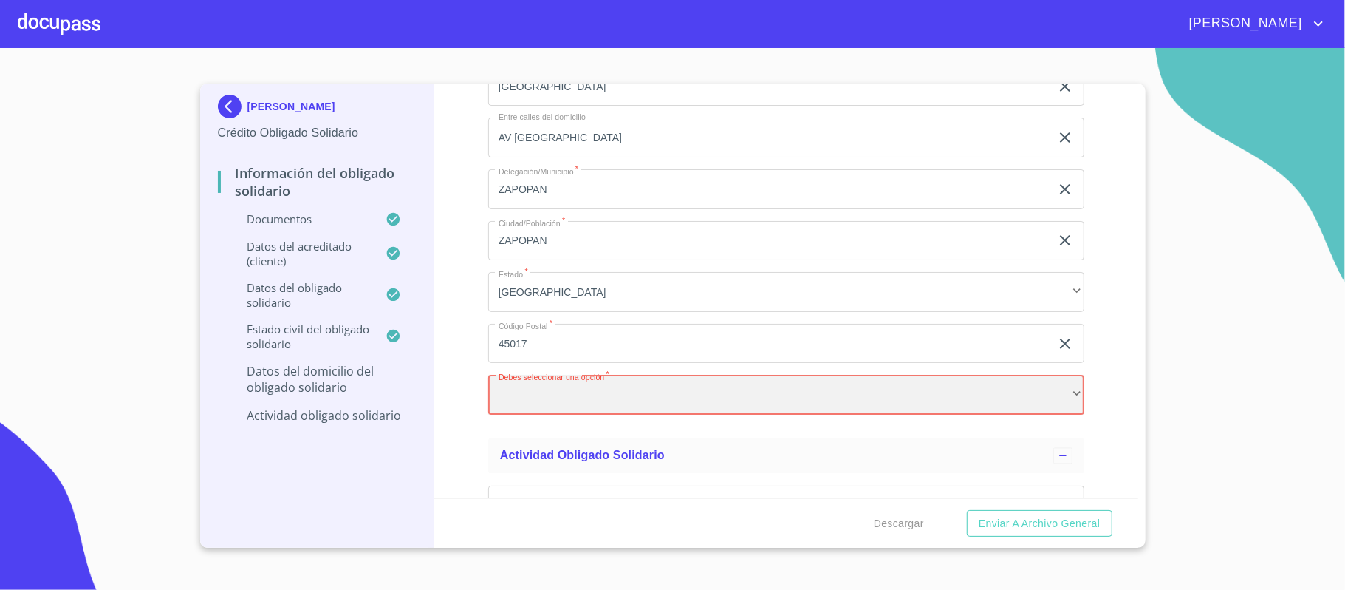
click at [577, 405] on div "​" at bounding box center [786, 395] width 596 height 40
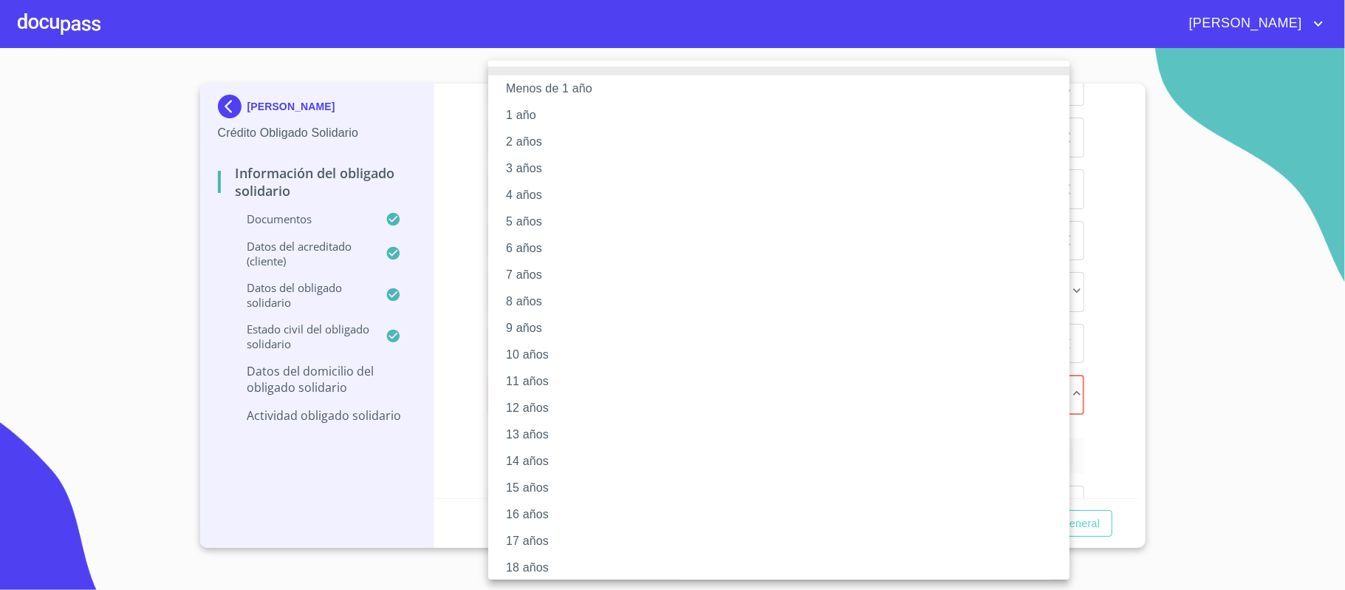
click at [527, 509] on li "16 años" at bounding box center [786, 514] width 596 height 27
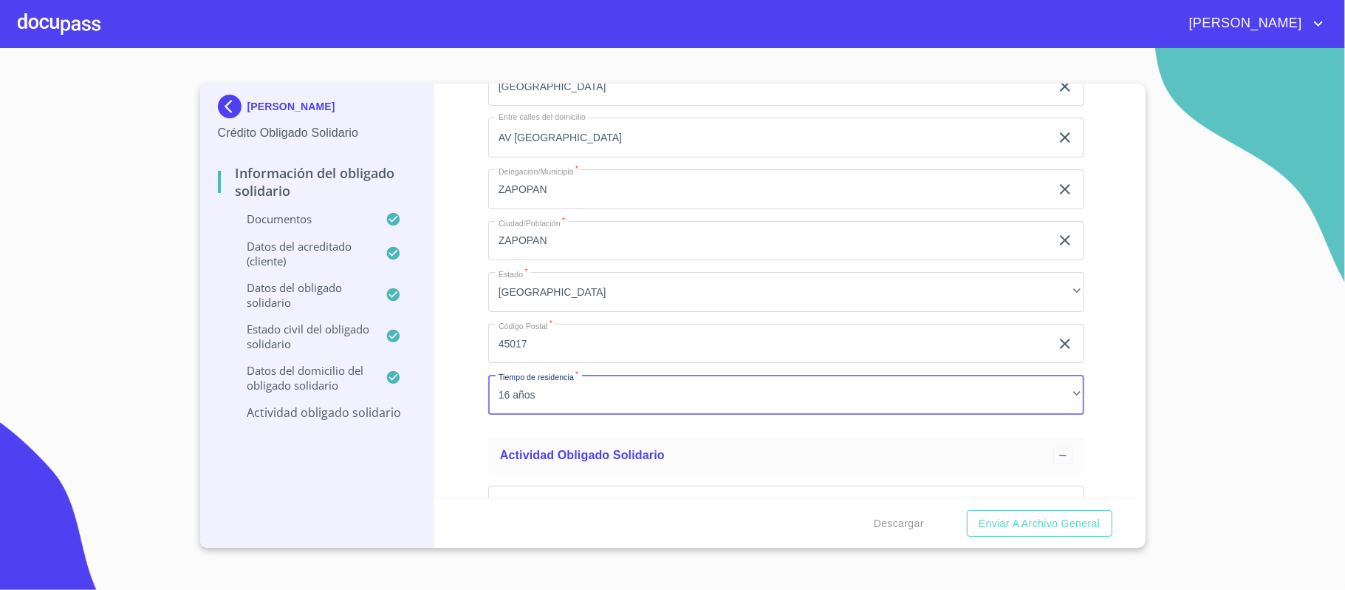
click at [455, 417] on div "Información del Obligado Solidario Documentos Documento de identificación Oblig…" at bounding box center [786, 290] width 704 height 414
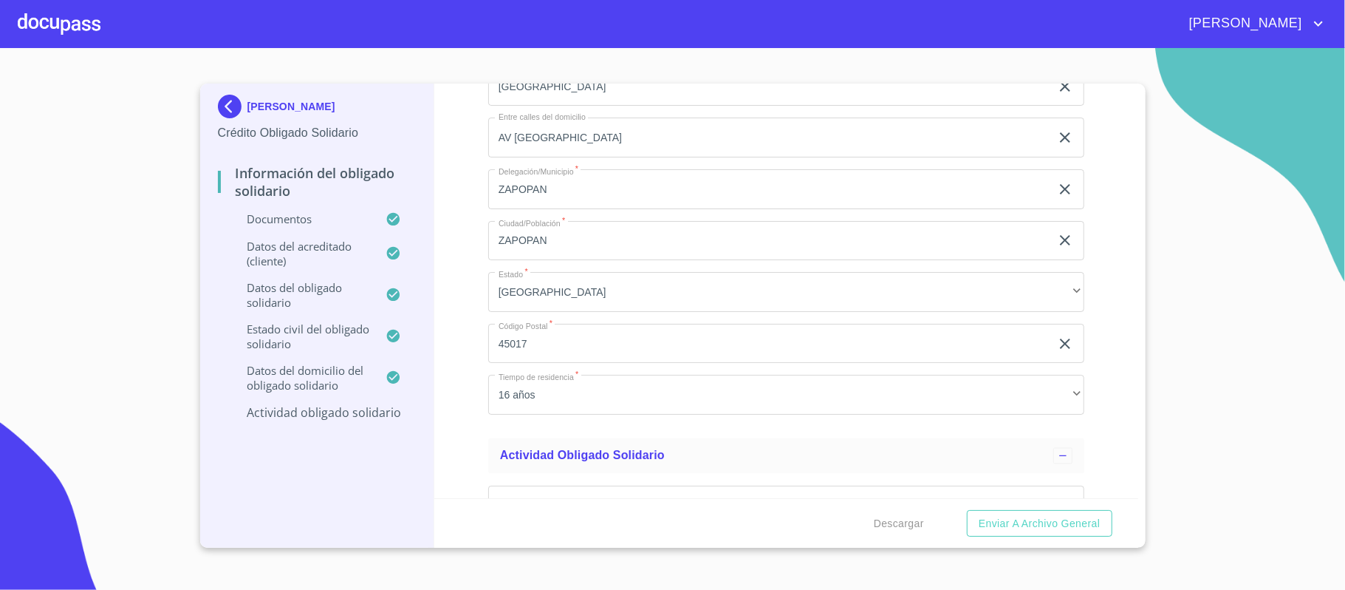
click at [461, 384] on div "Información del Obligado Solidario Documentos Documento de identificación Oblig…" at bounding box center [786, 290] width 704 height 414
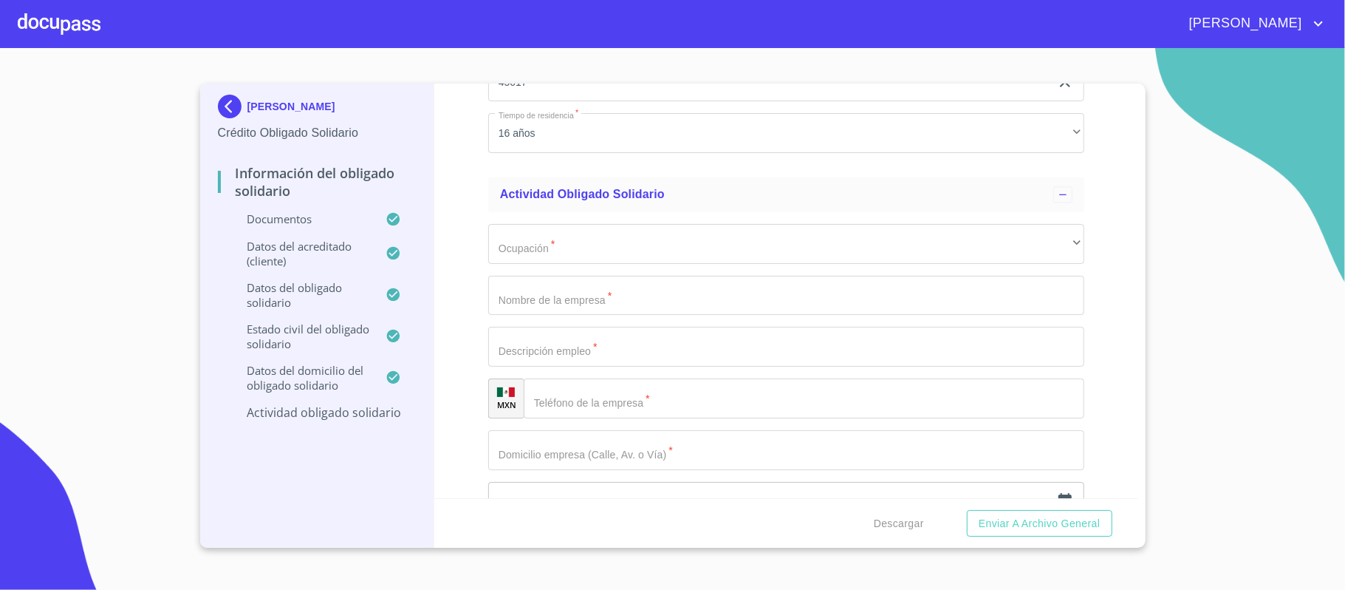
scroll to position [6404, 0]
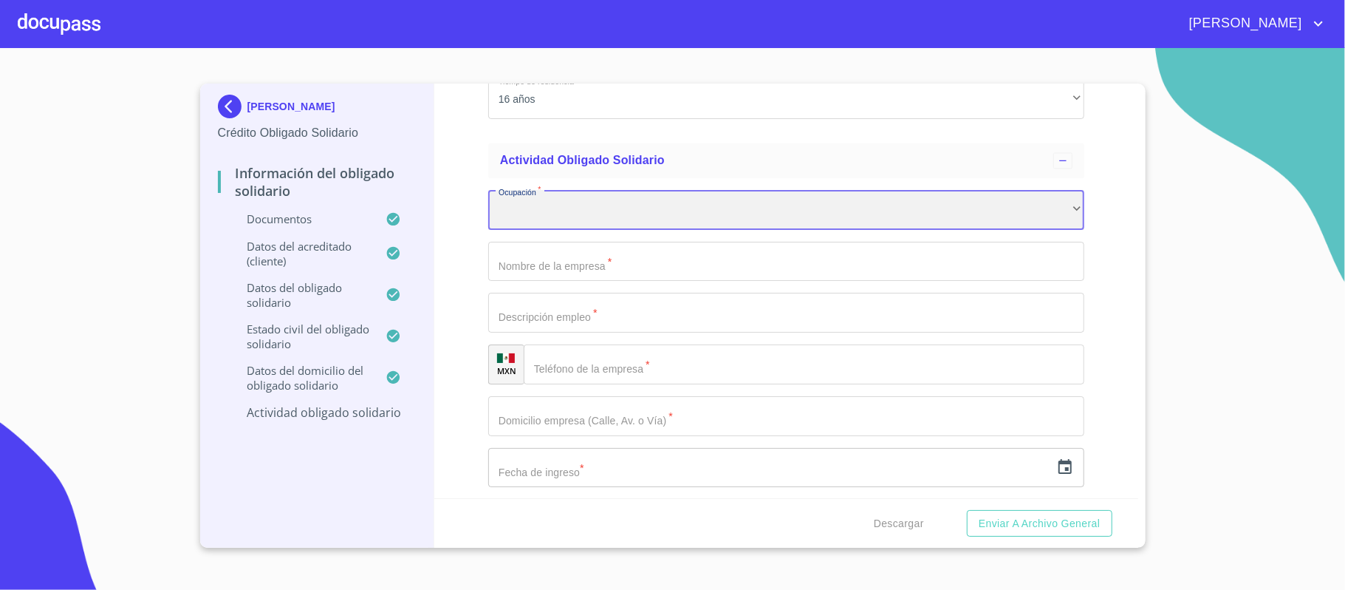
click at [527, 217] on div "​" at bounding box center [786, 210] width 596 height 40
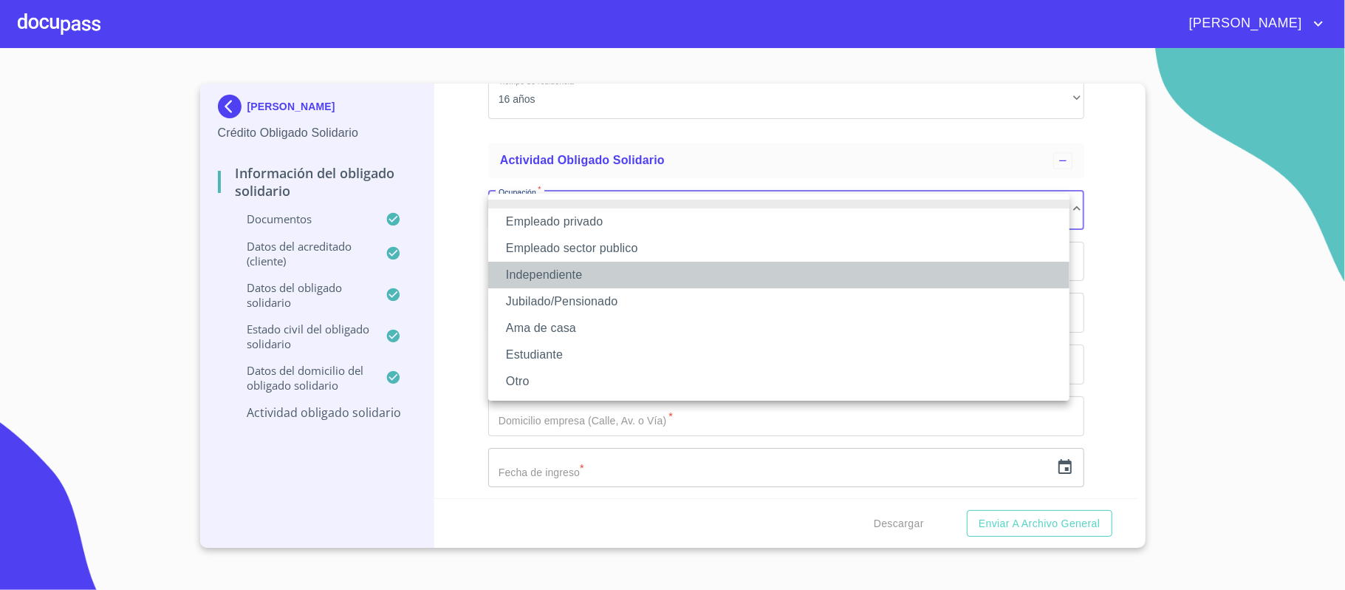
click at [523, 275] on li "Independiente" at bounding box center [778, 275] width 581 height 27
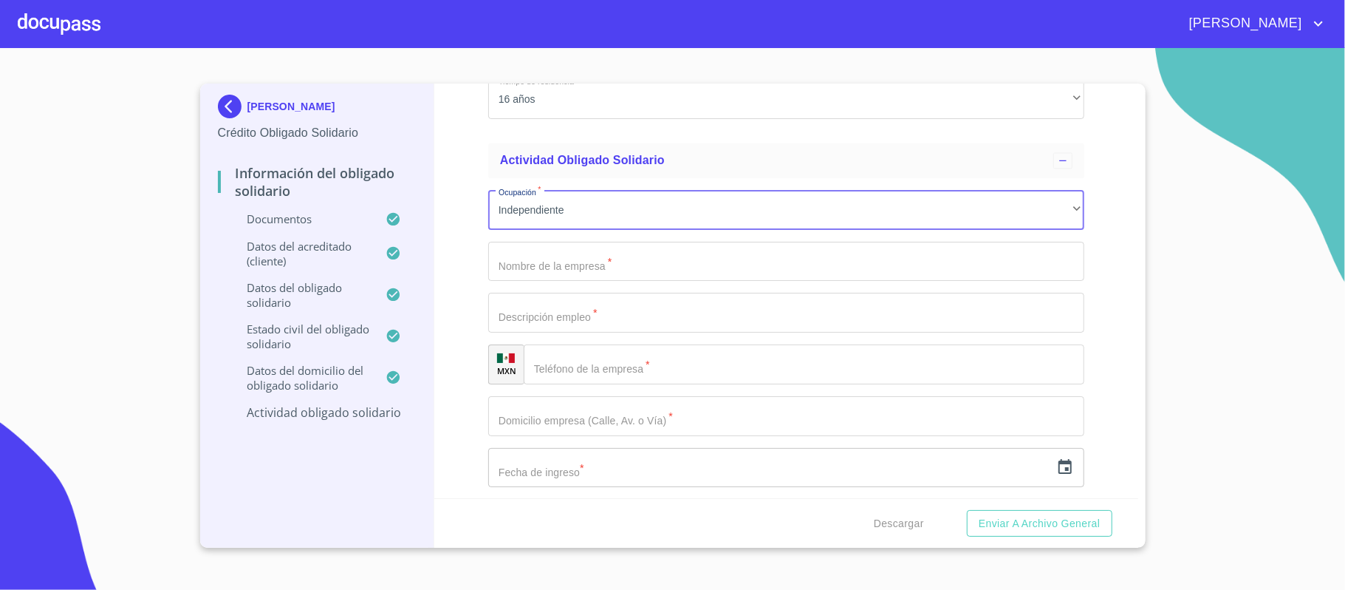
click at [544, 266] on input "Documento de identificación Obligado Solidario.   *" at bounding box center [786, 262] width 596 height 40
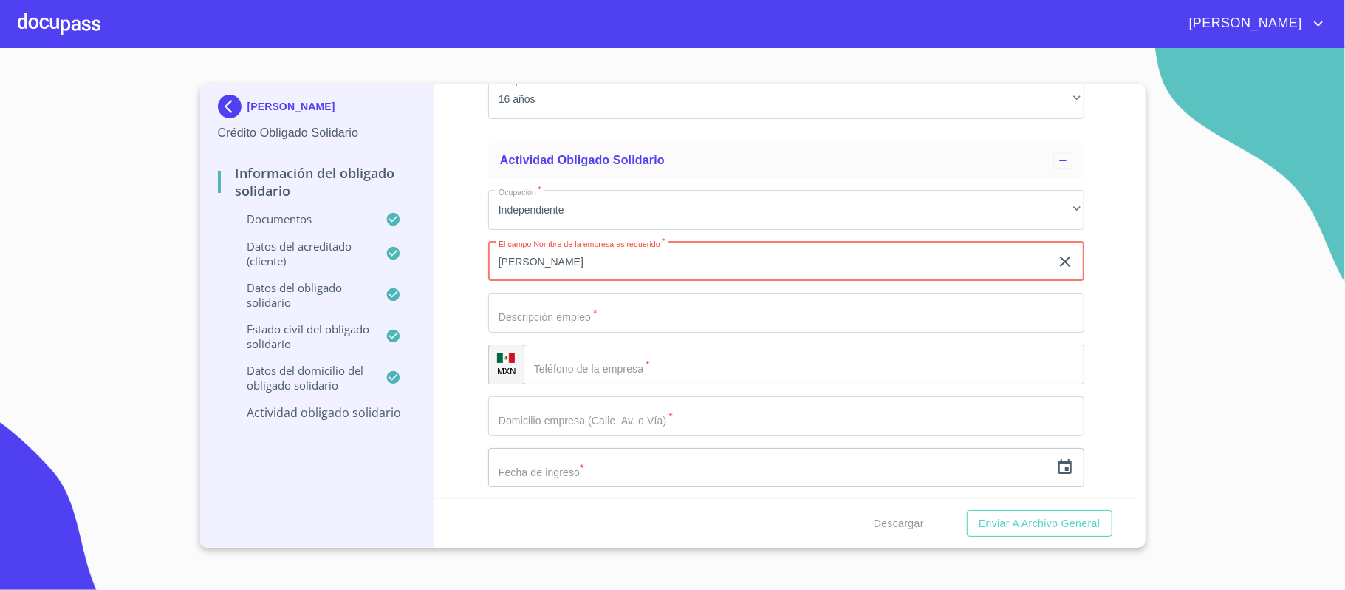
type input "[PERSON_NAME]"
click at [514, 320] on input "Documento de identificación Obligado Solidario.   *" at bounding box center [786, 313] width 596 height 40
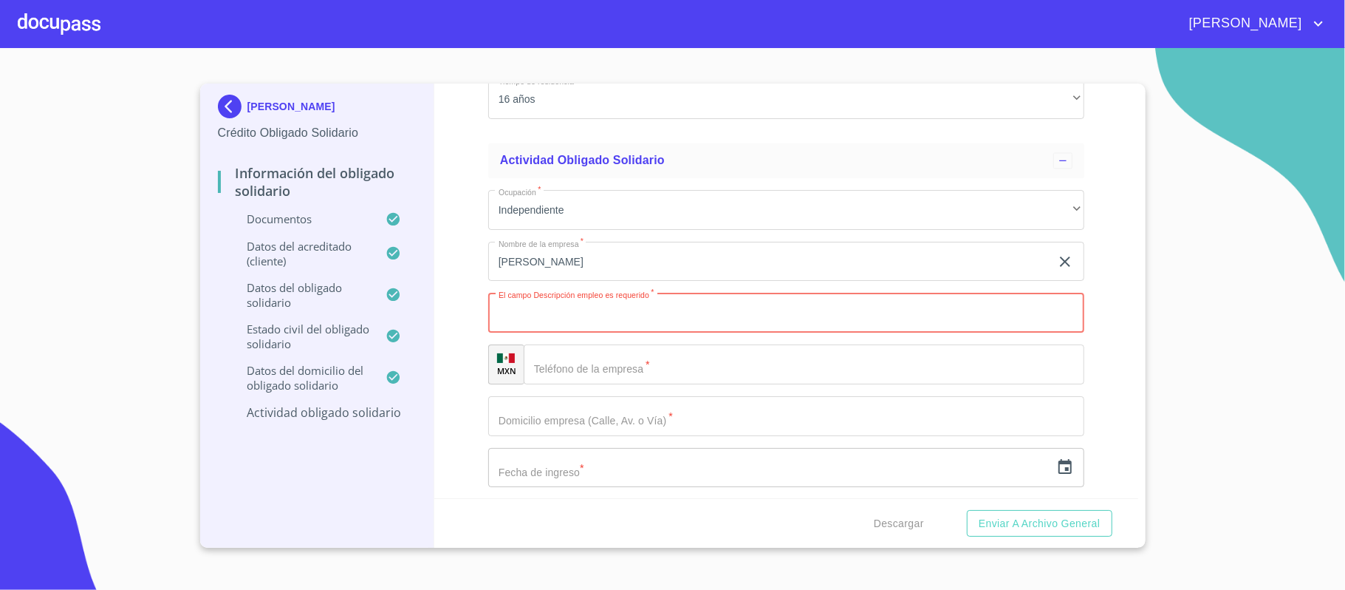
click at [575, 317] on input "Documento de identificación Obligado Solidario.   *" at bounding box center [786, 313] width 596 height 40
click at [566, 362] on input "Documento de identificación Obligado Solidario.   *" at bounding box center [804, 364] width 561 height 40
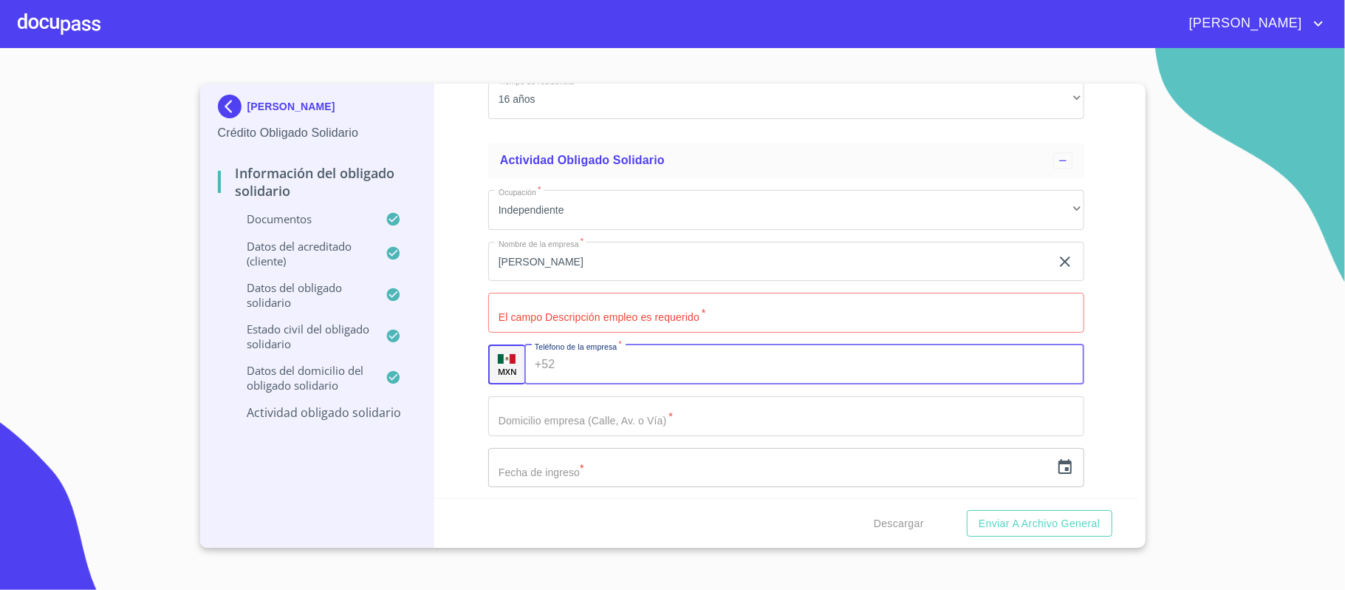
click at [561, 313] on input "Documento de identificación Obligado Solidario.   *" at bounding box center [786, 313] width 596 height 40
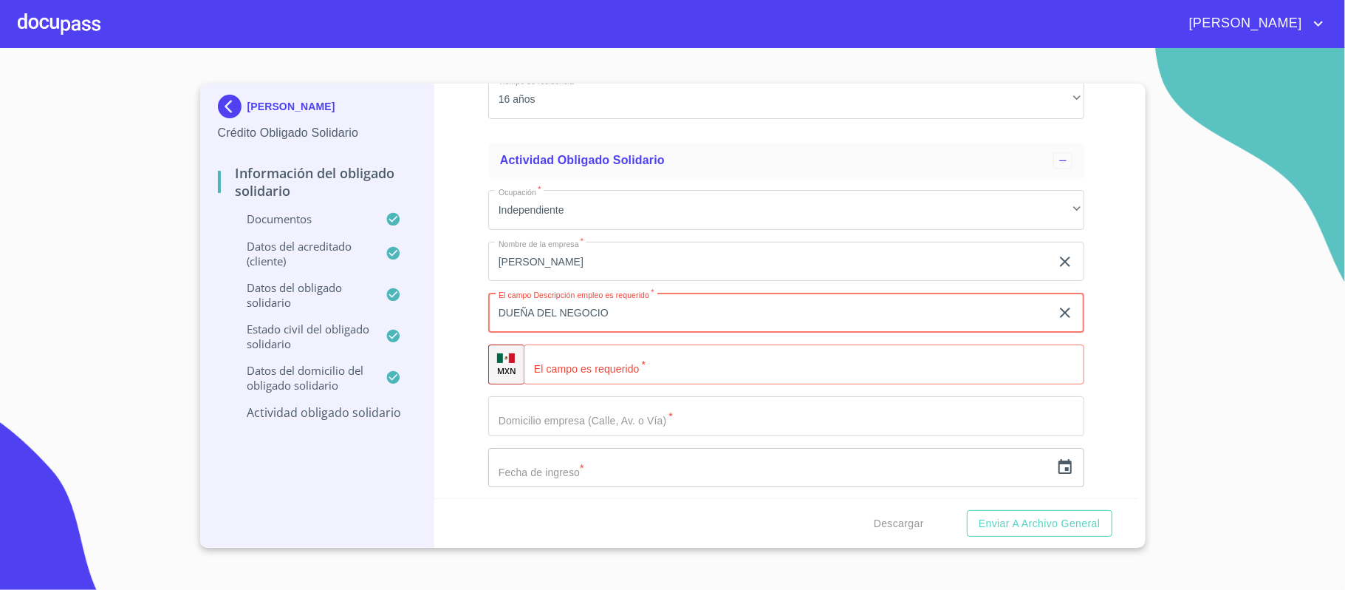
type input "DUEÑA DEL NEGOCIO"
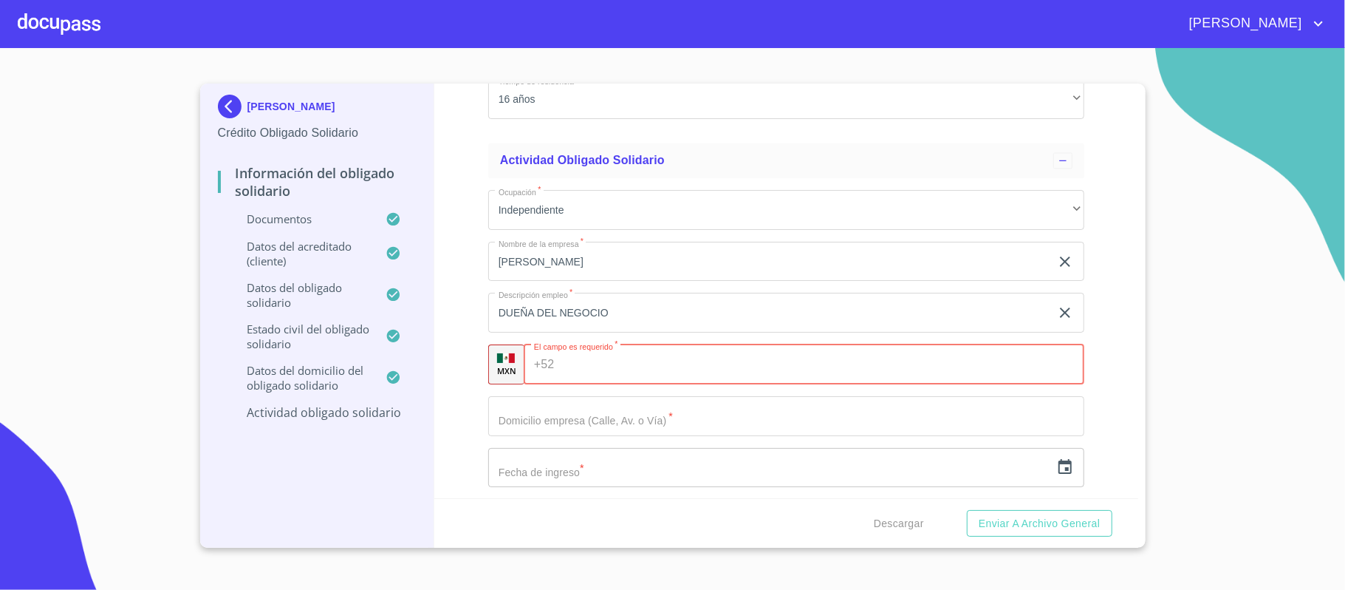
click at [557, 363] on div "+52 ​" at bounding box center [804, 364] width 561 height 40
paste input "[PHONE_NUMBER]"
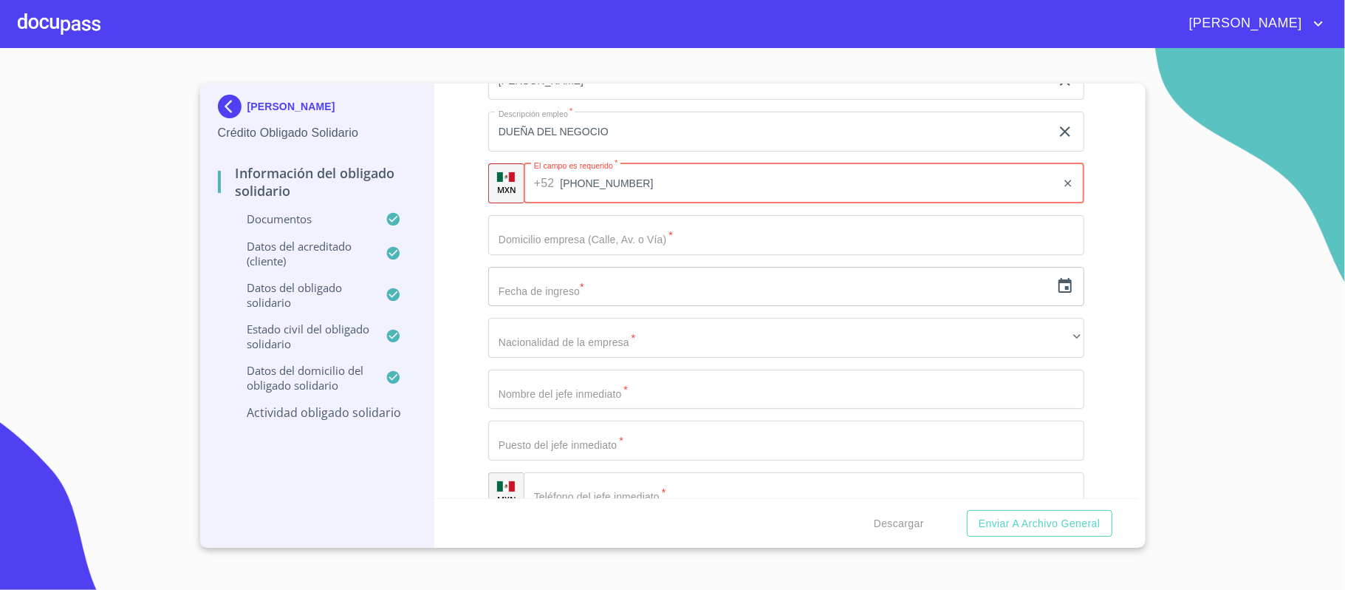
scroll to position [6600, 0]
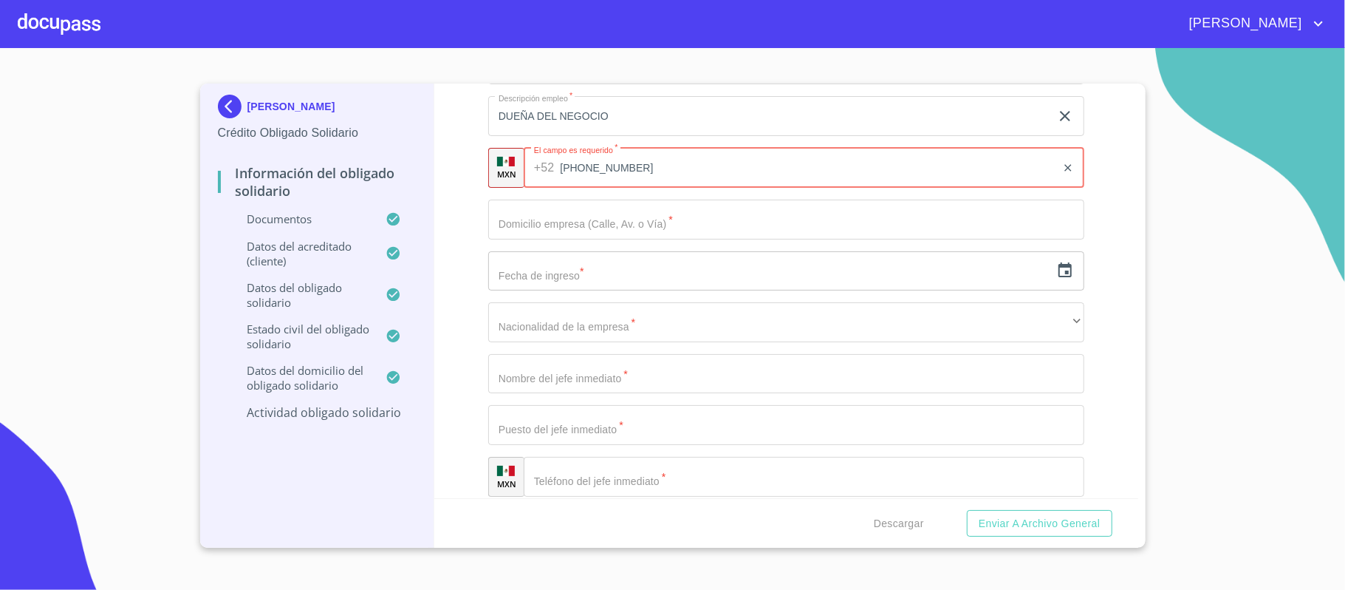
type input "[PHONE_NUMBER]"
click at [523, 217] on input "Documento de identificación Obligado Solidario.   *" at bounding box center [786, 219] width 596 height 40
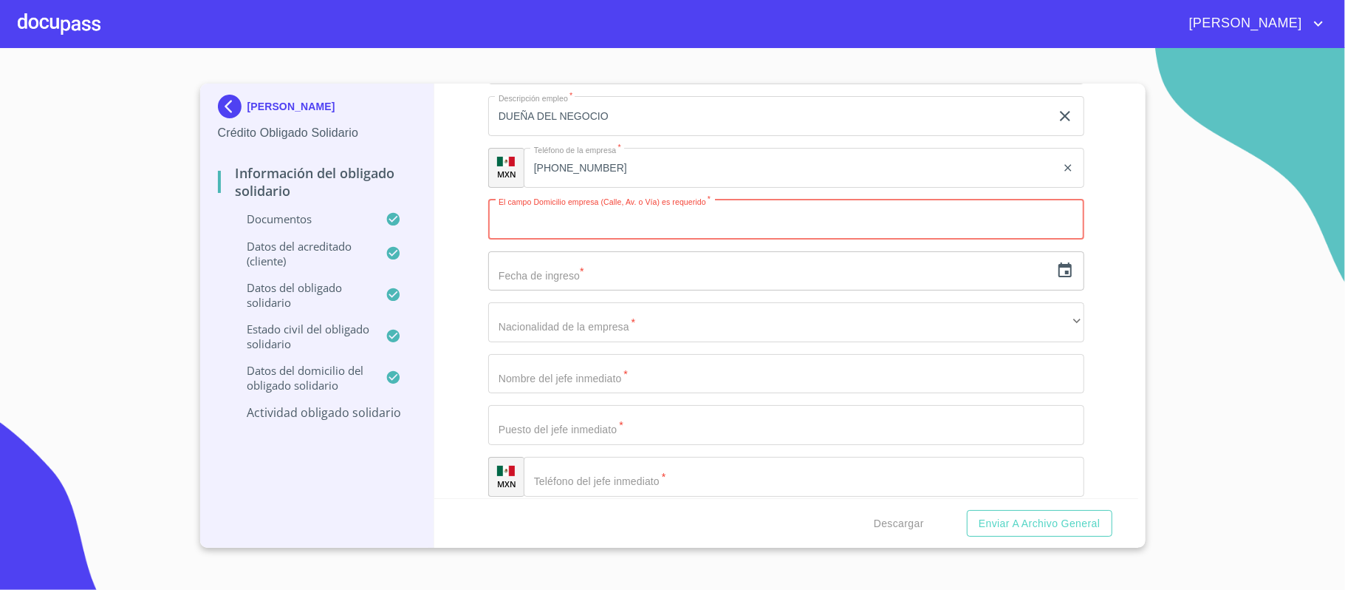
paste input "AV [GEOGRAPHIC_DATA]"
type input "AV [GEOGRAPHIC_DATA]"
click at [530, 279] on input "text" at bounding box center [769, 271] width 562 height 40
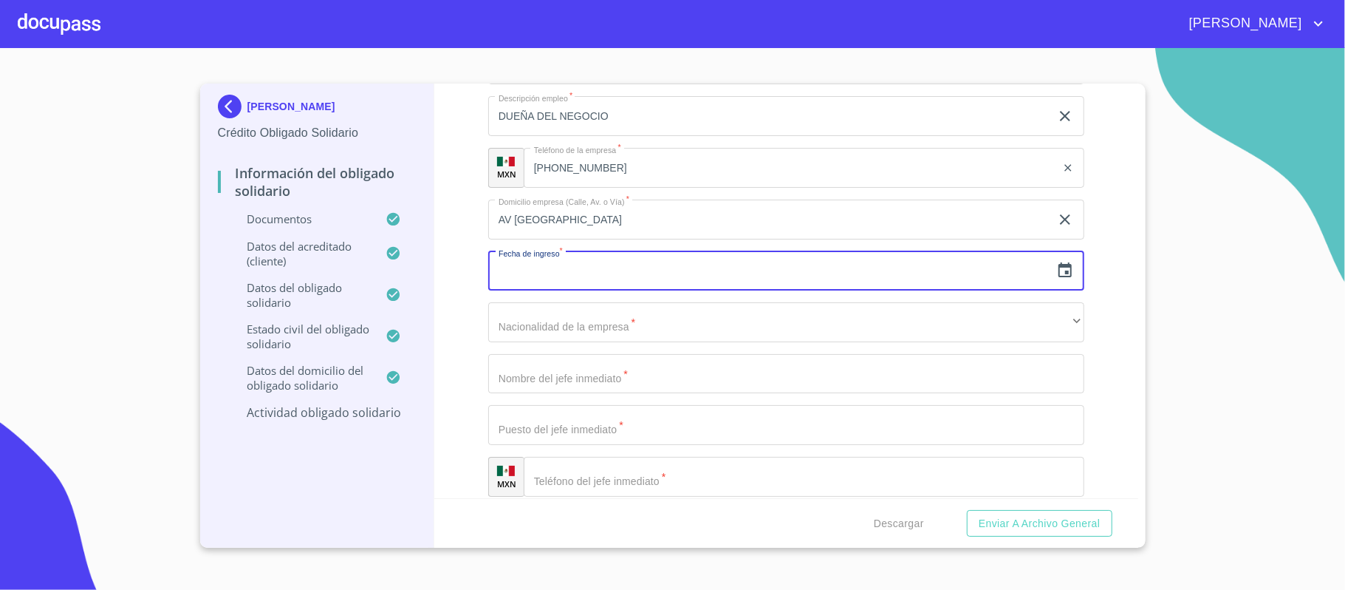
click at [600, 222] on input "AV [GEOGRAPHIC_DATA]" at bounding box center [769, 219] width 562 height 40
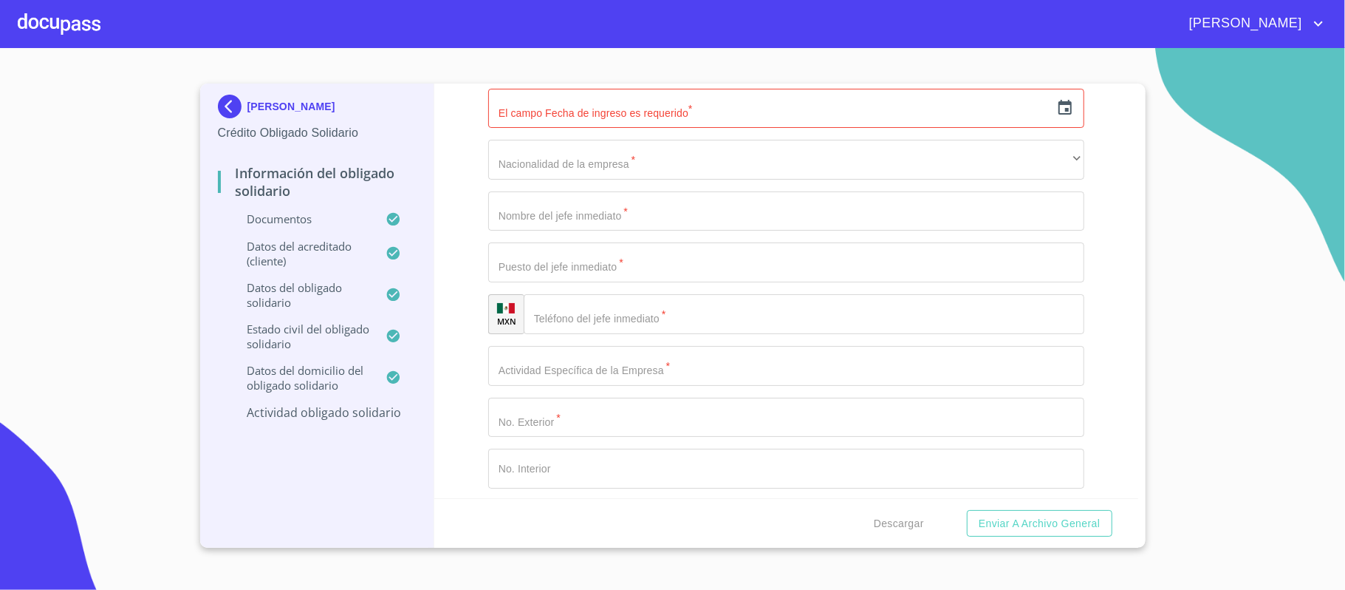
scroll to position [6798, 0]
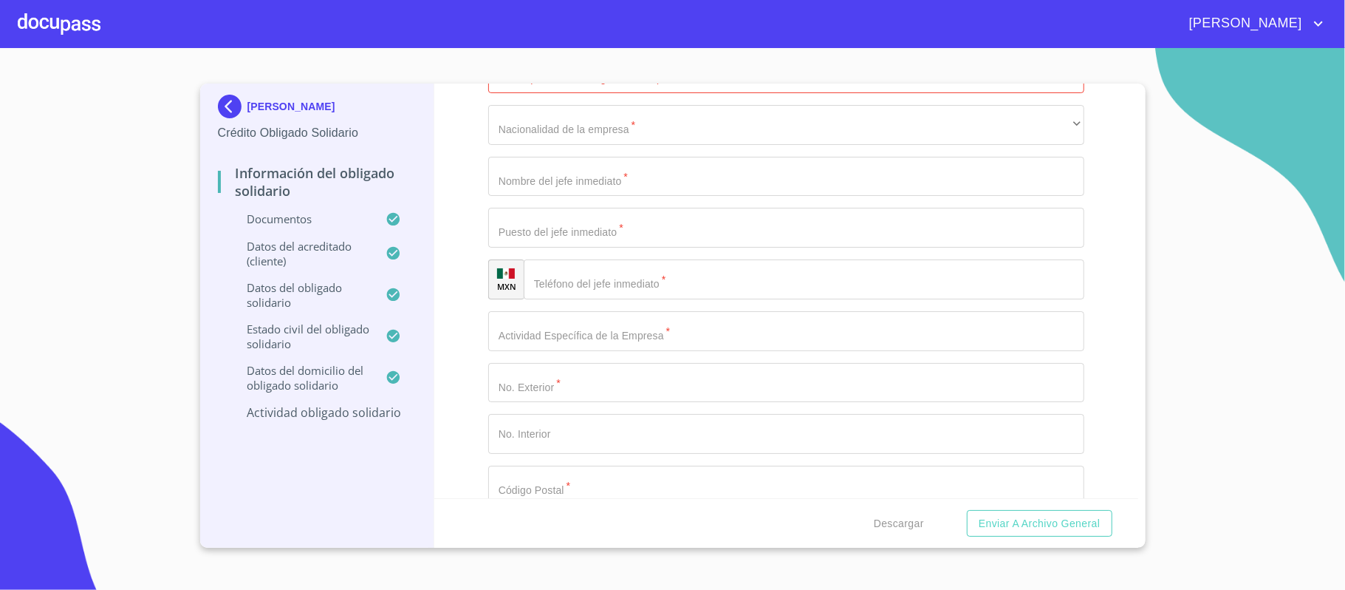
click at [517, 393] on input "Documento de identificación Obligado Solidario.   *" at bounding box center [786, 383] width 596 height 40
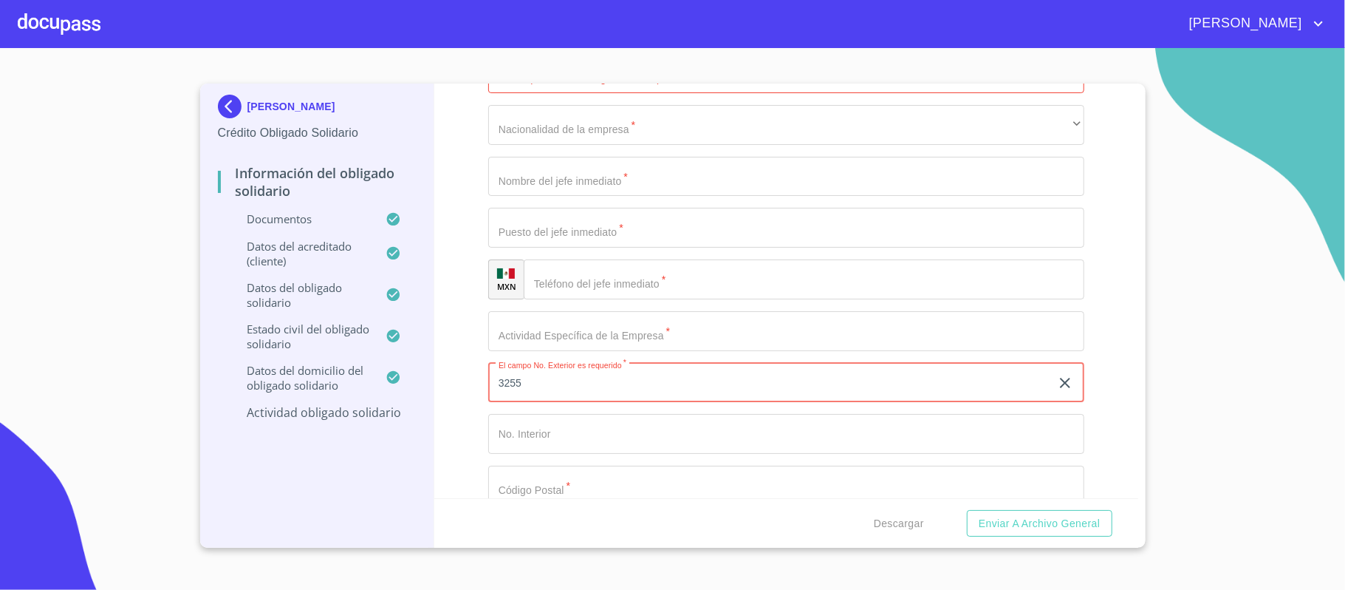
type input "3255"
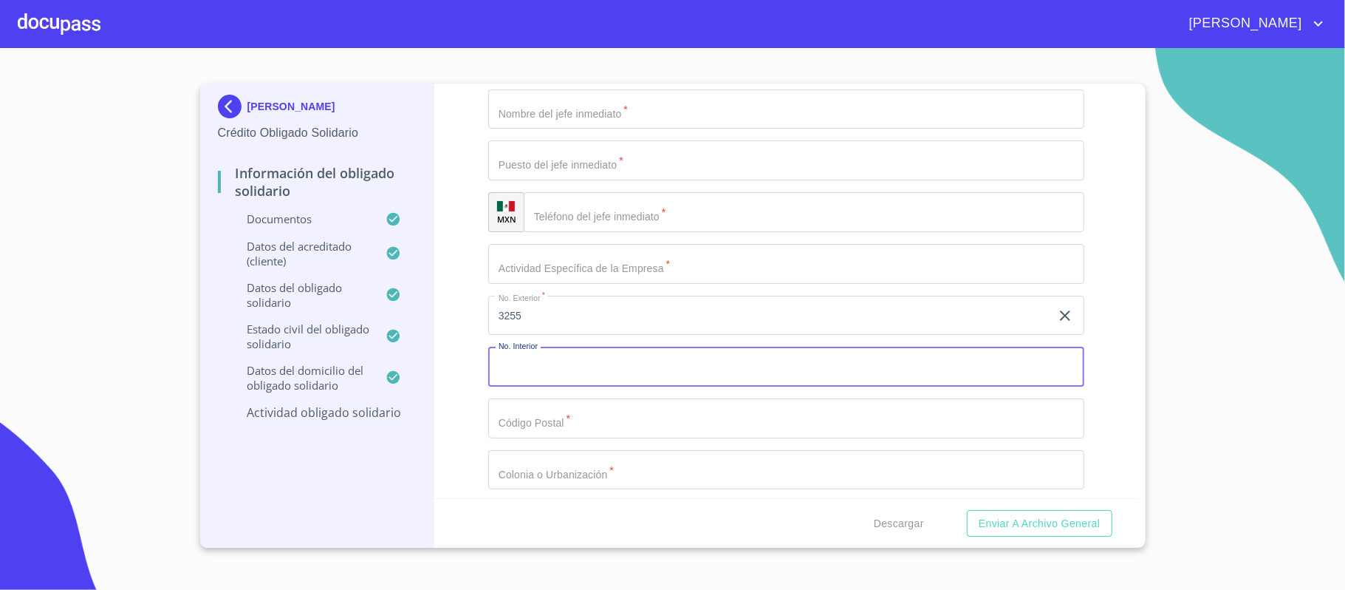
scroll to position [6896, 0]
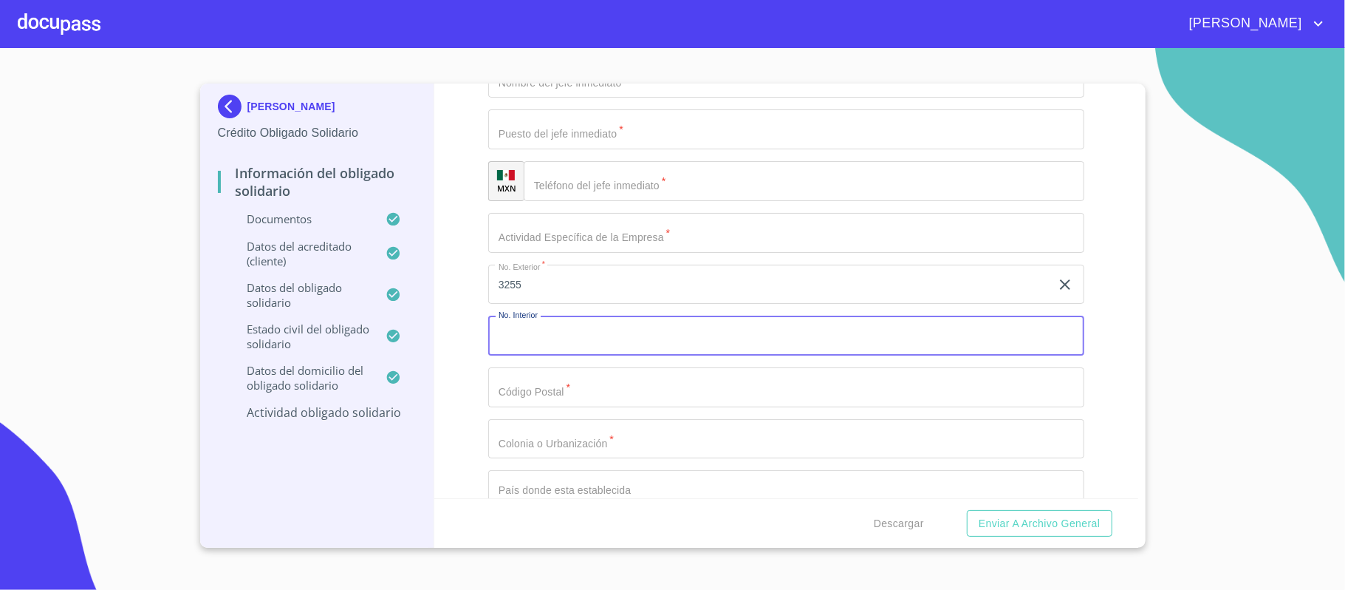
click at [547, 440] on input "Documento de identificación Obligado Solidario.   *" at bounding box center [786, 439] width 596 height 40
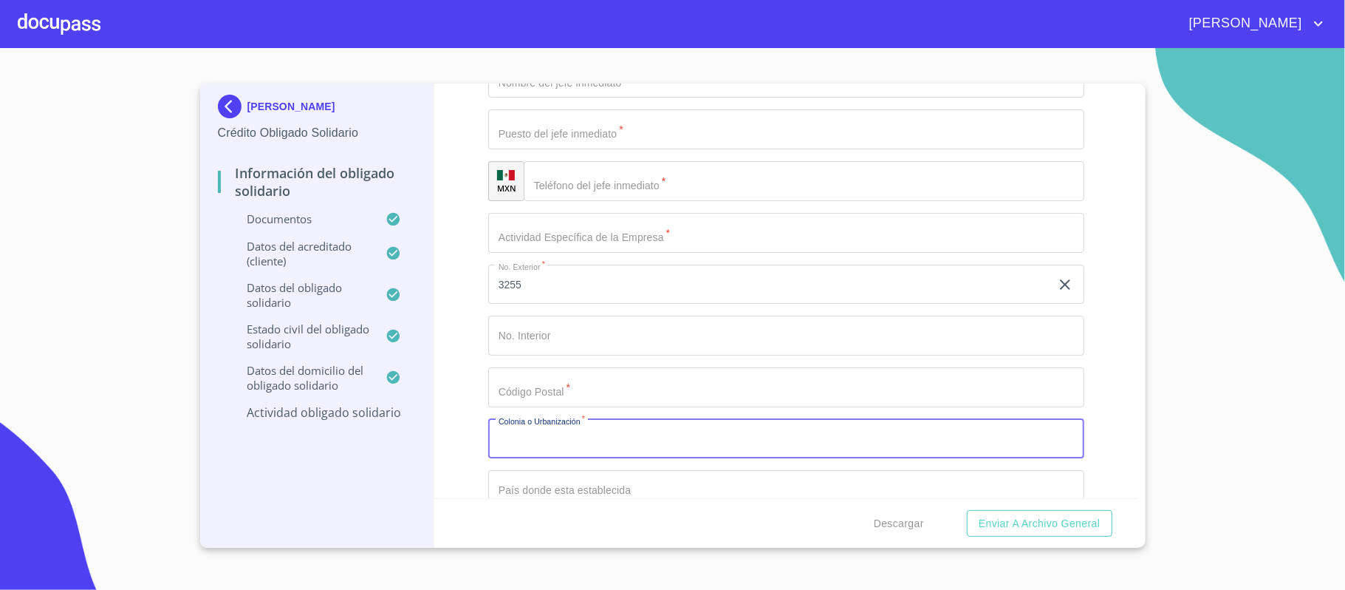
paste input "VALLARTA SUR"
type input "VALLARTA SUR"
click at [626, 399] on input "Documento de identificación Obligado Solidario.   *" at bounding box center [786, 387] width 596 height 40
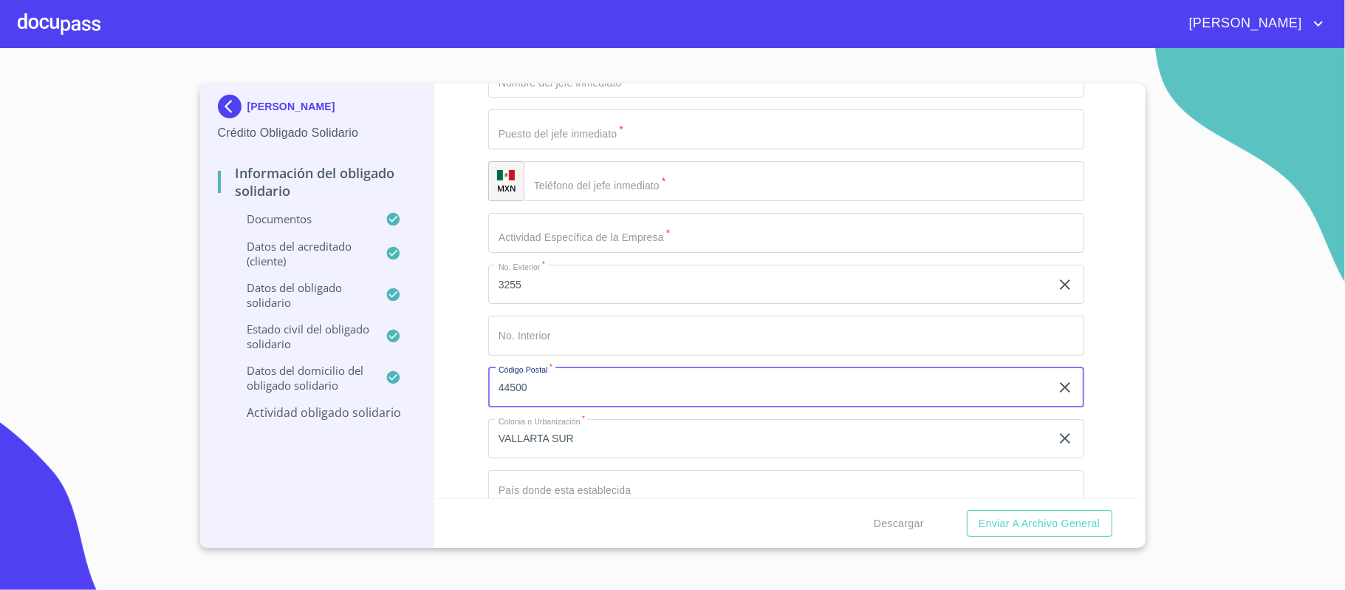
type input "44500"
click at [462, 440] on div "Información del Obligado Solidario Documentos Documento de identificación Oblig…" at bounding box center [786, 290] width 704 height 414
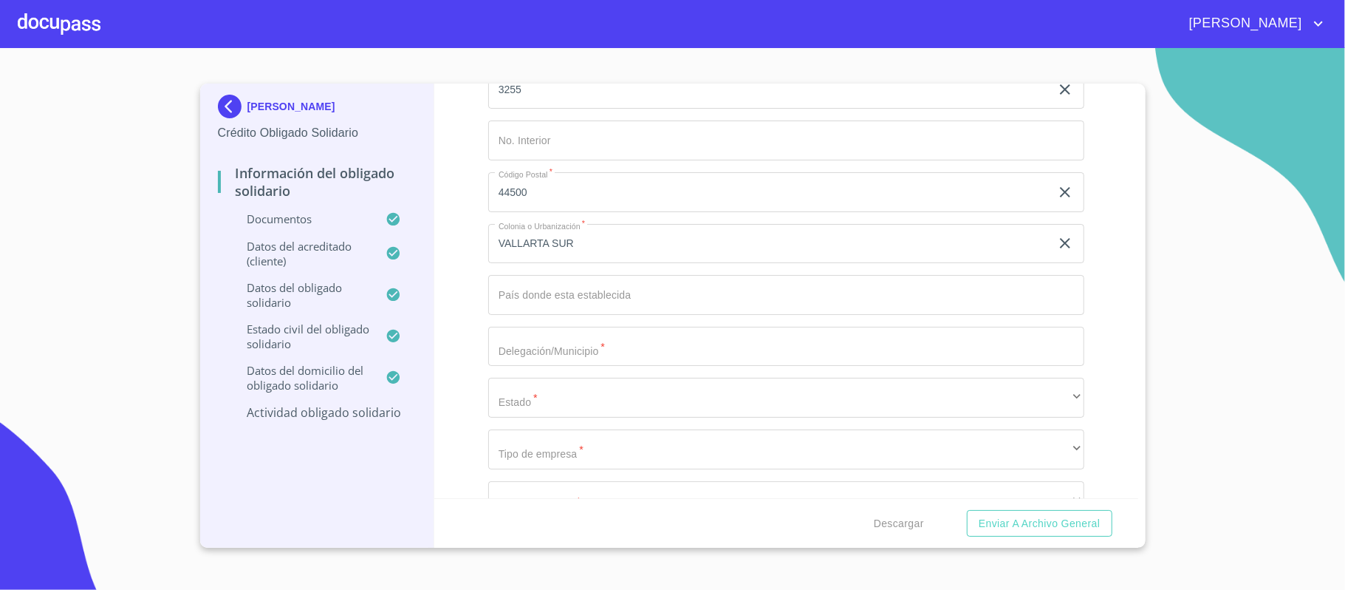
scroll to position [7093, 0]
click at [533, 298] on input "Documento de identificación Obligado Solidario.   *" at bounding box center [786, 293] width 596 height 40
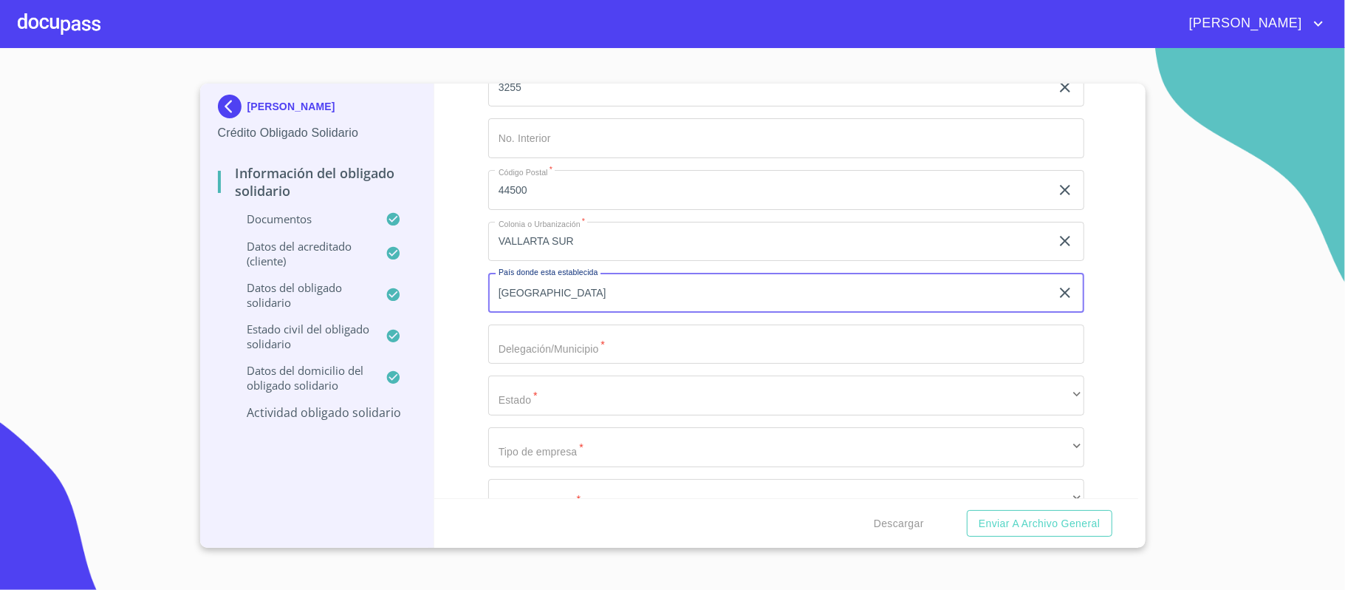
type input "[GEOGRAPHIC_DATA]"
click at [533, 349] on input "Documento de identificación Obligado Solidario.   *" at bounding box center [786, 344] width 596 height 40
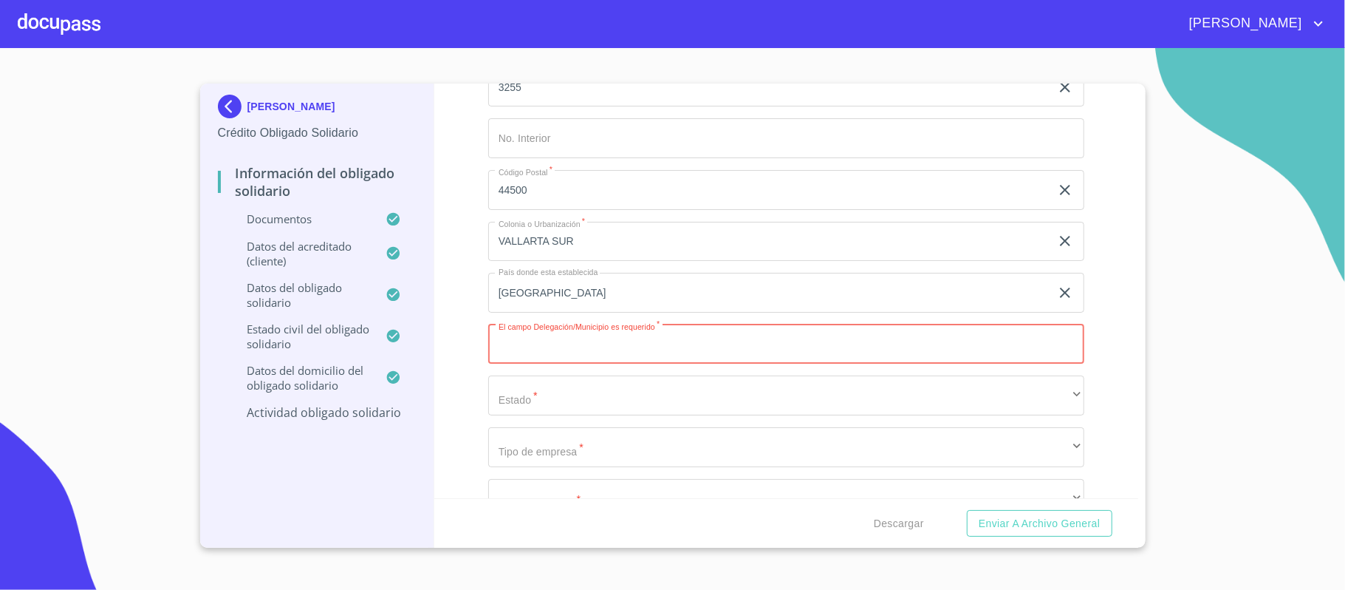
paste input "[GEOGRAPHIC_DATA]"
type input "[GEOGRAPHIC_DATA]"
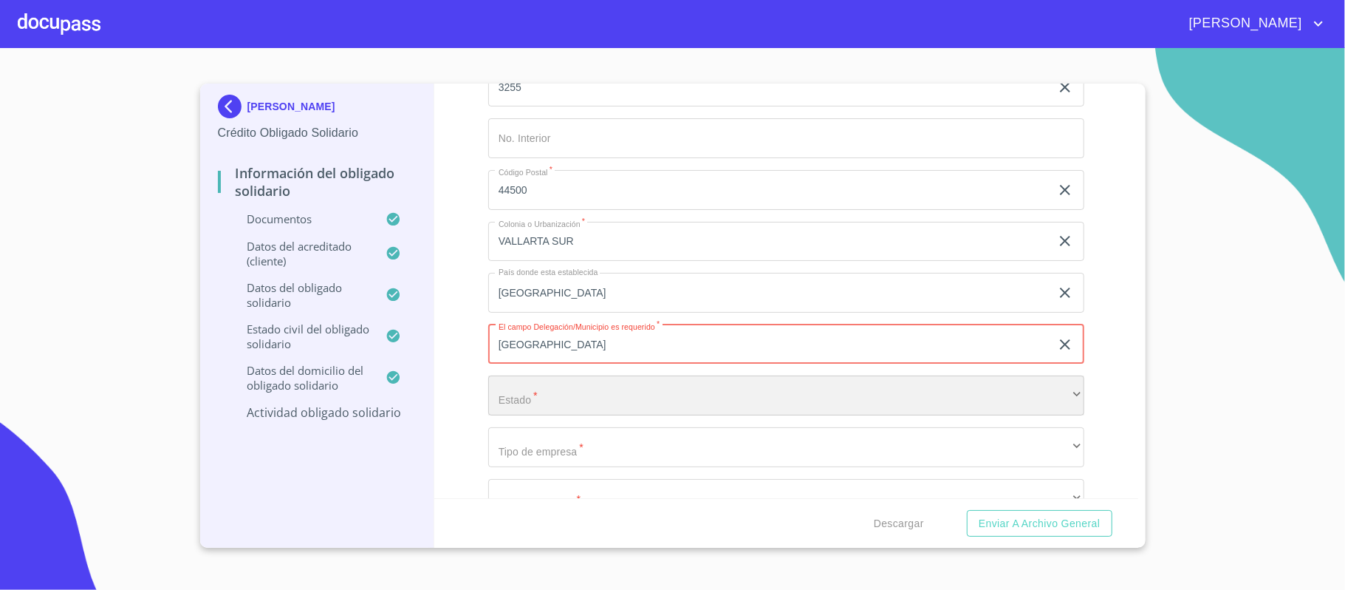
click at [600, 396] on div "​" at bounding box center [786, 395] width 596 height 40
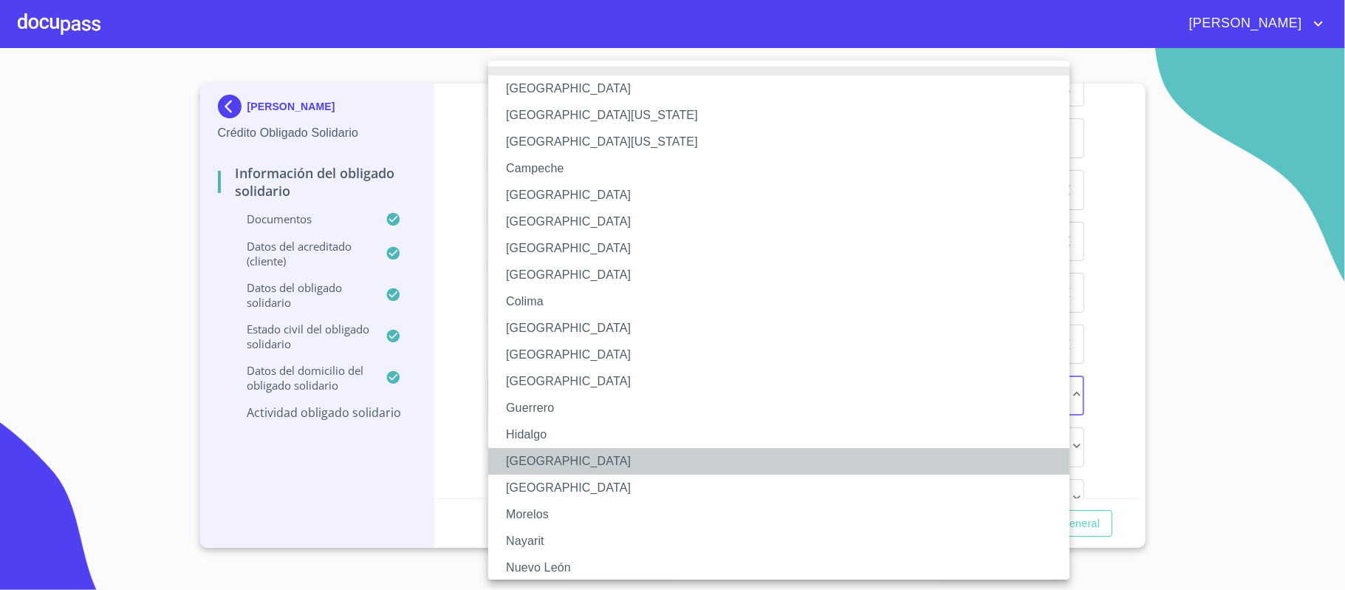
click at [529, 462] on li "[GEOGRAPHIC_DATA]" at bounding box center [786, 461] width 596 height 27
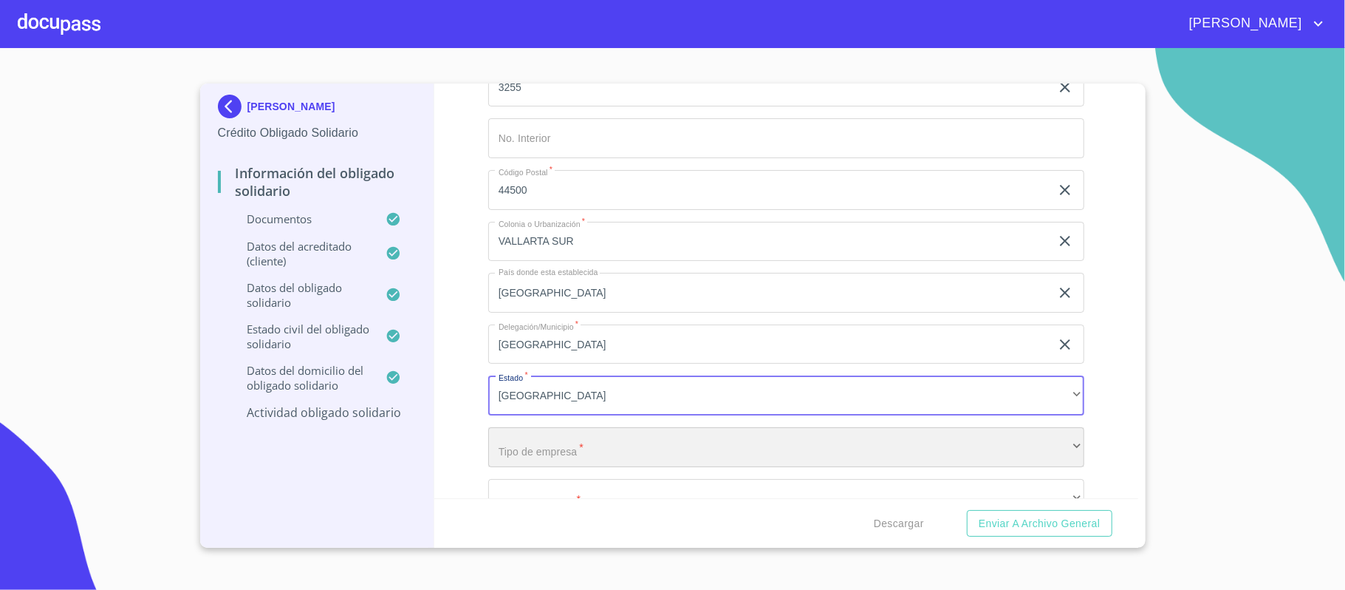
click at [547, 453] on div "​" at bounding box center [786, 447] width 596 height 40
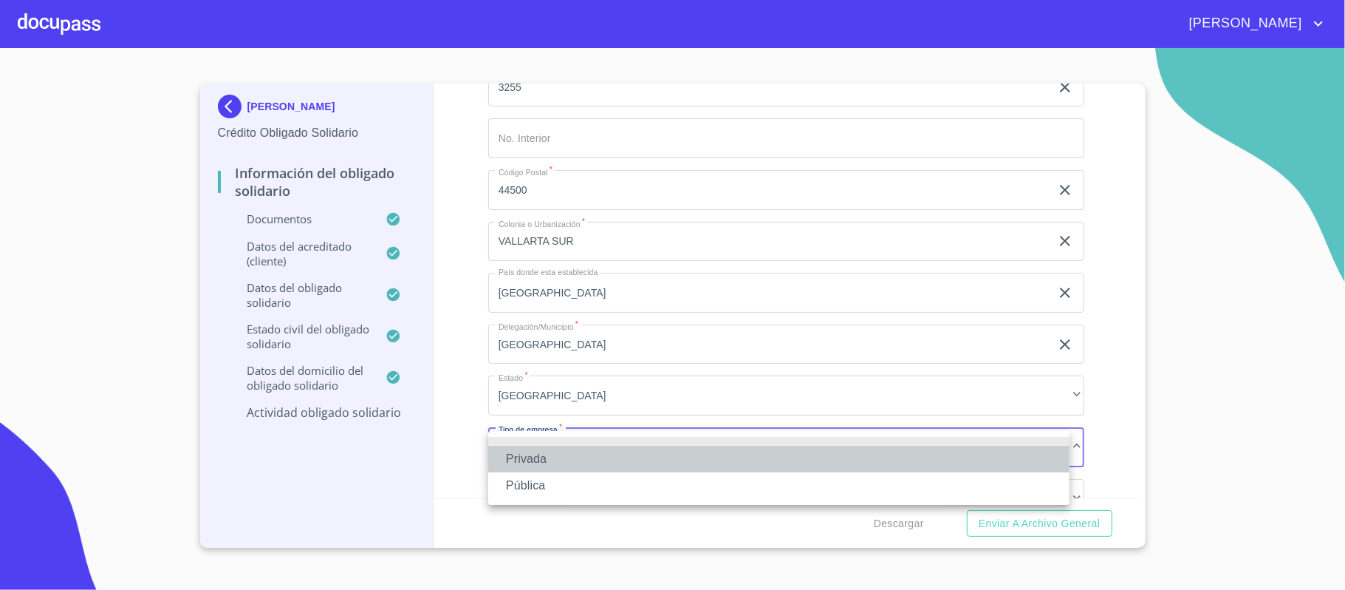
click at [547, 453] on li "Privada" at bounding box center [778, 458] width 581 height 27
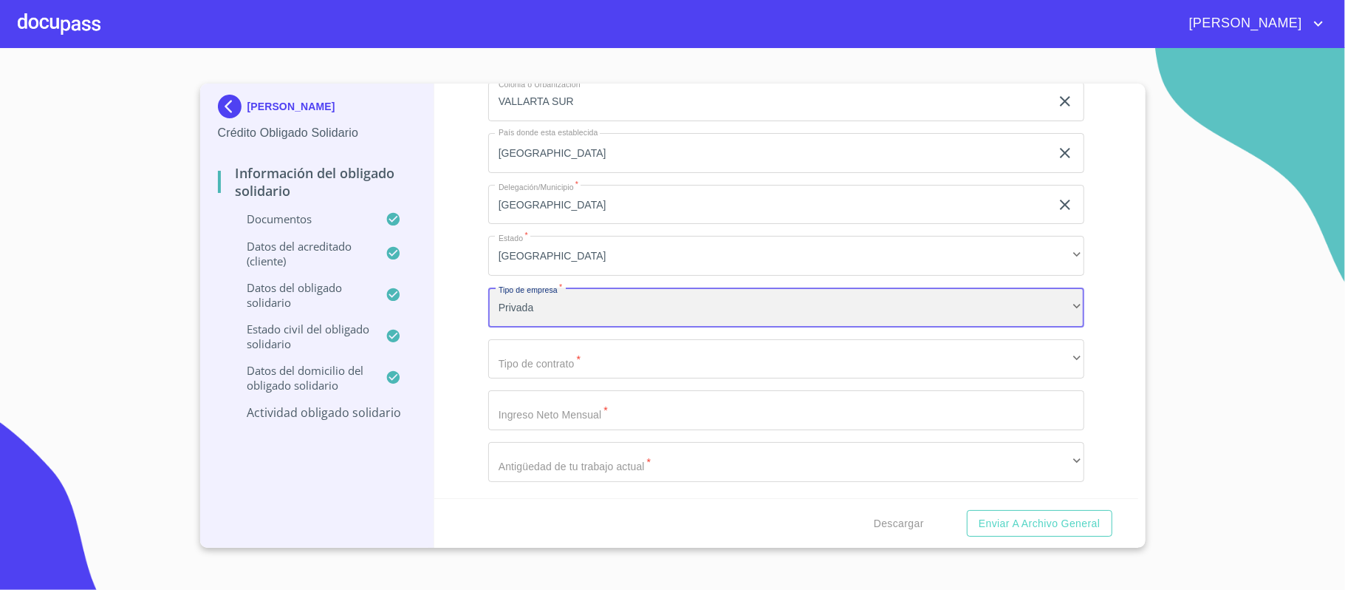
scroll to position [7236, 0]
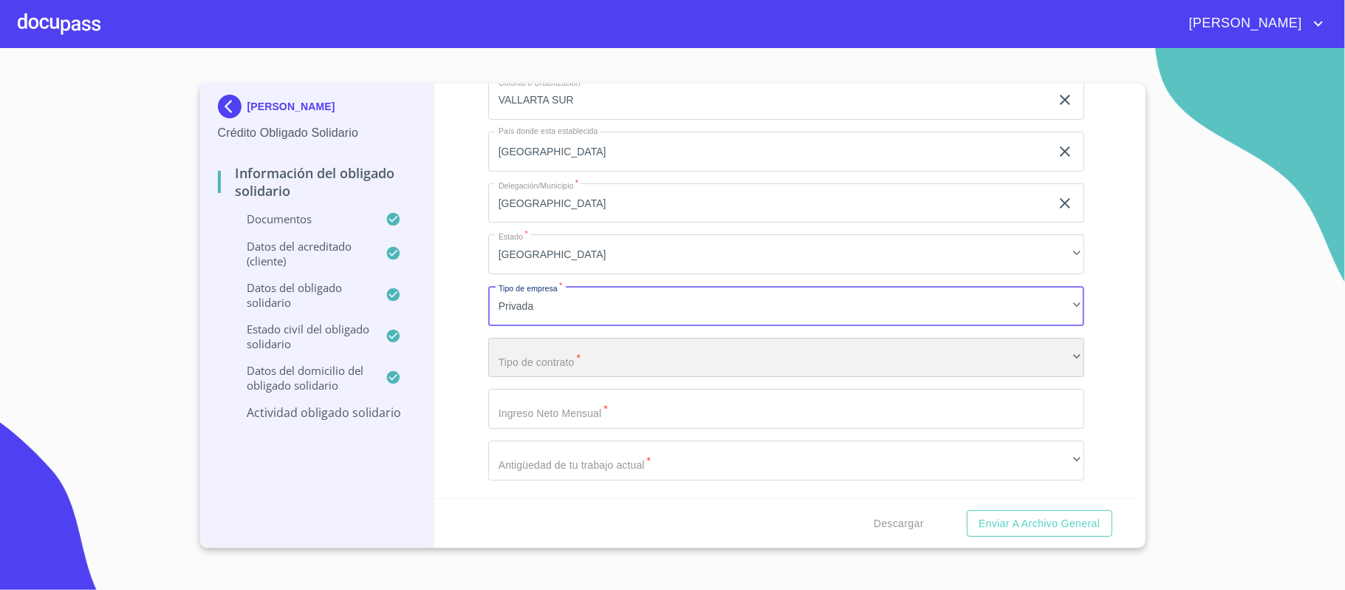
click at [570, 366] on div "​" at bounding box center [786, 358] width 596 height 40
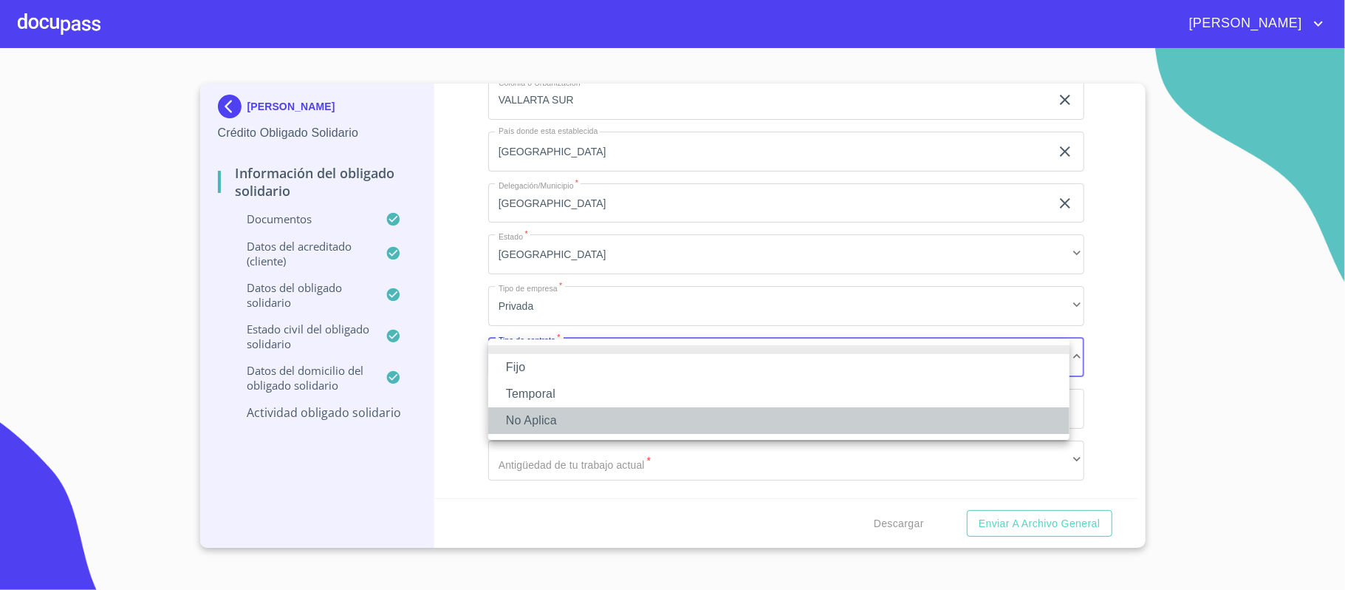
click at [513, 417] on li "No Aplica" at bounding box center [778, 420] width 581 height 27
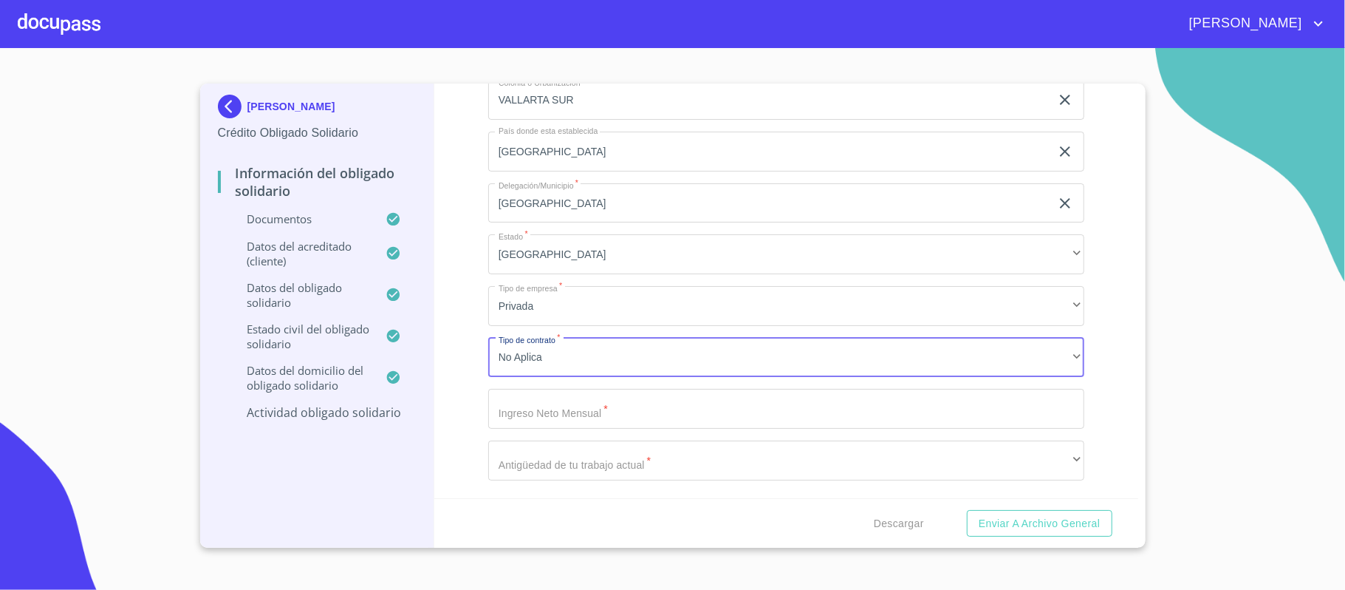
click at [544, 414] on input "Documento de identificación Obligado Solidario.   *" at bounding box center [786, 409] width 596 height 40
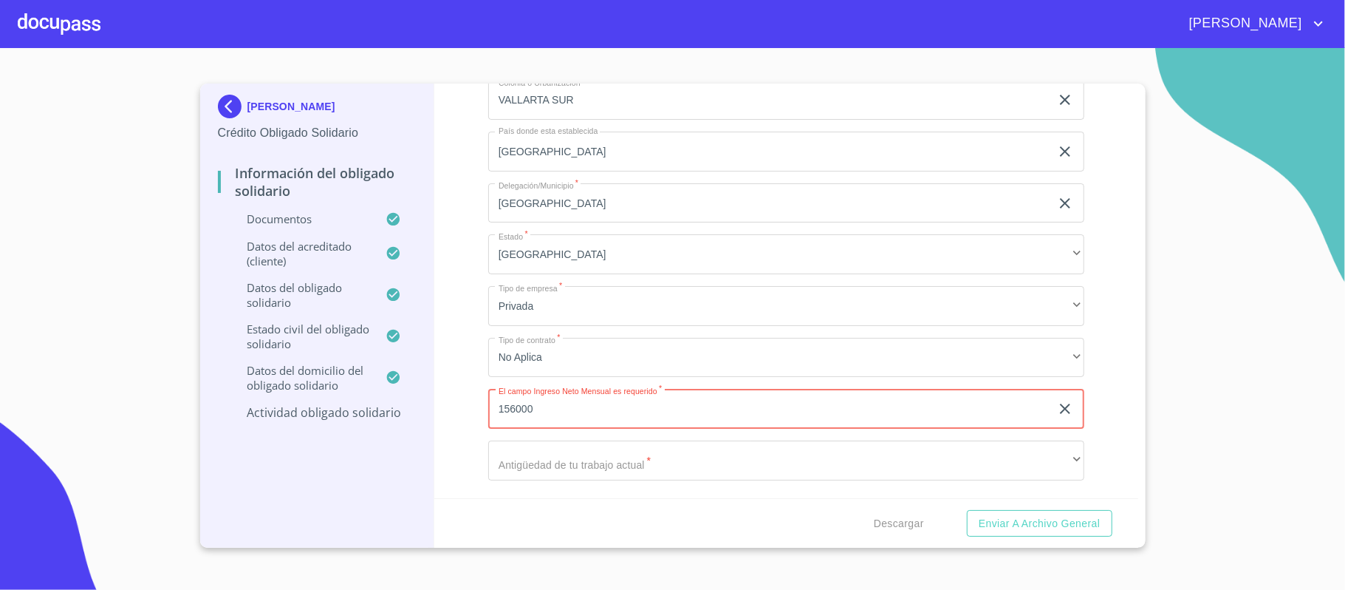
type input "156000"
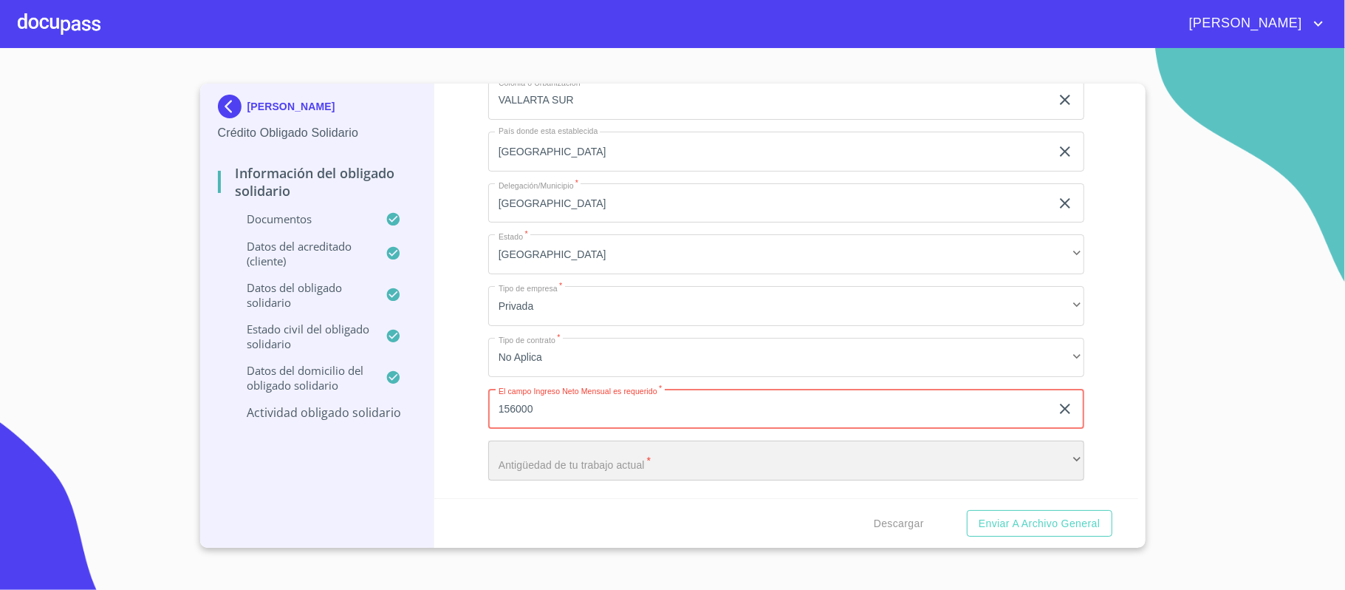
click at [526, 453] on div "​" at bounding box center [786, 460] width 596 height 40
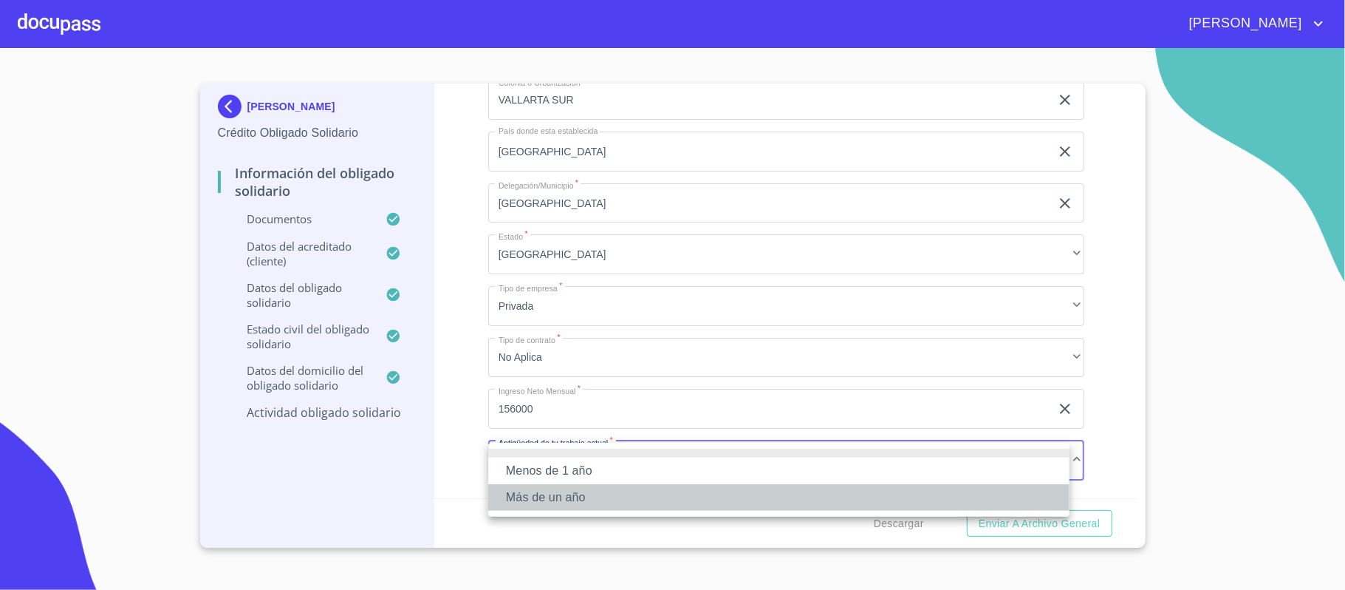
click at [518, 498] on li "Más de un año" at bounding box center [778, 497] width 581 height 27
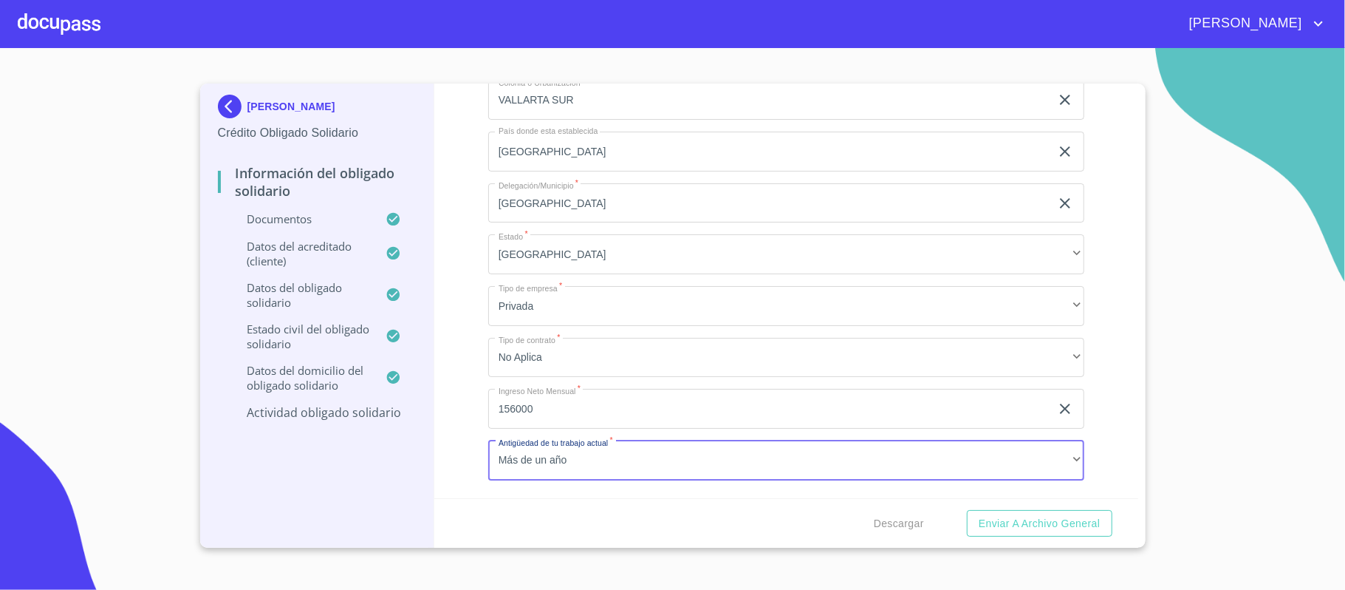
click at [465, 485] on div "Información del Obligado Solidario Documentos Documento de identificación Oblig…" at bounding box center [786, 290] width 704 height 414
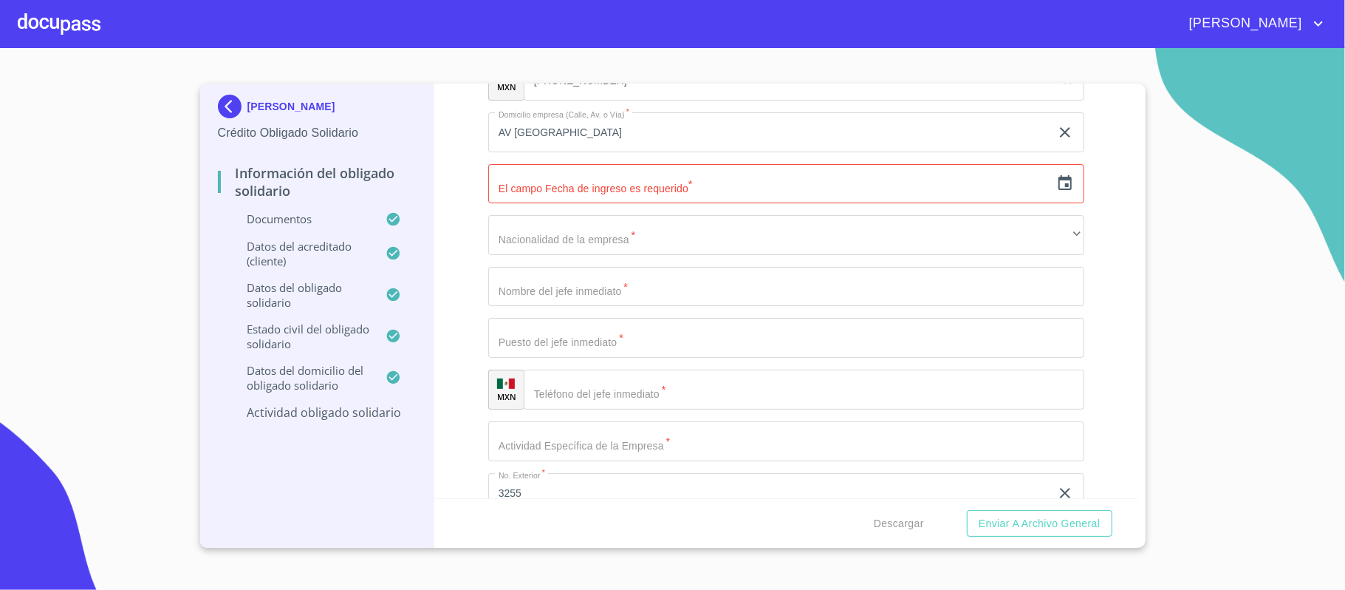
scroll to position [6645, 0]
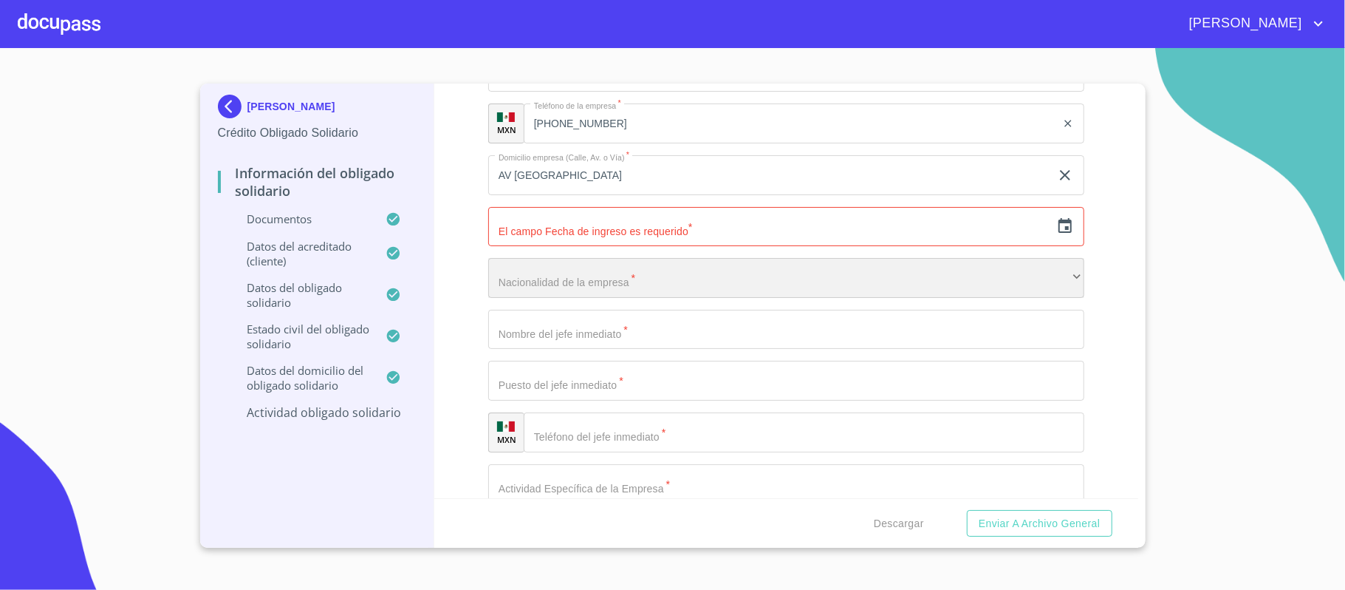
click at [542, 281] on div "​" at bounding box center [786, 278] width 596 height 40
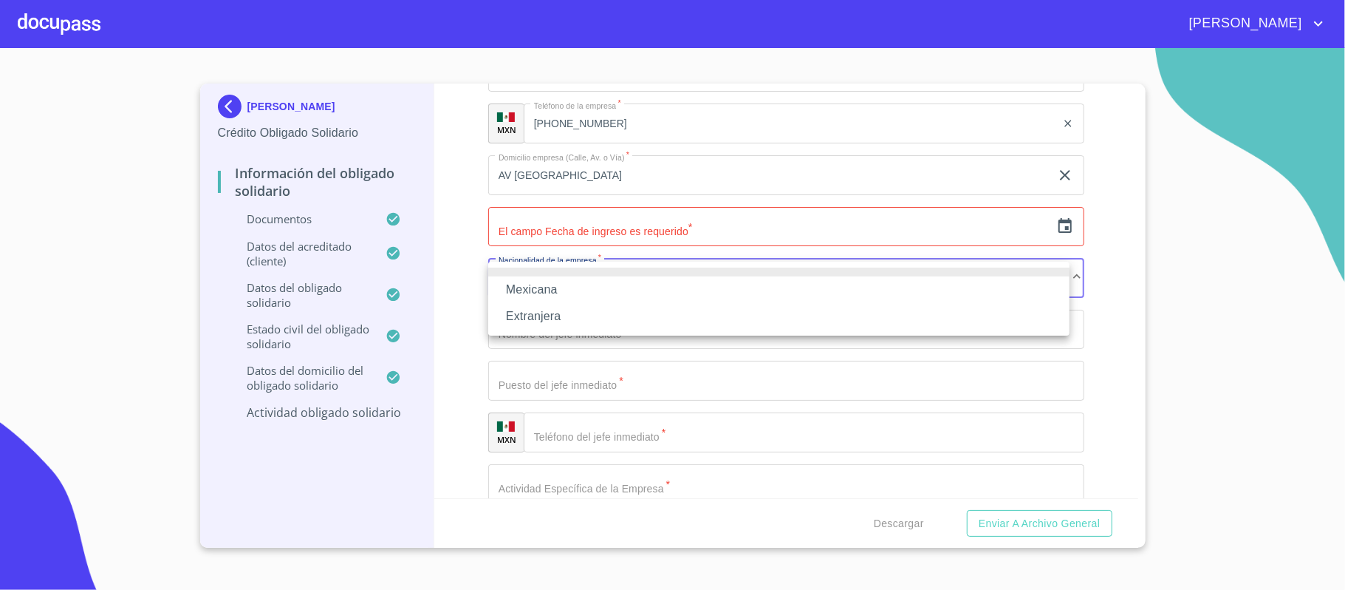
click at [535, 287] on li "Mexicana" at bounding box center [778, 289] width 581 height 27
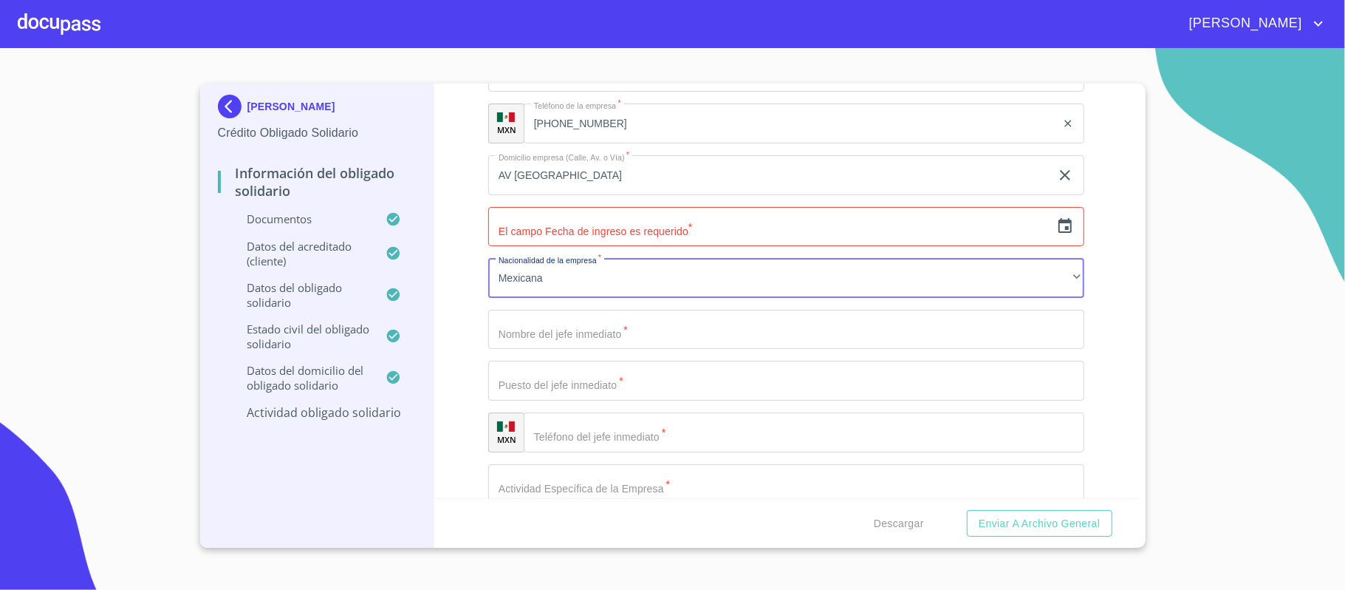
click at [530, 331] on input "Documento de identificación Obligado Solidario.   *" at bounding box center [786, 330] width 596 height 40
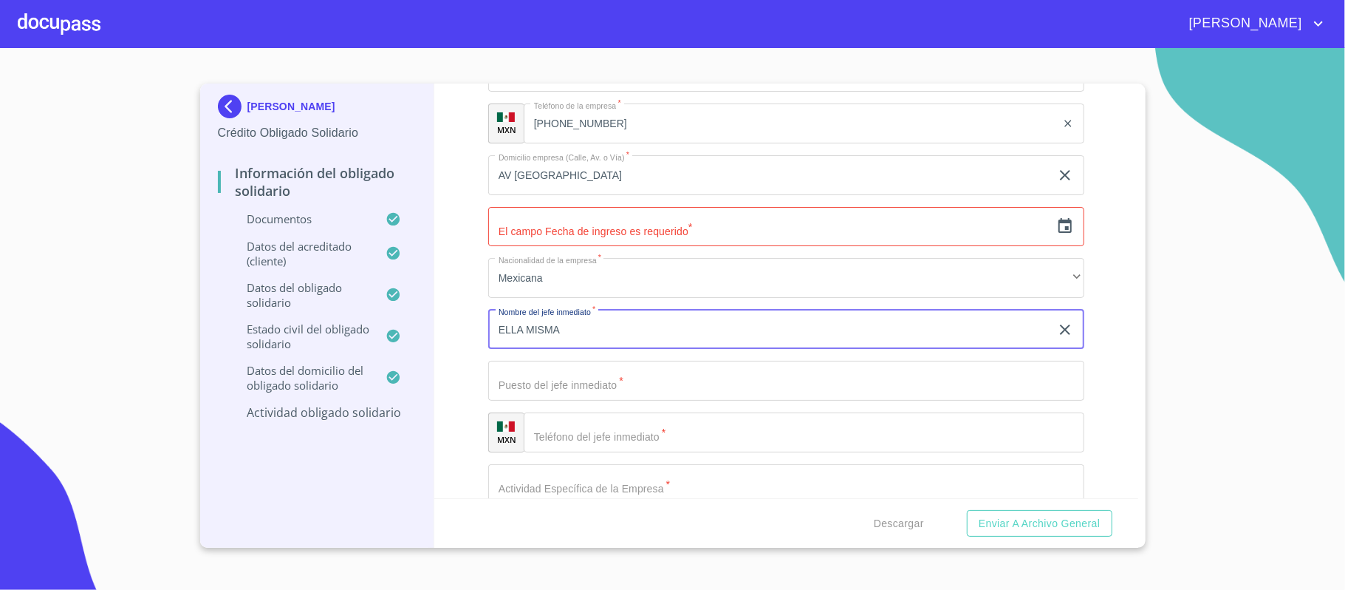
type input "ELLA MISMA"
click at [524, 380] on input "Documento de identificación Obligado Solidario.   *" at bounding box center [786, 381] width 596 height 40
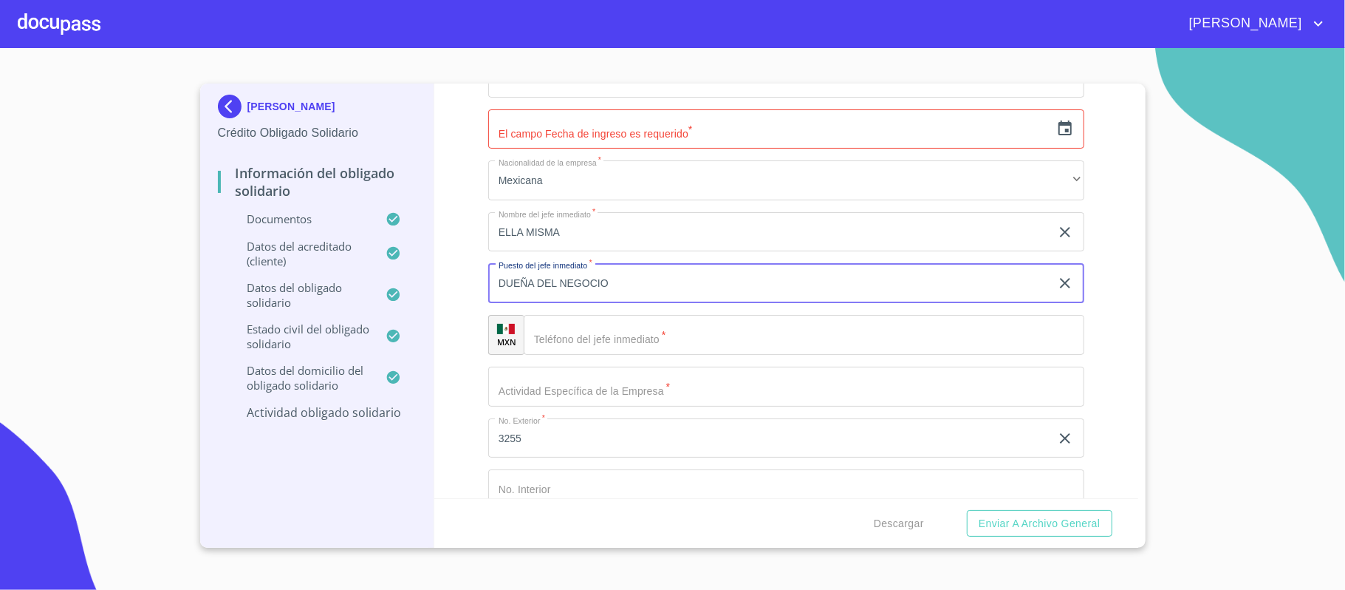
scroll to position [6744, 0]
type input "DUEÑA DEL NEGOCIO"
click at [621, 344] on input "Documento de identificación Obligado Solidario.   *" at bounding box center [804, 333] width 561 height 40
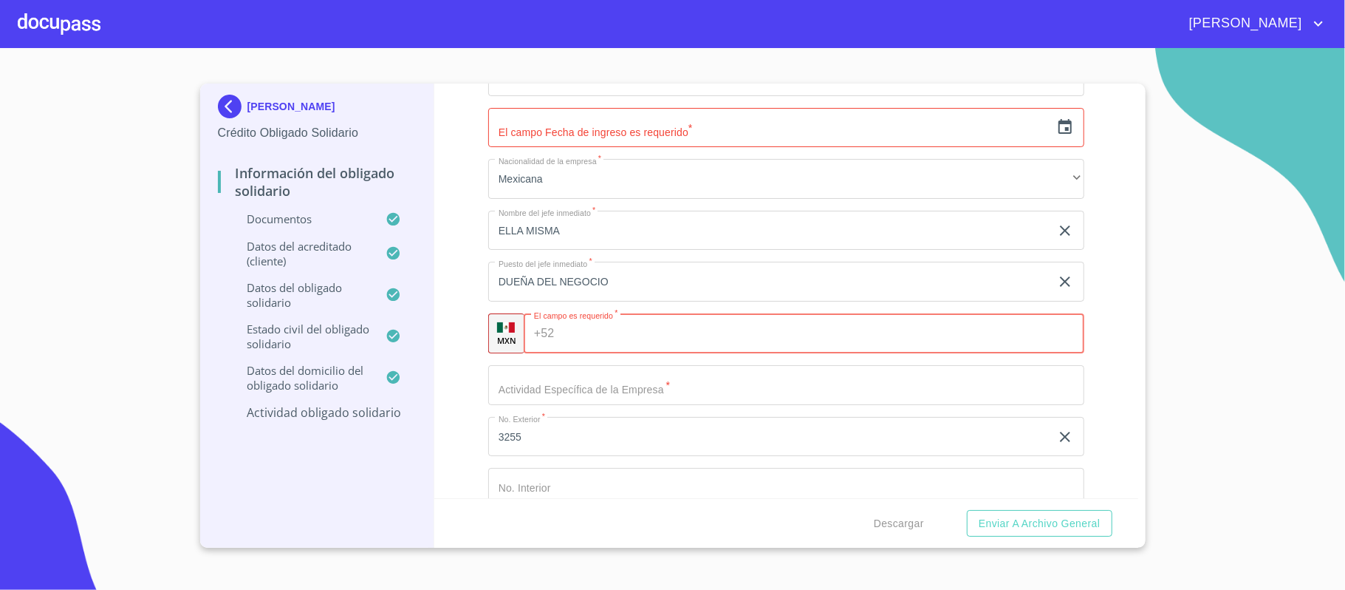
paste input "[PHONE_NUMBER]"
type input "[PHONE_NUMBER]"
click at [606, 396] on input "Documento de identificación Obligado Solidario.   *" at bounding box center [786, 385] width 596 height 40
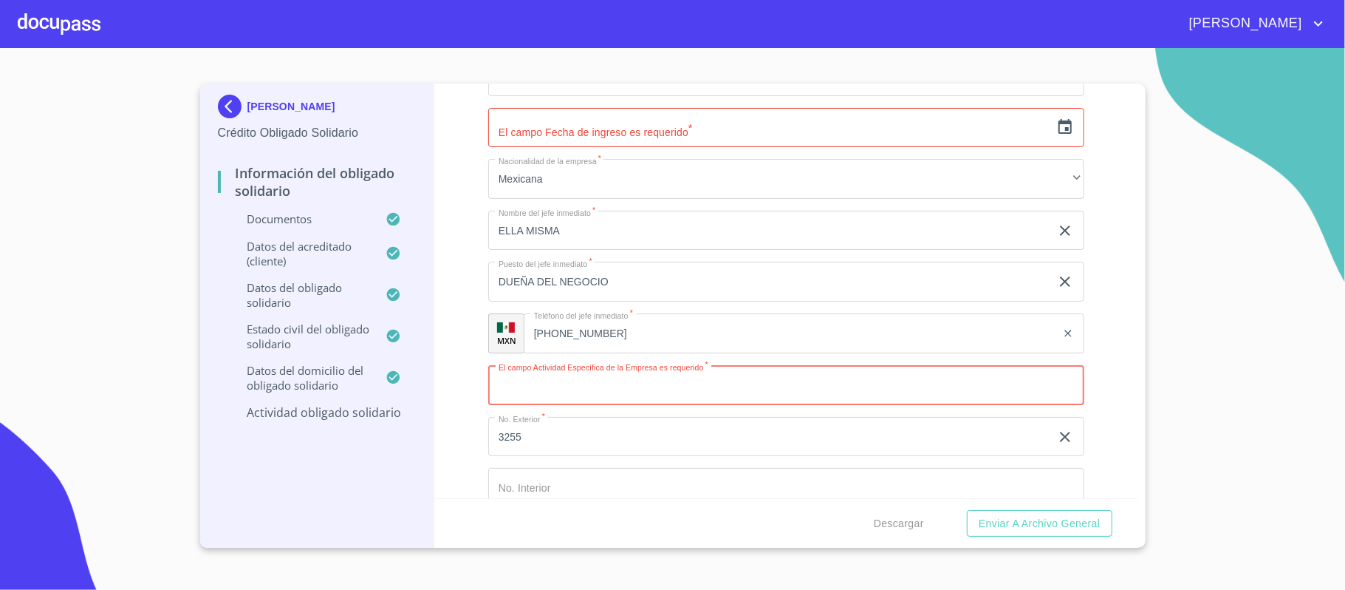
paste input "ADMINISTRACION DE OFICINAS Y LOCALES"
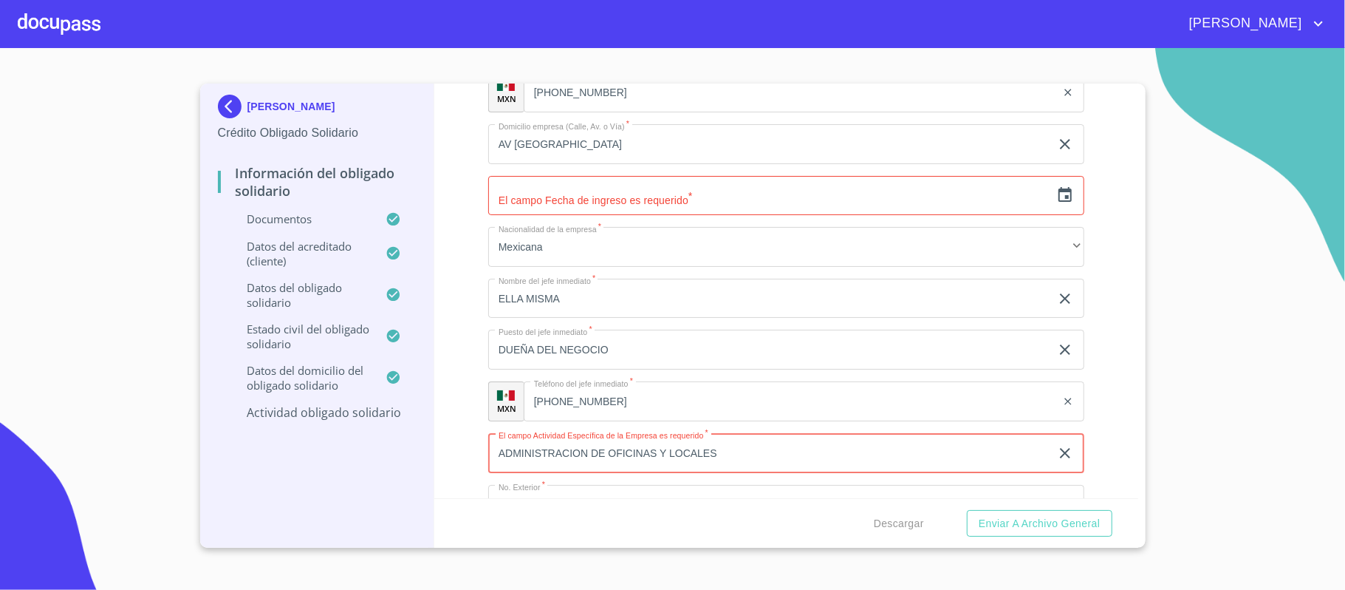
scroll to position [6645, 0]
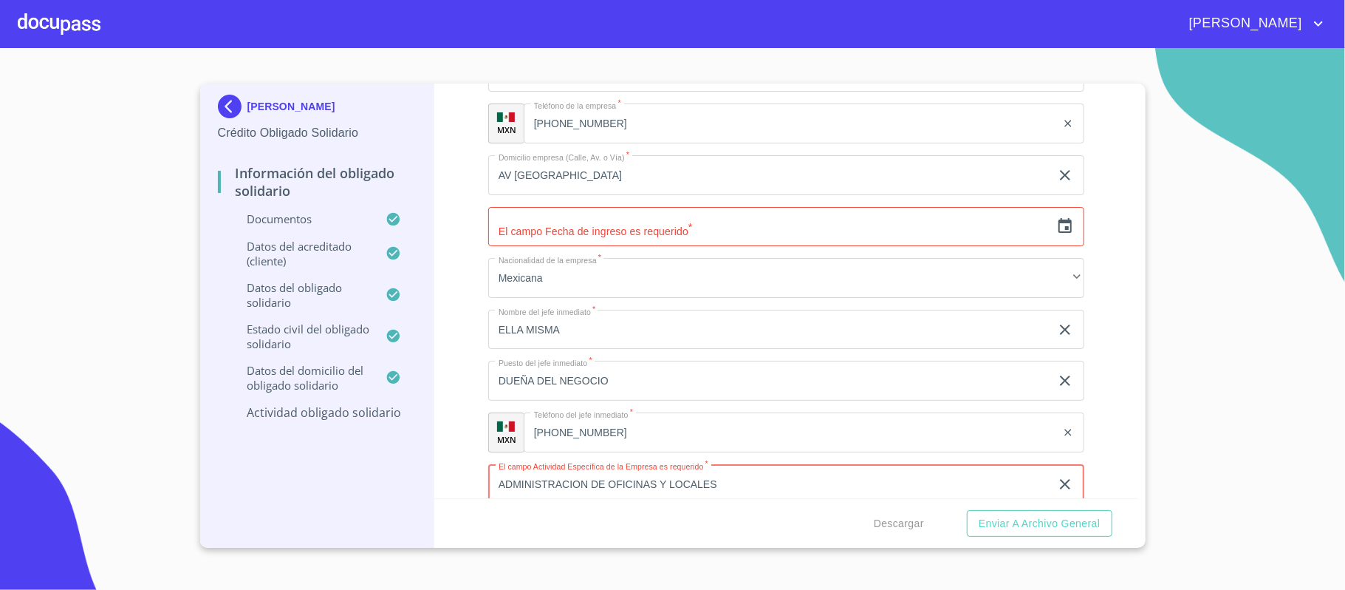
type input "ADMINISTRACION DE OFICINAS Y LOCALES"
click at [1056, 226] on icon "button" at bounding box center [1065, 226] width 18 height 18
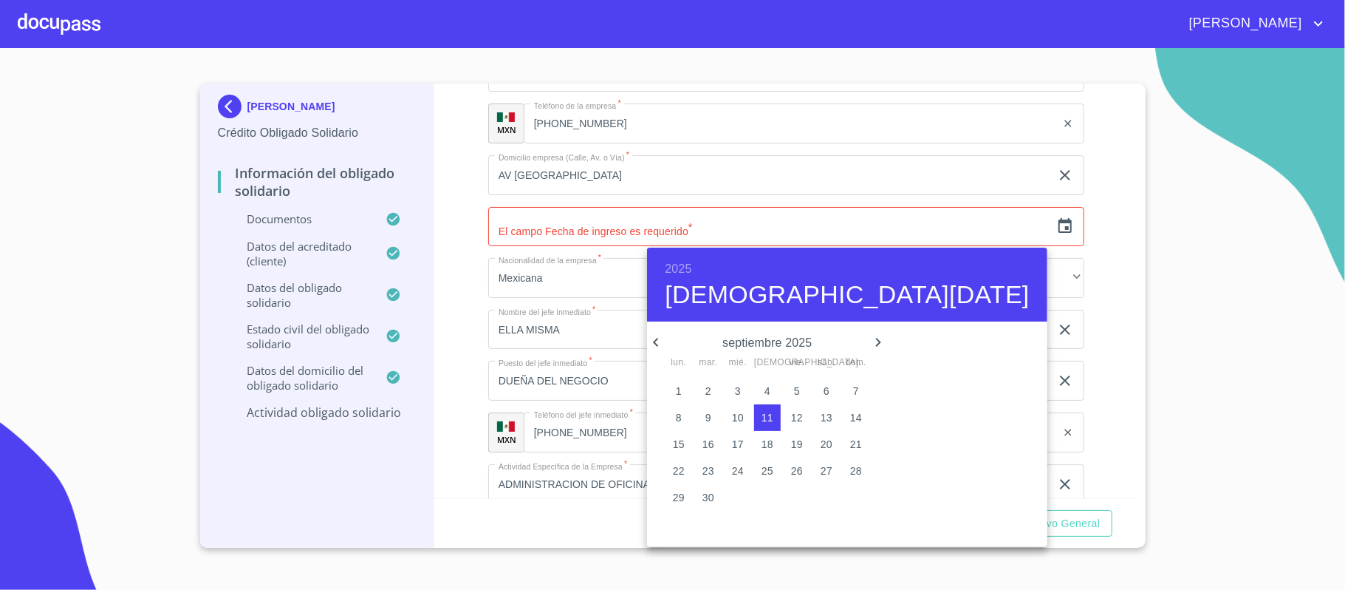
click at [695, 266] on div "2025 [DATE]" at bounding box center [847, 284] width 400 height 74
click at [681, 267] on h6 "2025" at bounding box center [678, 269] width 27 height 21
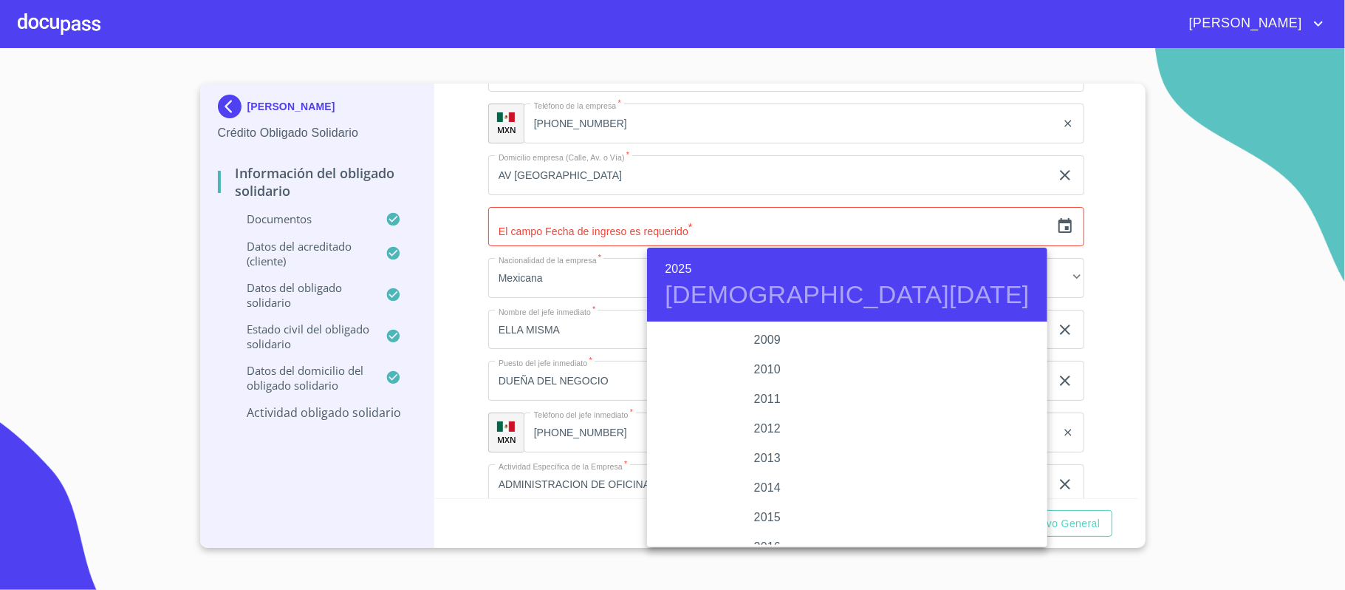
scroll to position [2287, 0]
click at [767, 412] on div "2005" at bounding box center [767, 415] width 240 height 30
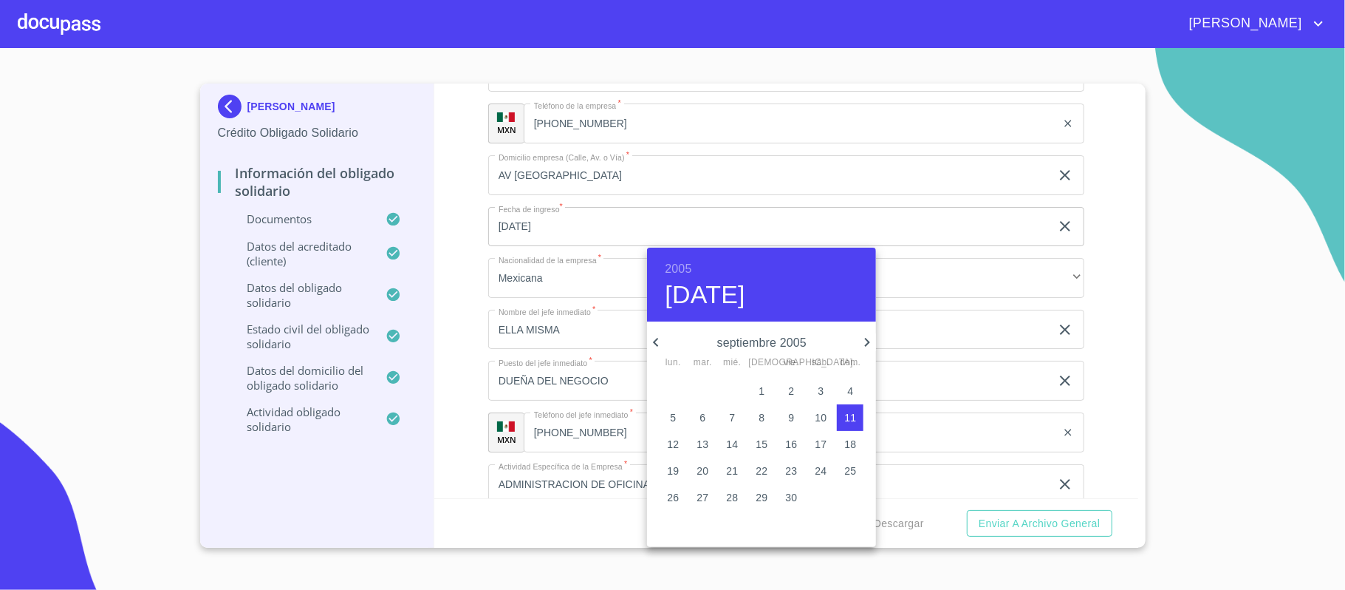
click at [654, 346] on icon "button" at bounding box center [656, 342] width 18 height 18
click at [850, 389] on p "1" at bounding box center [850, 390] width 6 height 15
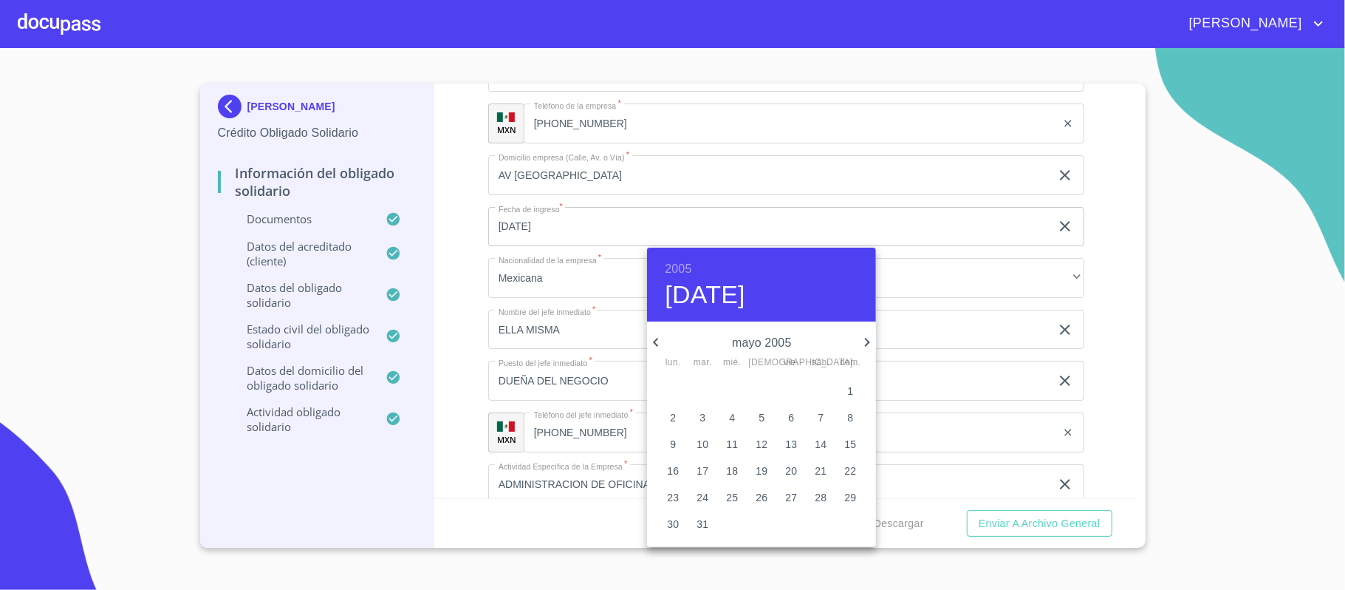
type input "1 de may. de 2005"
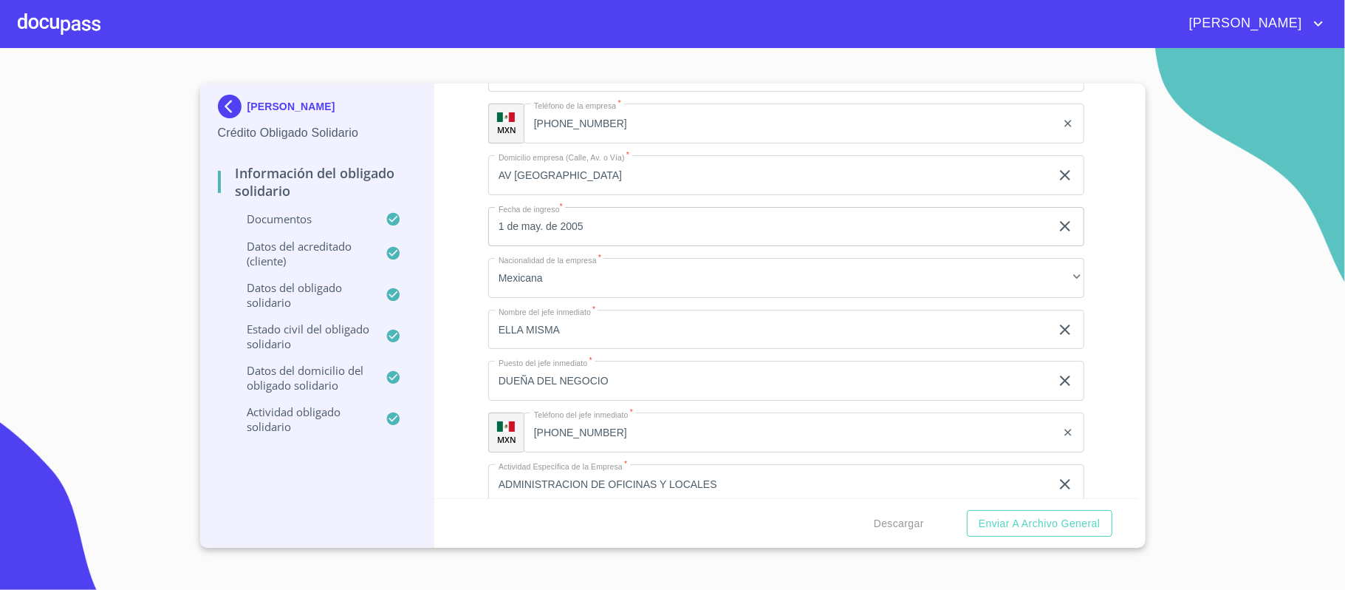
click at [445, 403] on div "Información del Obligado Solidario Documentos Documento de identificación Oblig…" at bounding box center [786, 290] width 704 height 414
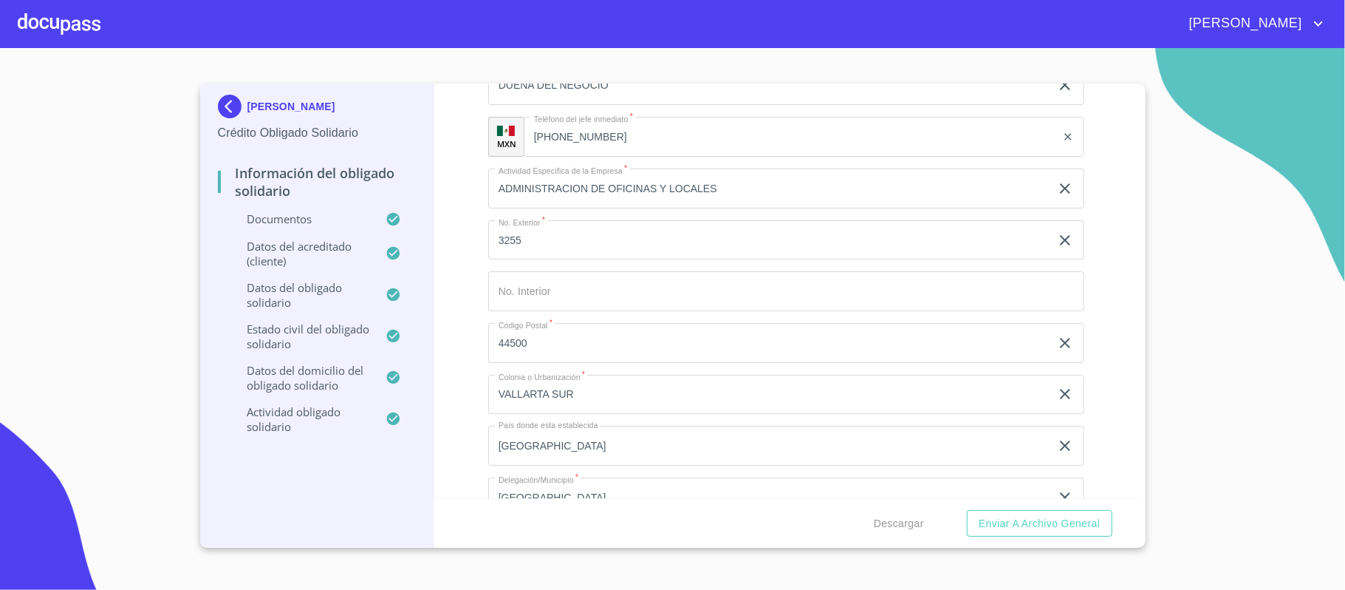
click at [1234, 270] on section "[PERSON_NAME] Crédito Obligado Solidario Información del Obligado Solidario Doc…" at bounding box center [672, 319] width 1345 height 542
click at [1109, 305] on div "Información del Obligado Solidario Documentos Documento de identificación Oblig…" at bounding box center [786, 290] width 704 height 414
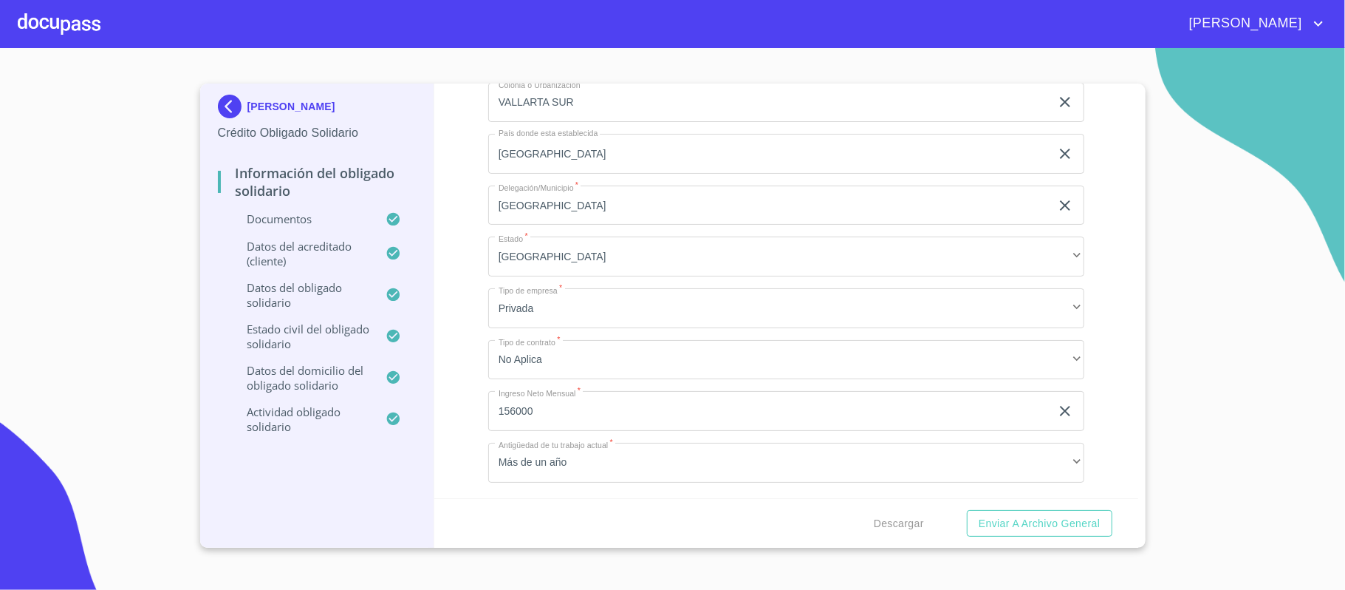
scroll to position [7236, 0]
click at [940, 530] on div "Descargar Enviar a Archivo General" at bounding box center [786, 523] width 704 height 50
click at [513, 408] on input "156000" at bounding box center [769, 409] width 562 height 40
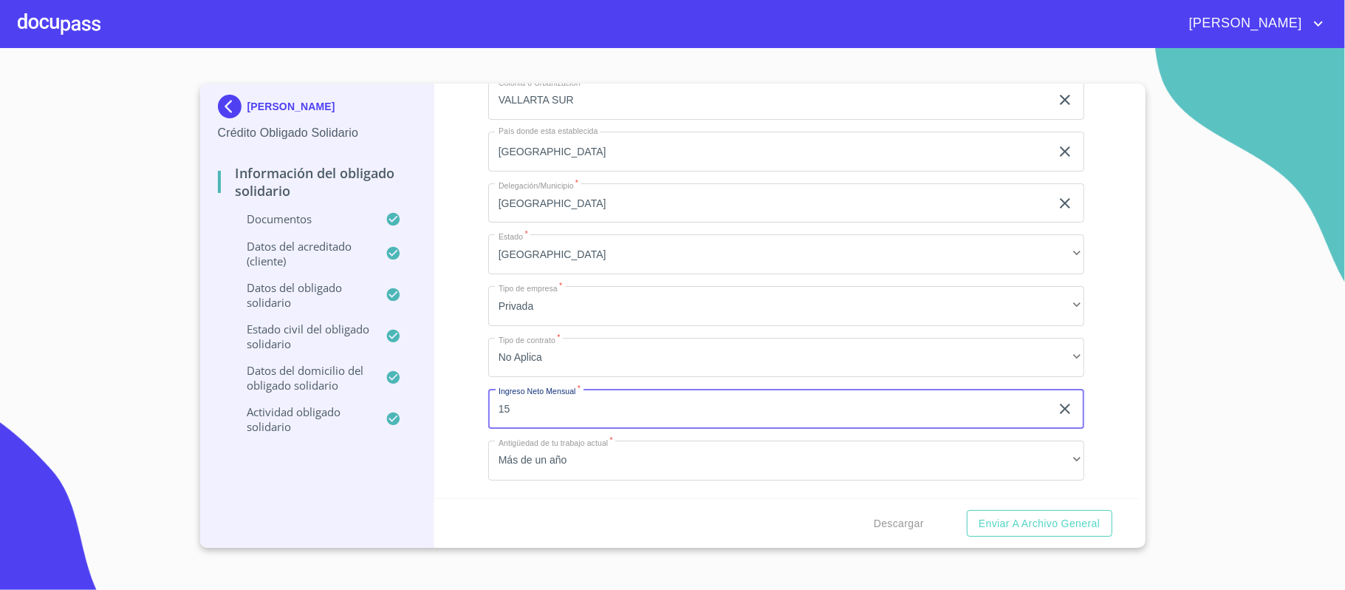
type input "1"
type input "156000"
click at [467, 396] on div "Información del Obligado Solidario Documentos Documento de identificación Oblig…" at bounding box center [786, 290] width 704 height 414
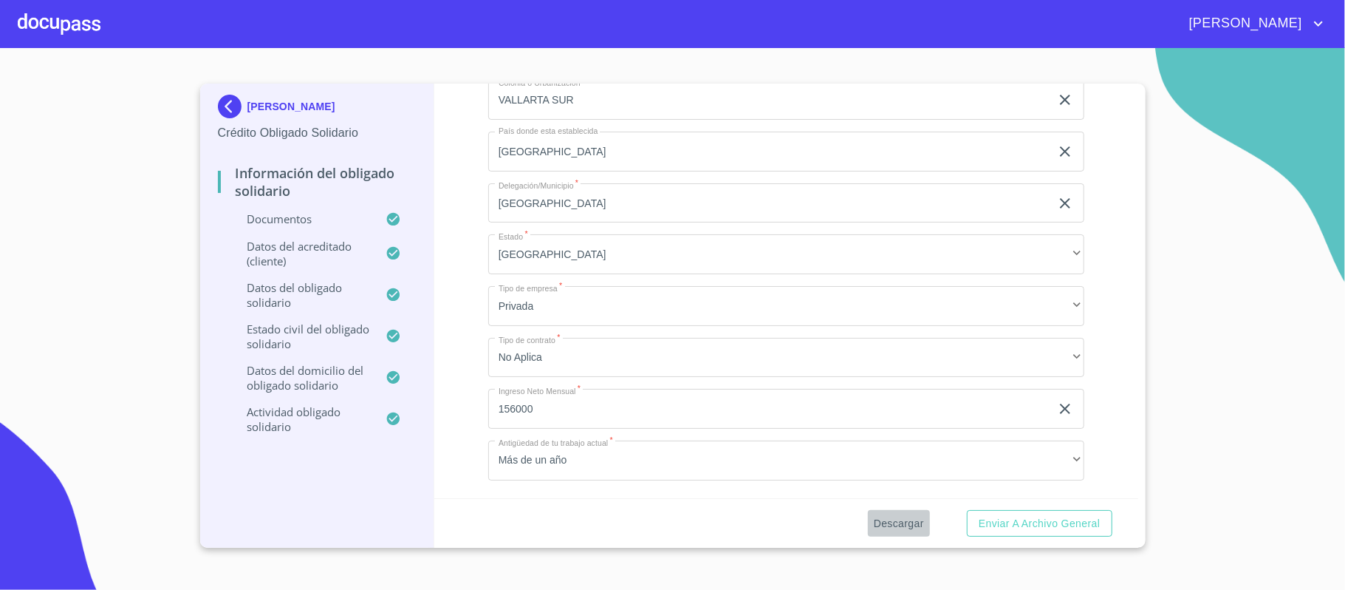
click at [891, 522] on span "Descargar" at bounding box center [899, 523] width 50 height 18
click at [1220, 86] on section "[PERSON_NAME] Crédito Obligado Solidario Información del Obligado Solidario Doc…" at bounding box center [672, 319] width 1345 height 542
click at [1277, 25] on span "[PERSON_NAME]" at bounding box center [1244, 24] width 132 height 24
click at [1303, 34] on li "Salir" at bounding box center [1304, 31] width 48 height 27
